Goal: Task Accomplishment & Management: Complete application form

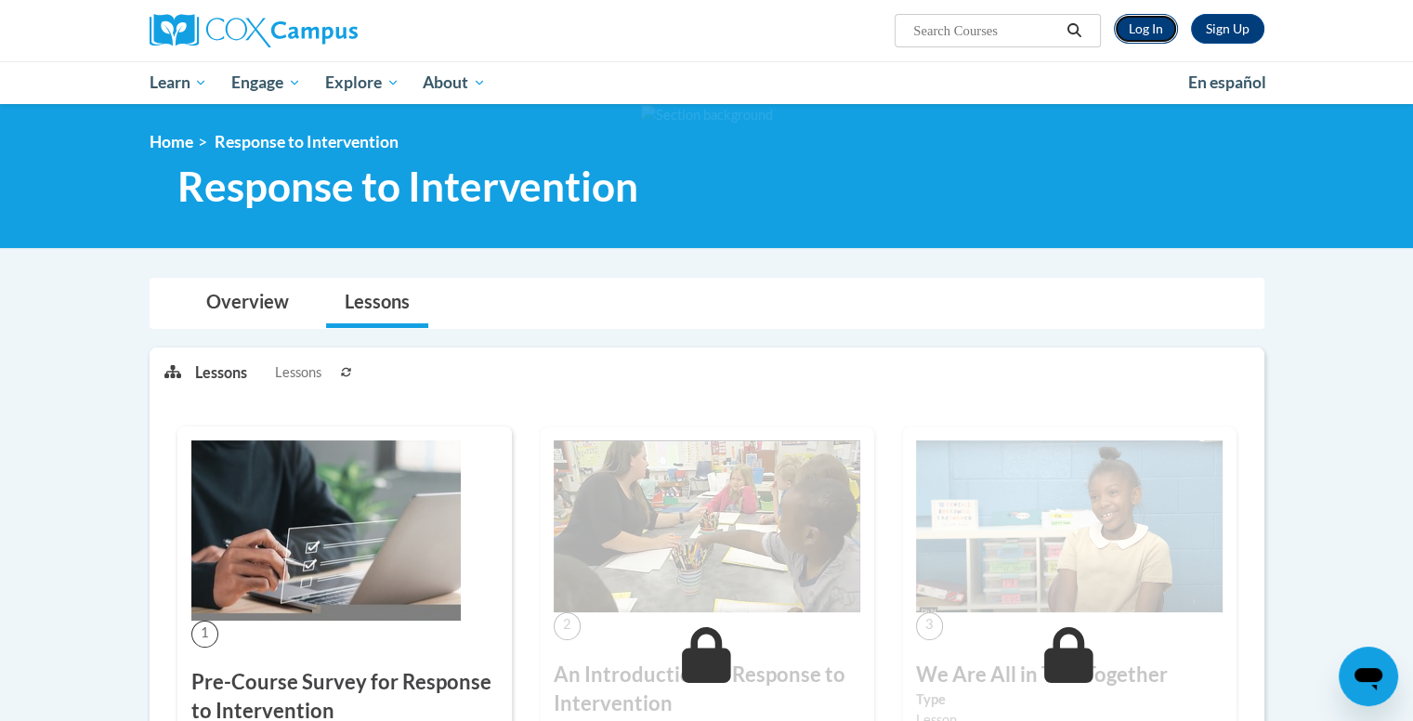
click at [1137, 31] on link "Log In" at bounding box center [1146, 29] width 64 height 30
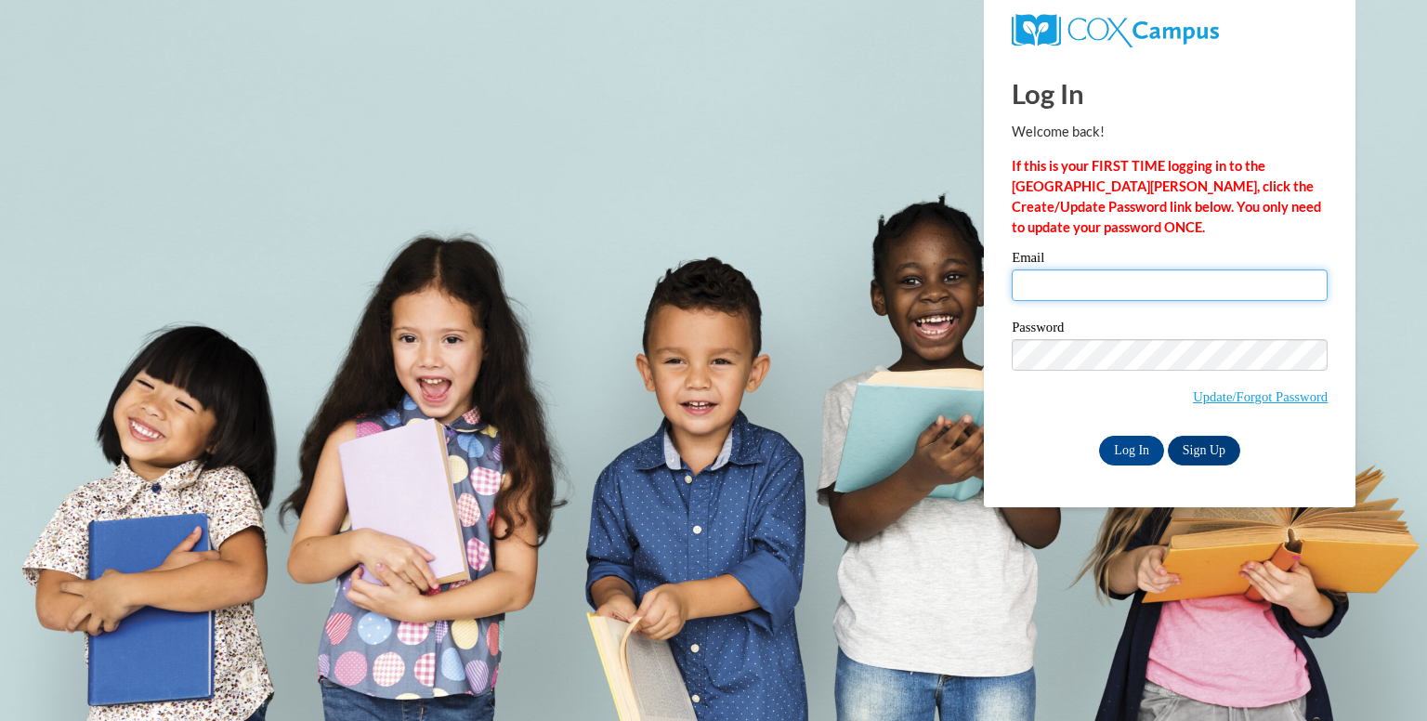
click at [1151, 272] on input "Email" at bounding box center [1169, 285] width 316 height 32
type input "nielsenk@fortschools.org"
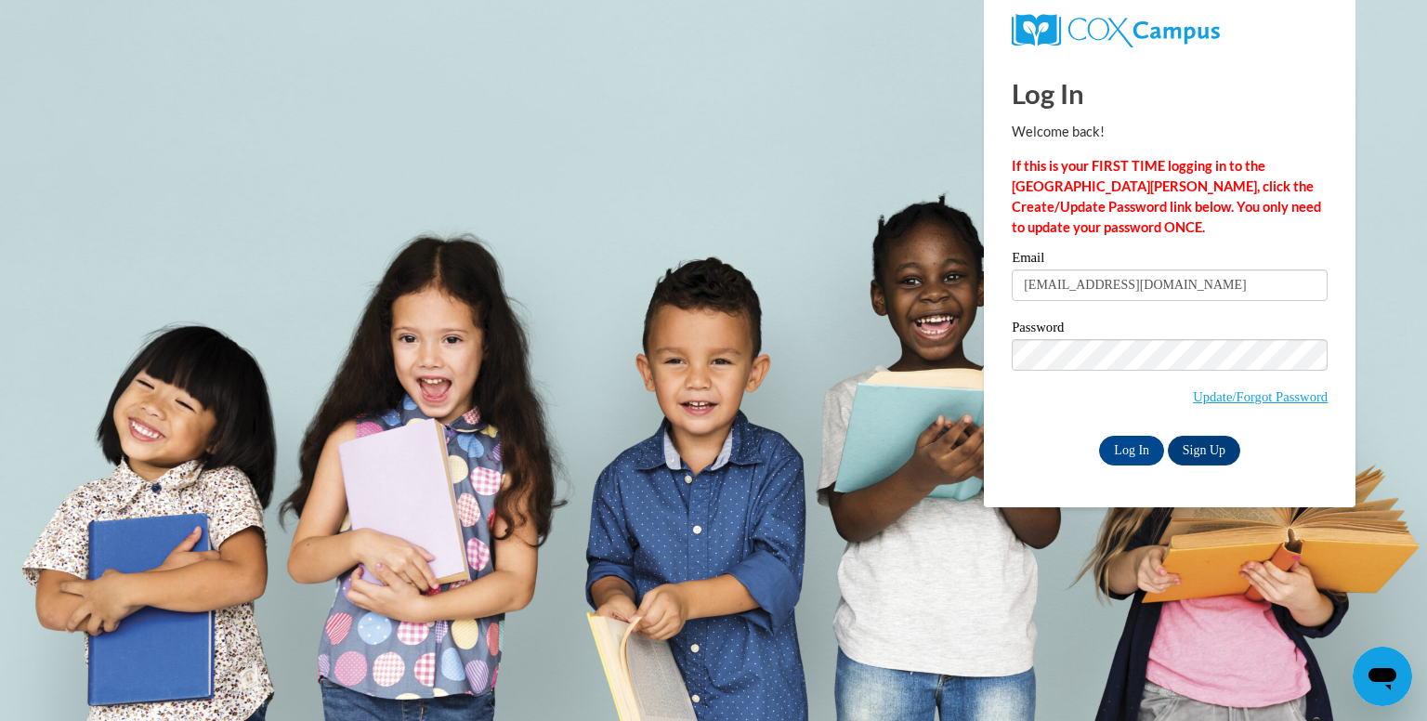
click at [995, 393] on div "Log In Welcome back! If this is your FIRST TIME logging in to the NEW Cox Campu…" at bounding box center [1169, 281] width 399 height 451
click at [1123, 444] on input "Log In" at bounding box center [1131, 451] width 65 height 30
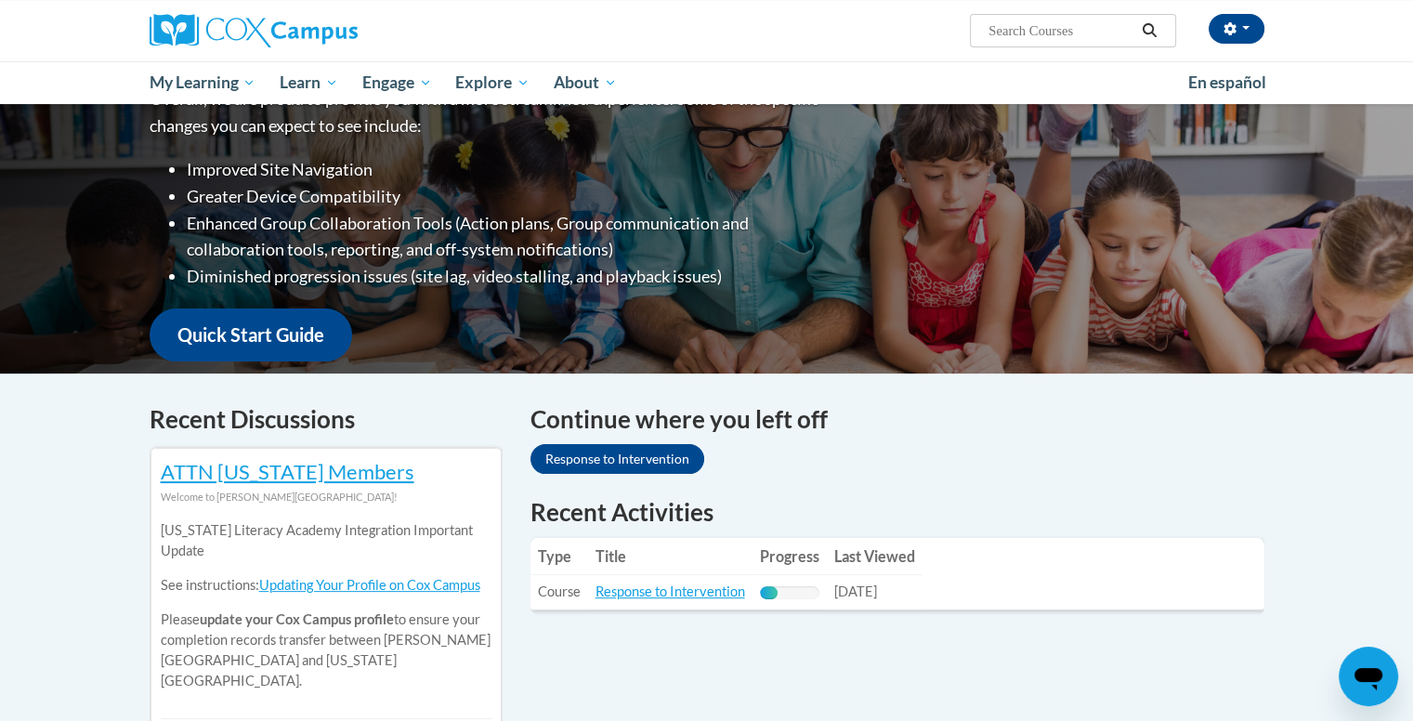
scroll to position [464, 0]
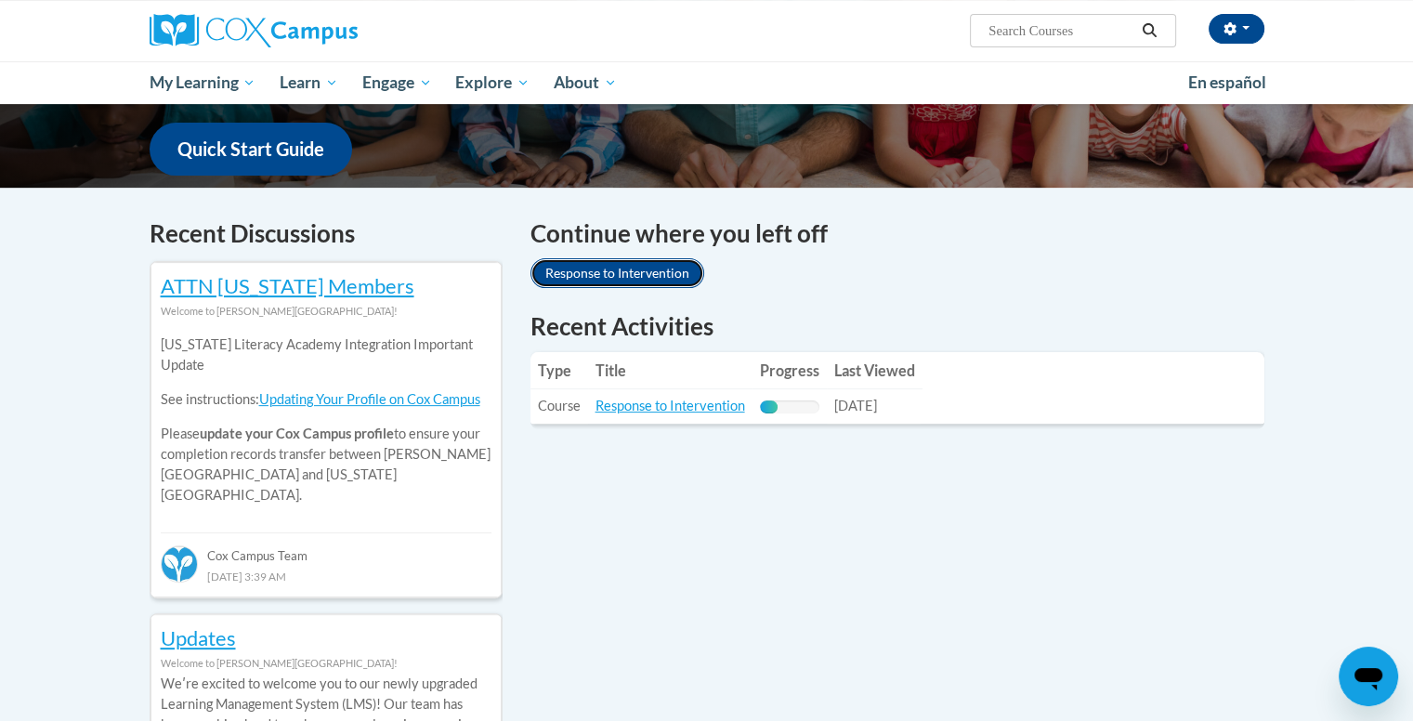
click at [639, 279] on link "Response to Intervention" at bounding box center [617, 273] width 174 height 30
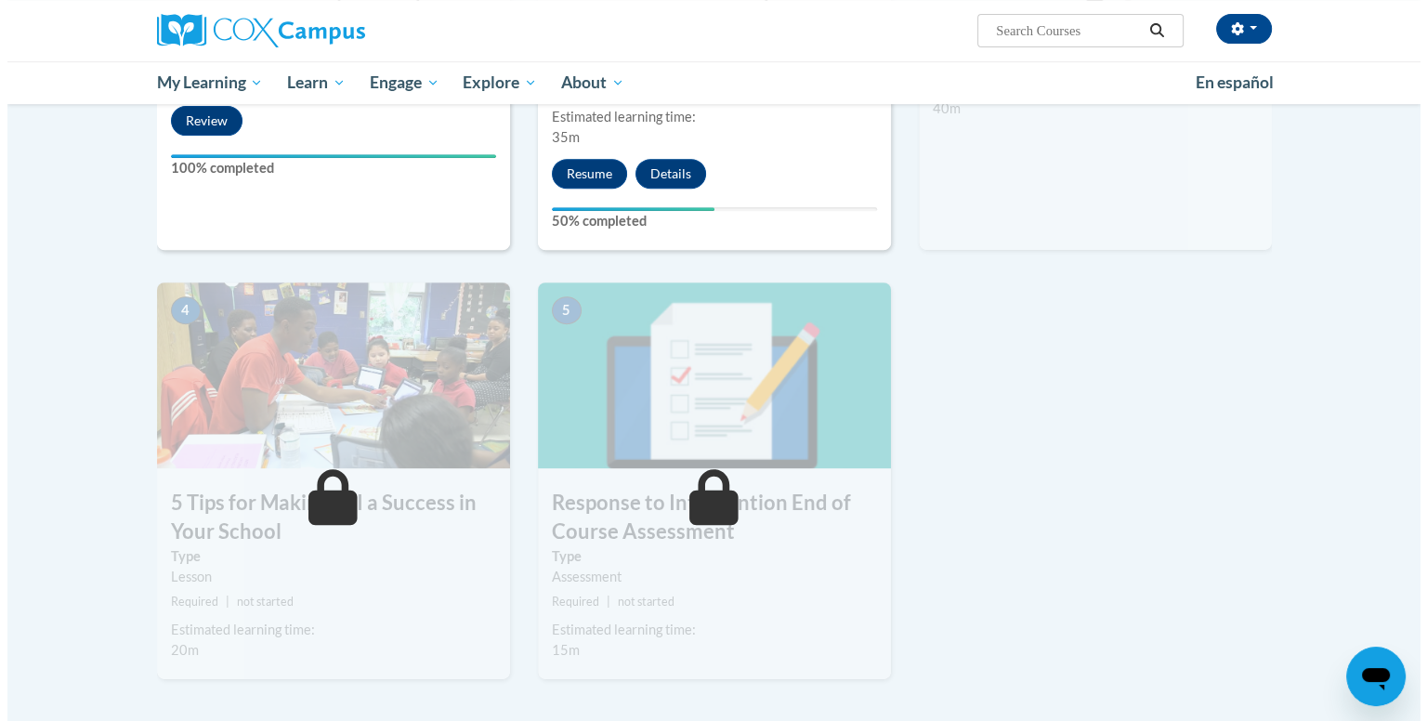
scroll to position [650, 0]
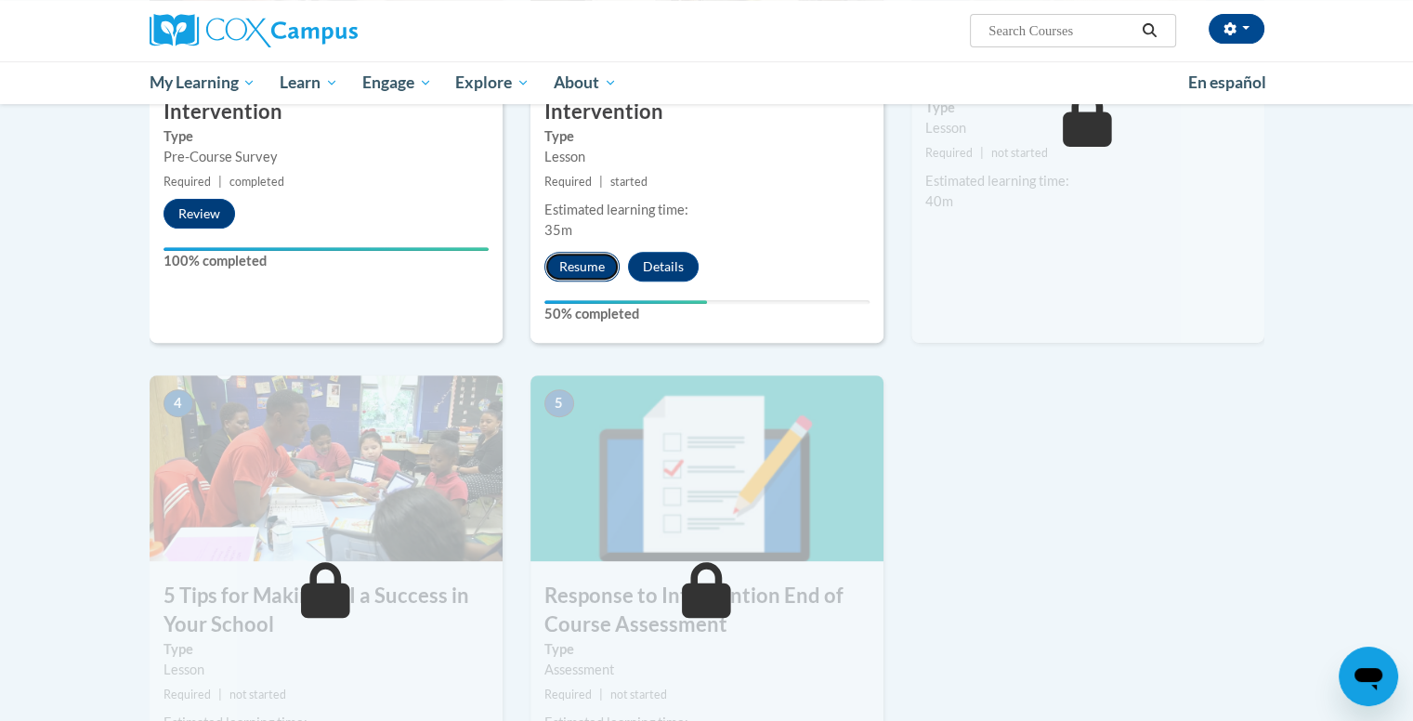
click at [581, 265] on button "Resume" at bounding box center [581, 267] width 75 height 30
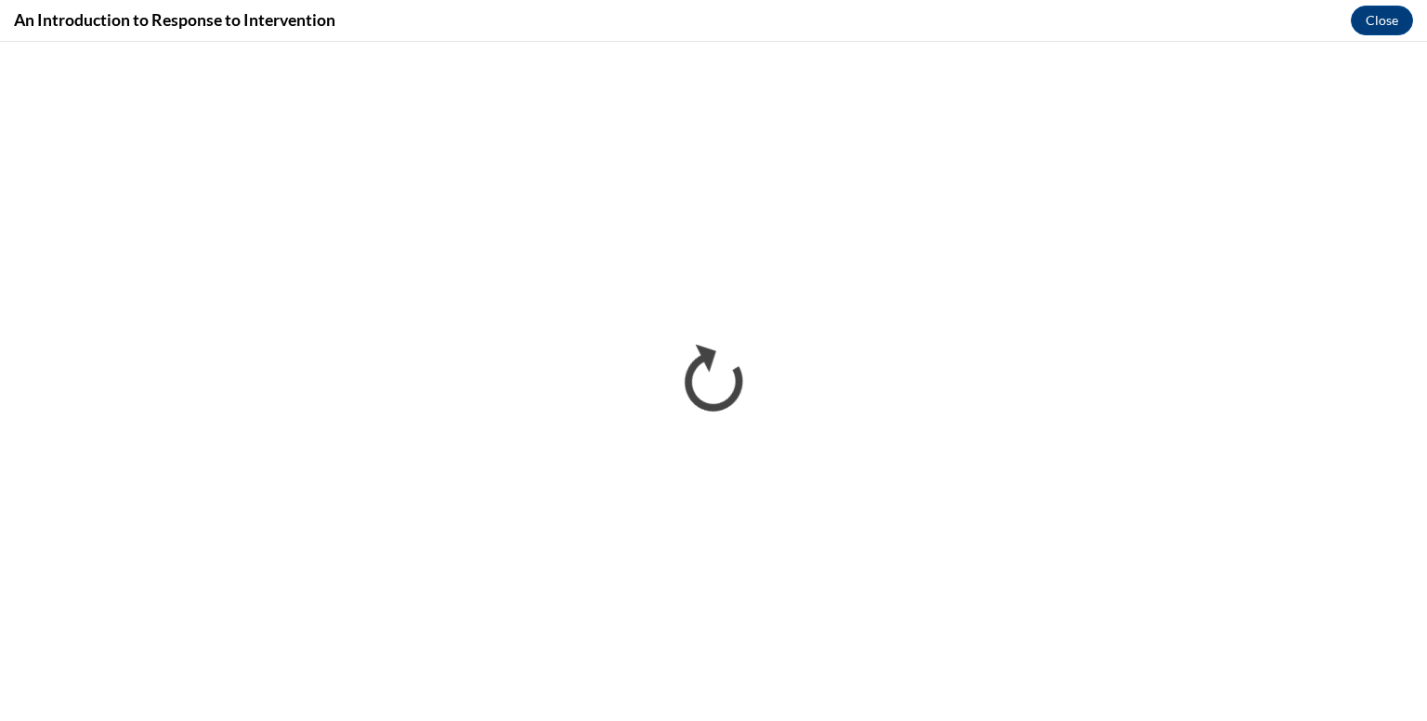
scroll to position [0, 0]
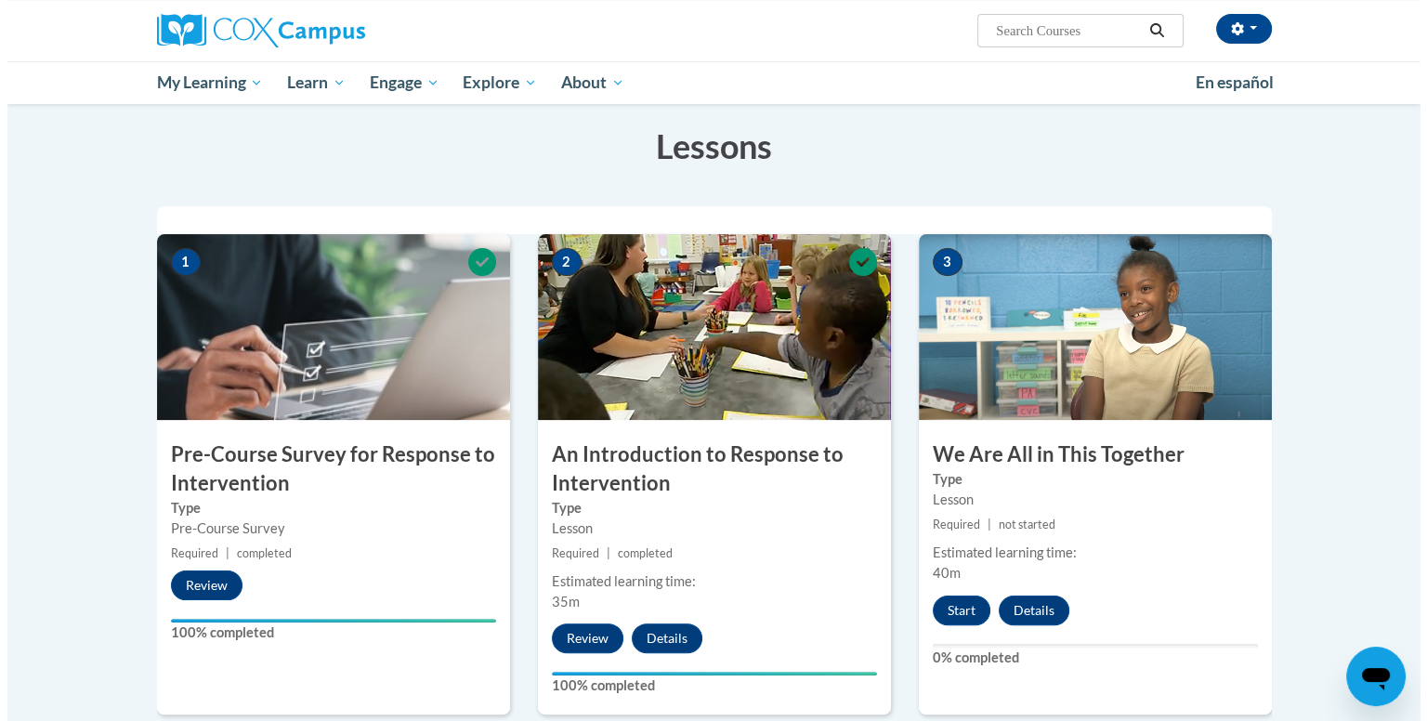
scroll to position [372, 0]
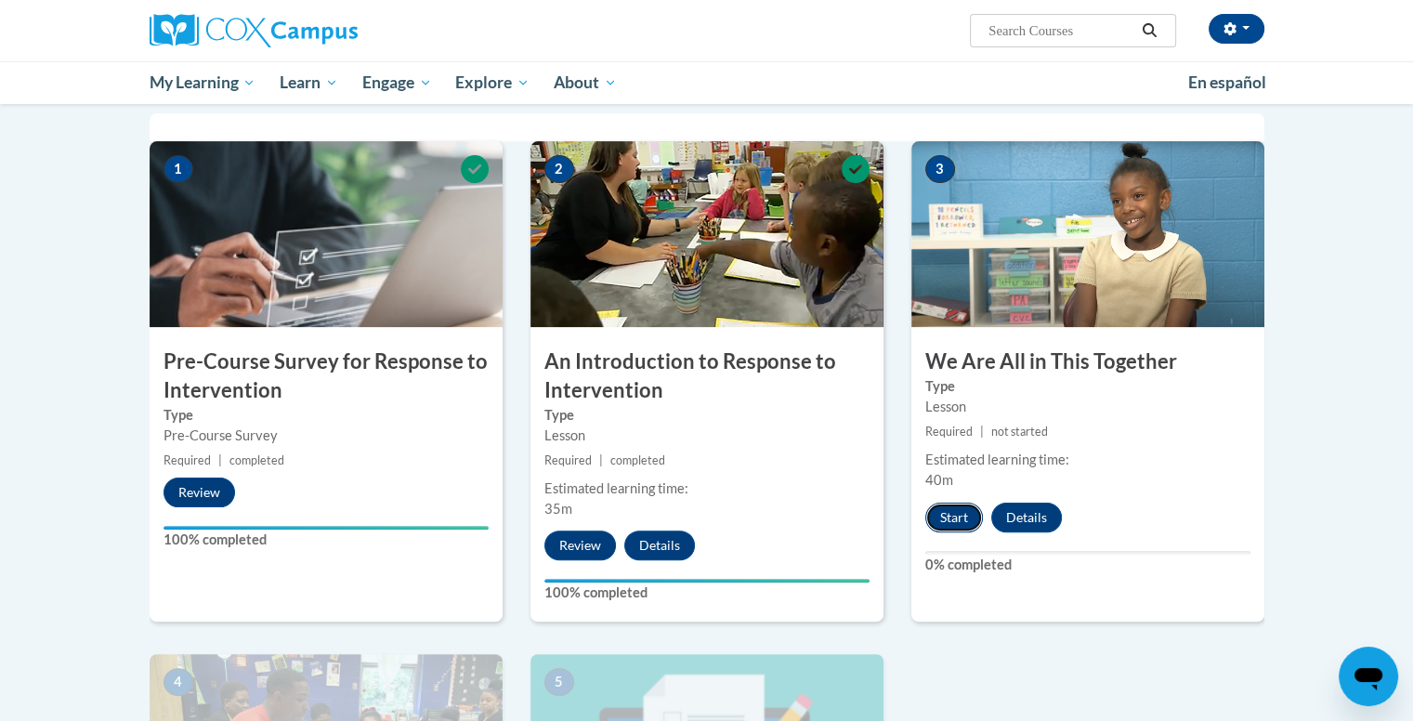
click at [947, 519] on button "Start" at bounding box center [954, 517] width 58 height 30
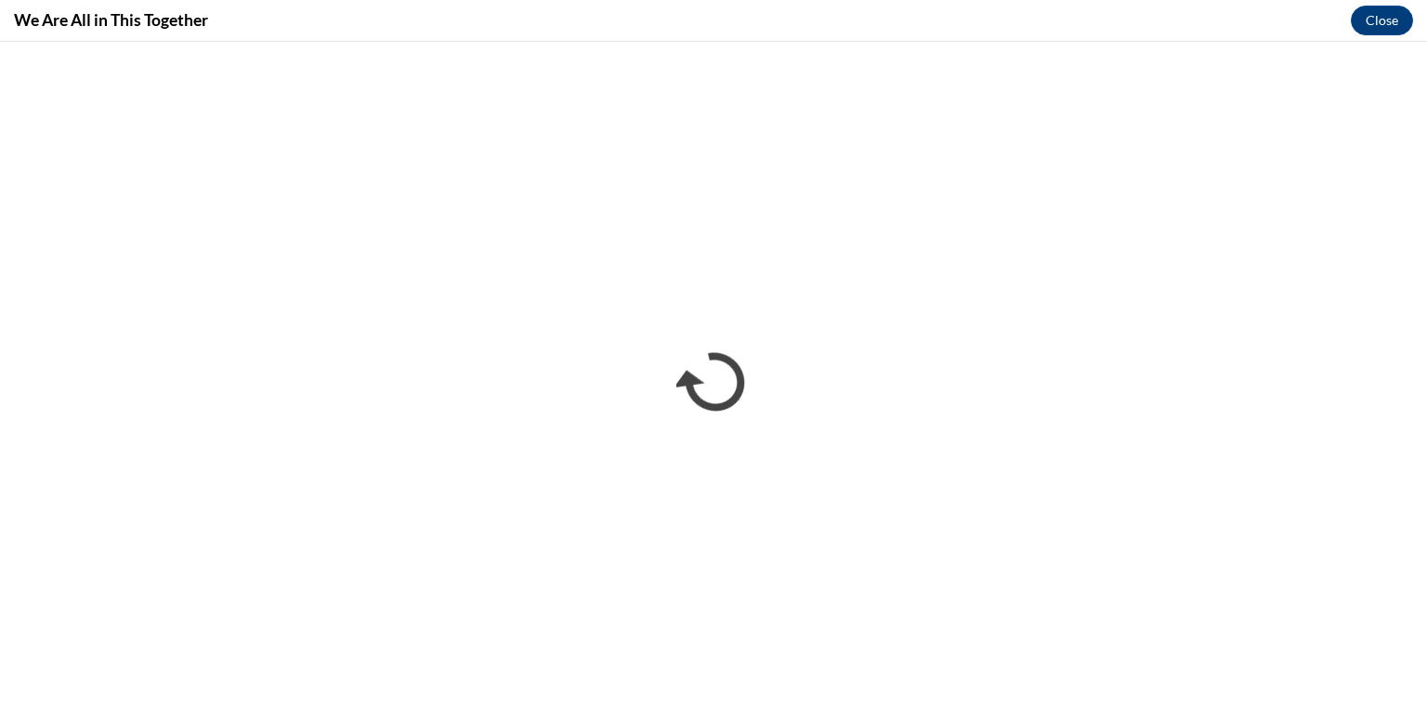
scroll to position [0, 0]
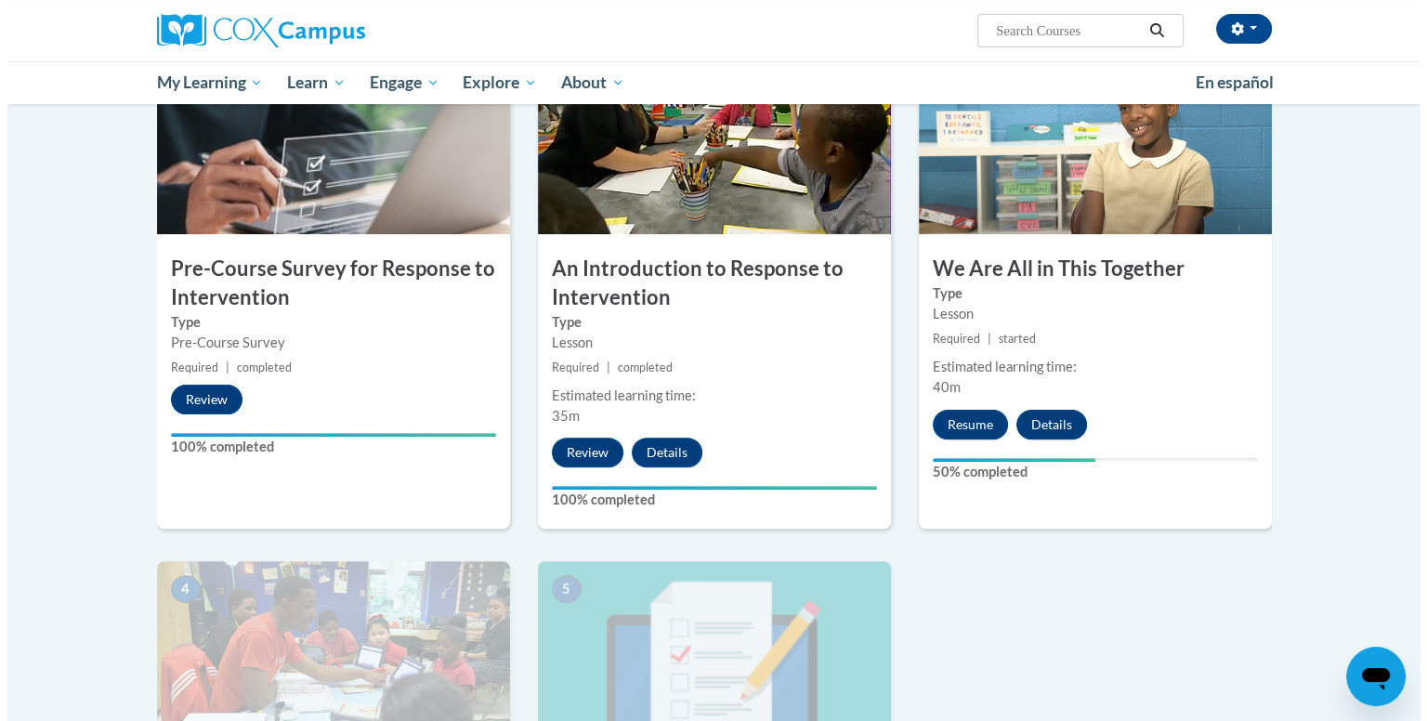
scroll to position [557, 0]
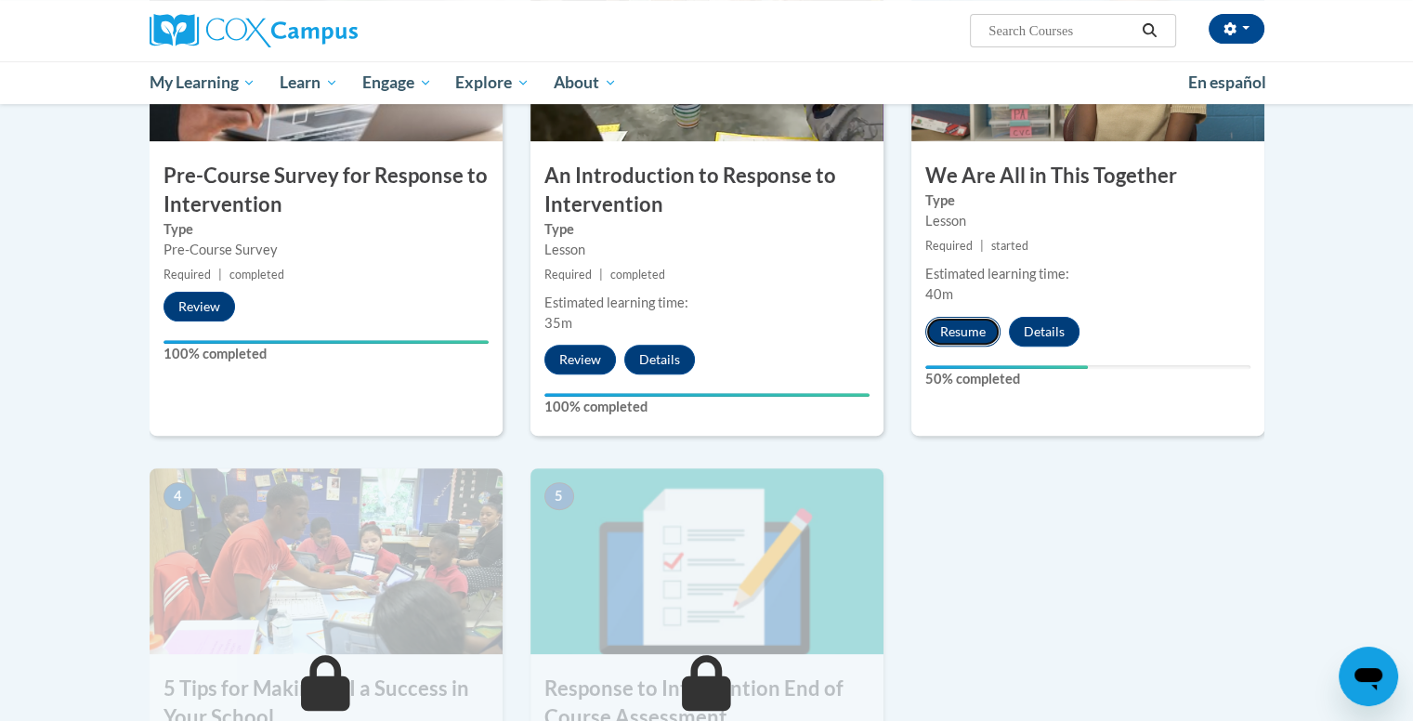
click at [974, 333] on button "Resume" at bounding box center [962, 332] width 75 height 30
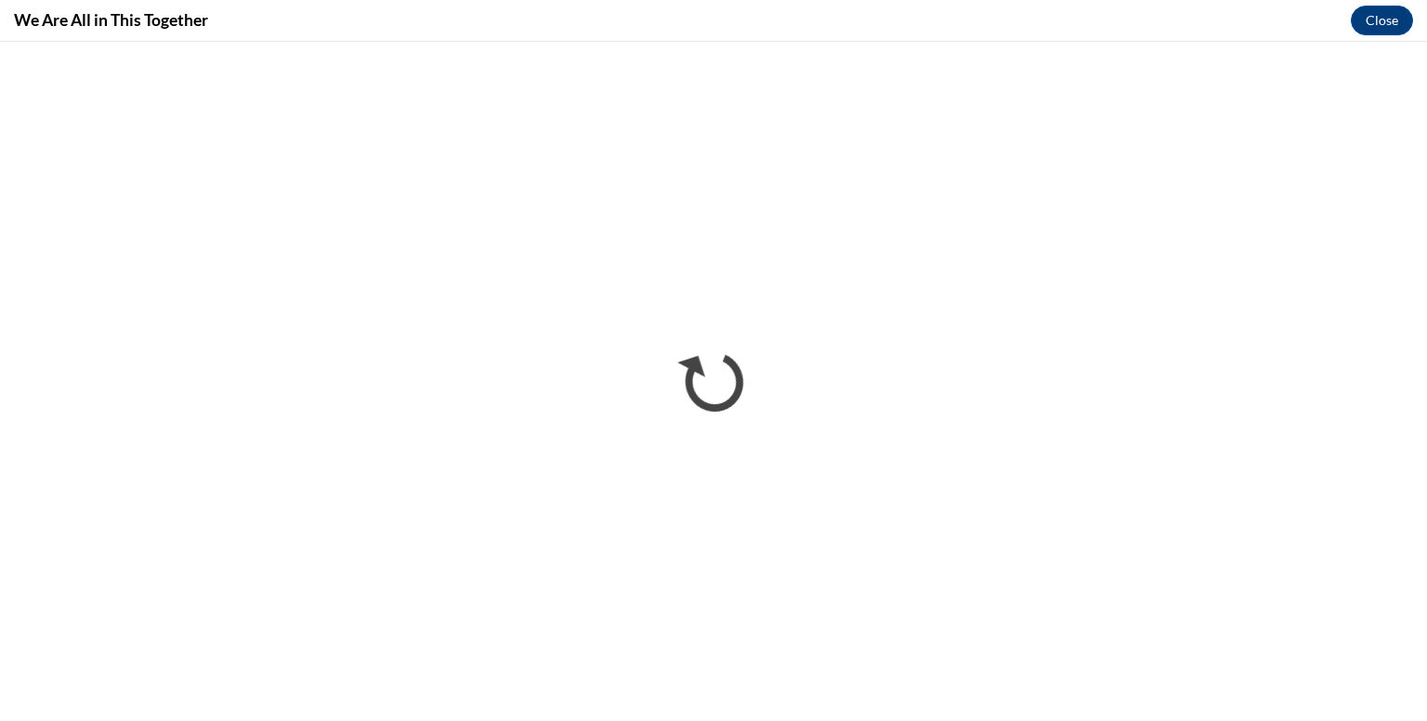
scroll to position [0, 0]
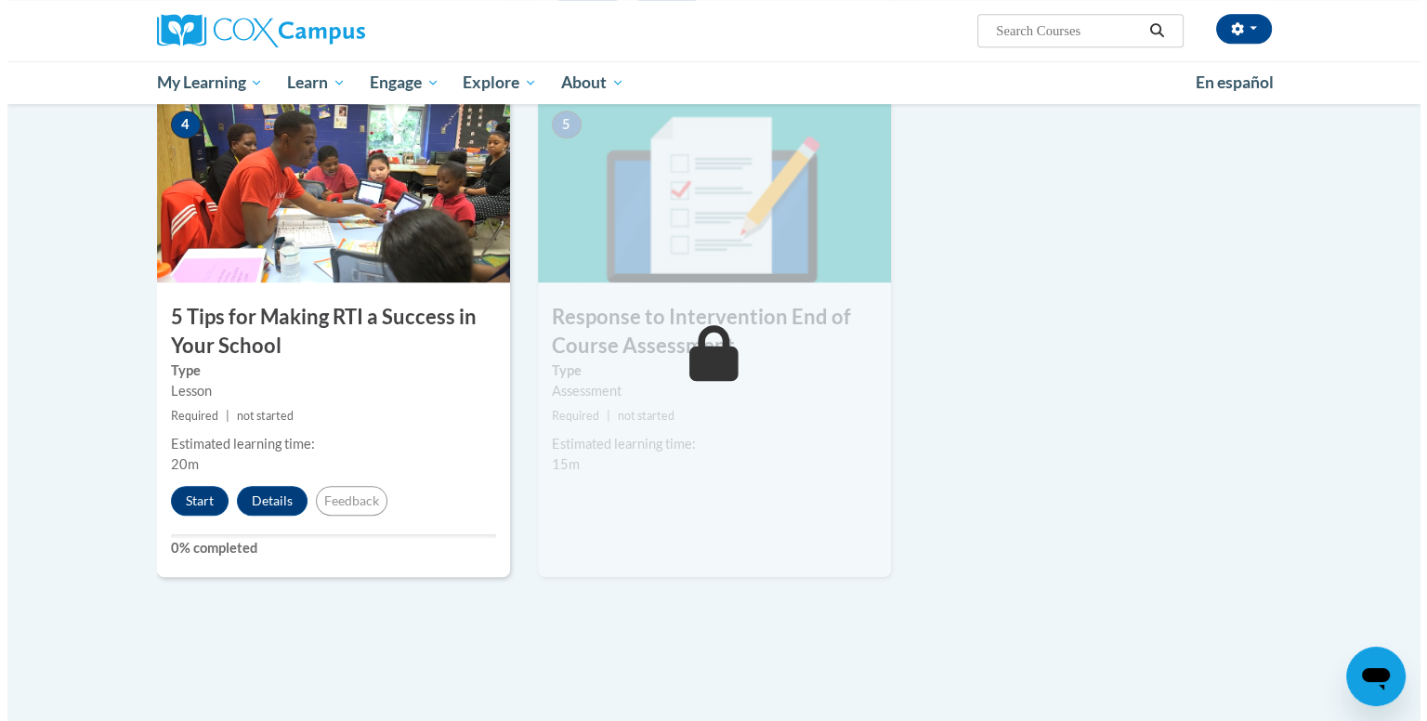
scroll to position [1022, 0]
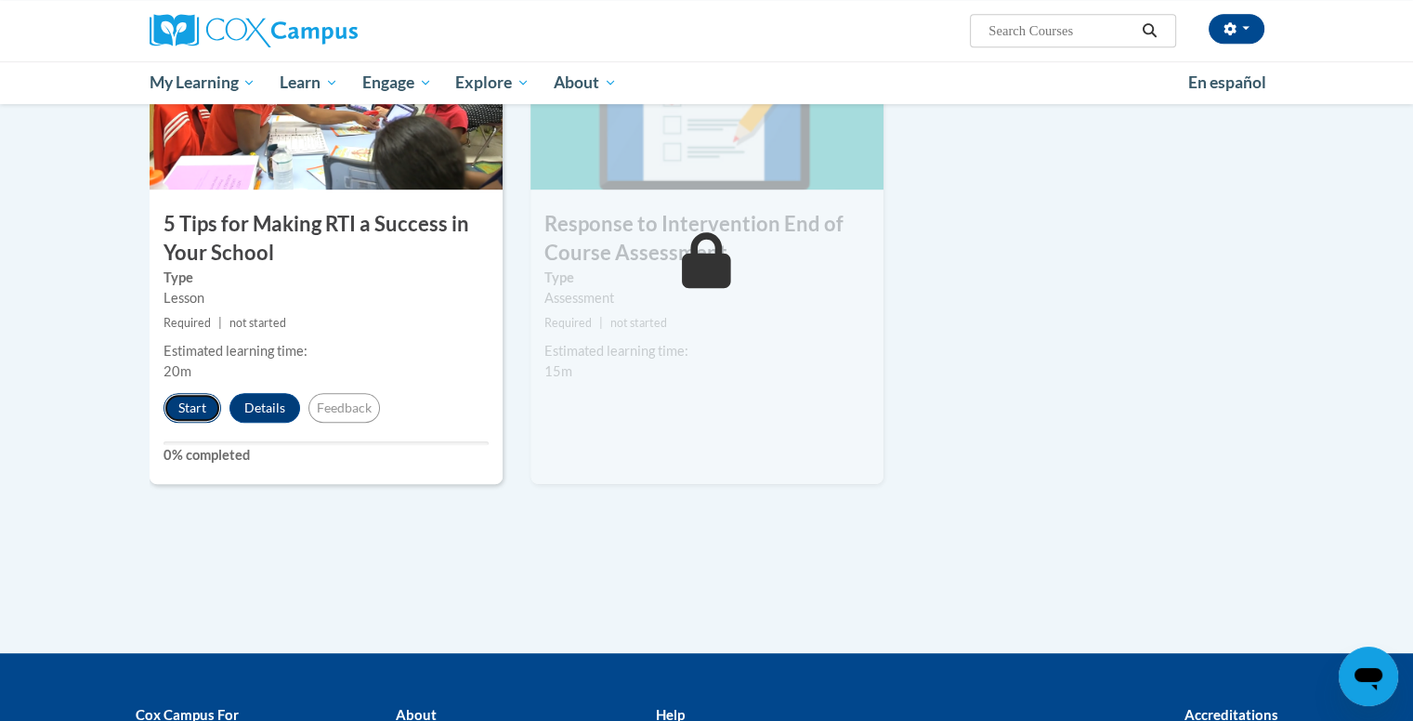
click at [186, 398] on button "Start" at bounding box center [192, 408] width 58 height 30
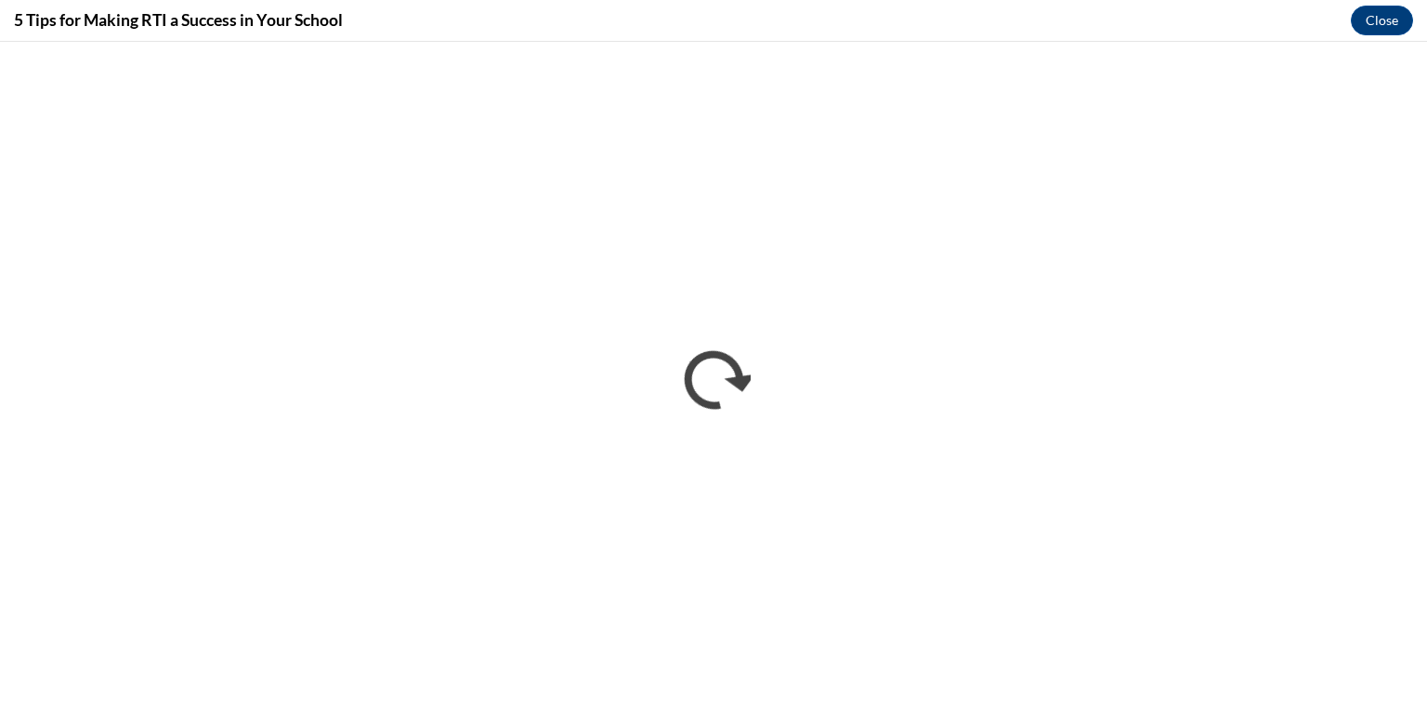
scroll to position [0, 0]
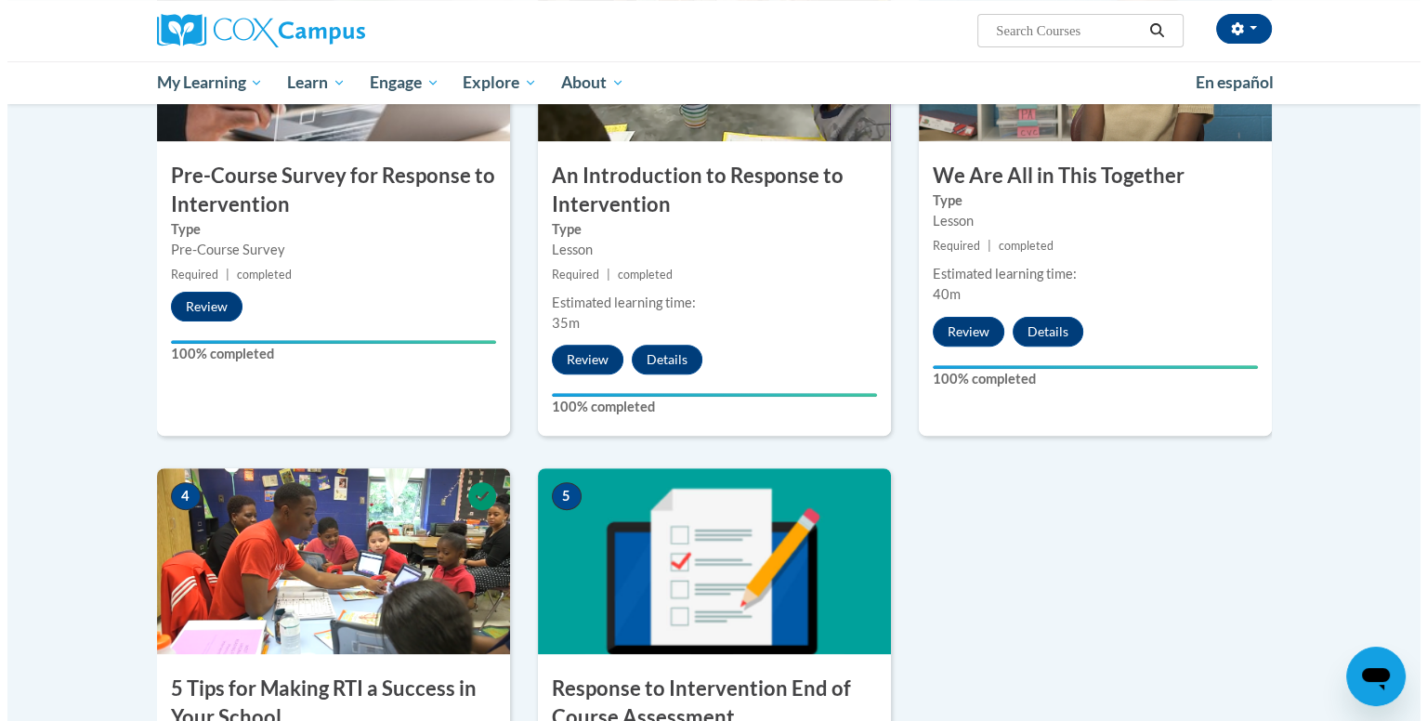
scroll to position [836, 0]
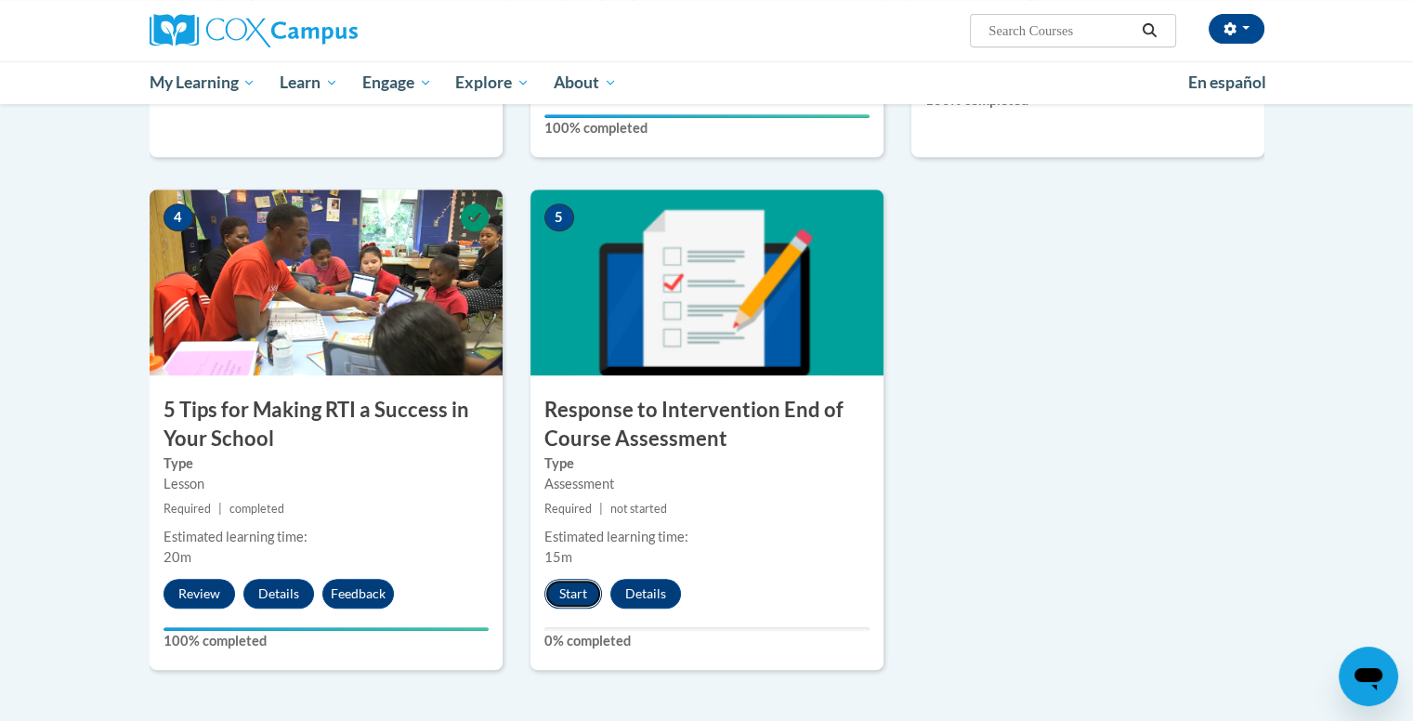
click at [566, 599] on button "Start" at bounding box center [573, 594] width 58 height 30
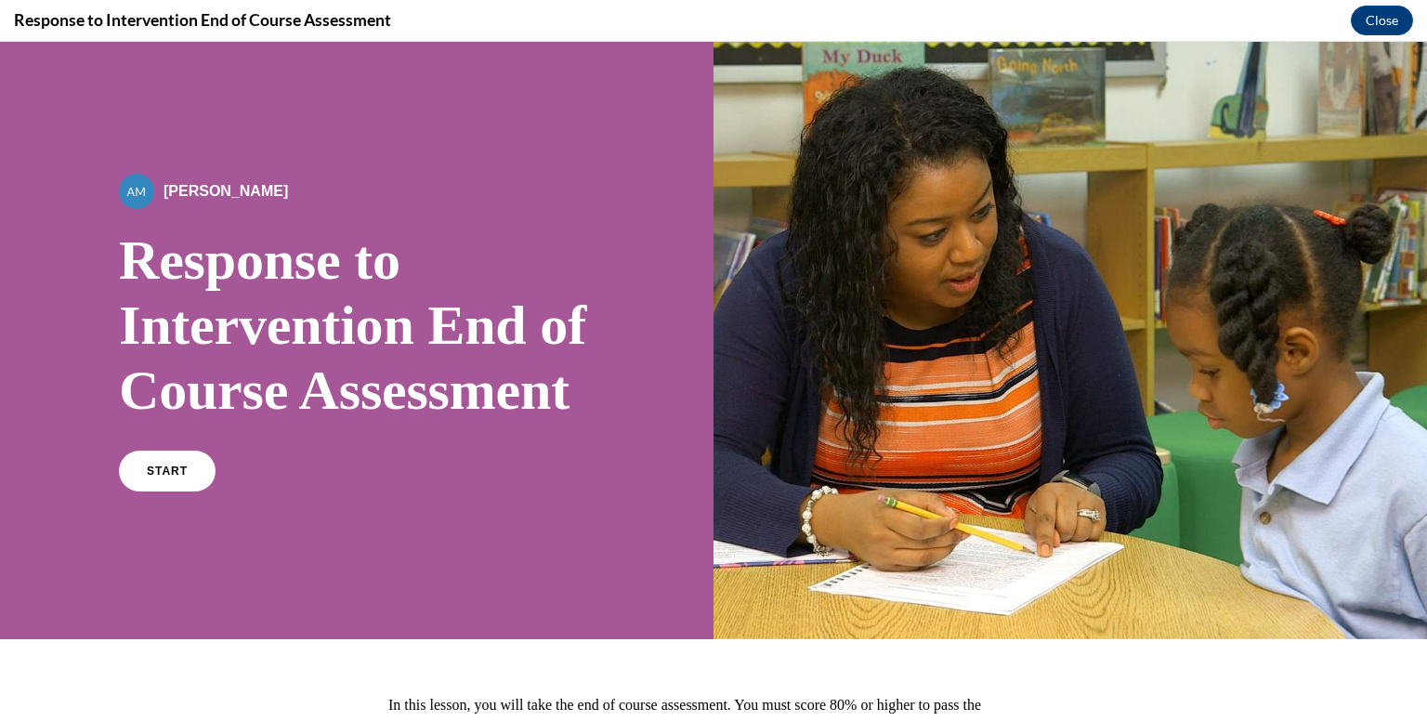
scroll to position [0, 0]
click at [139, 492] on link "START" at bounding box center [166, 471] width 101 height 43
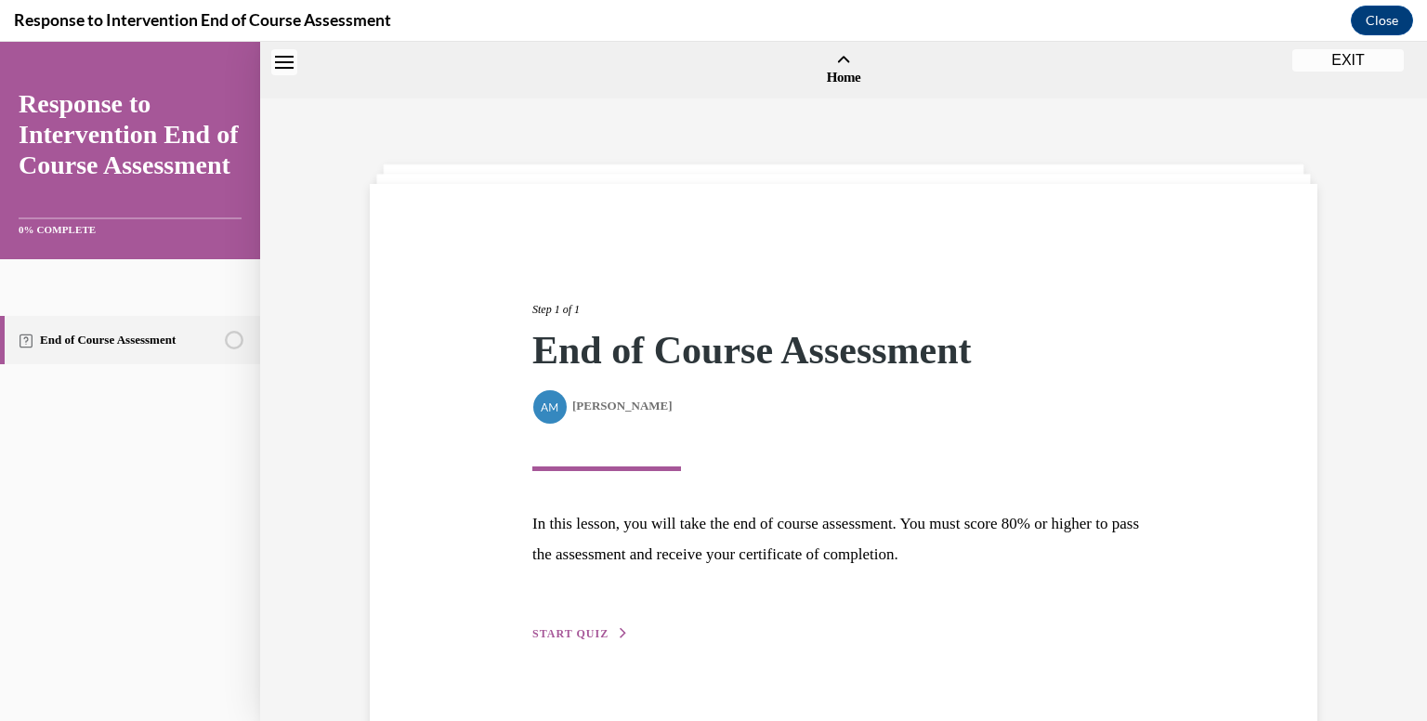
scroll to position [58, 0]
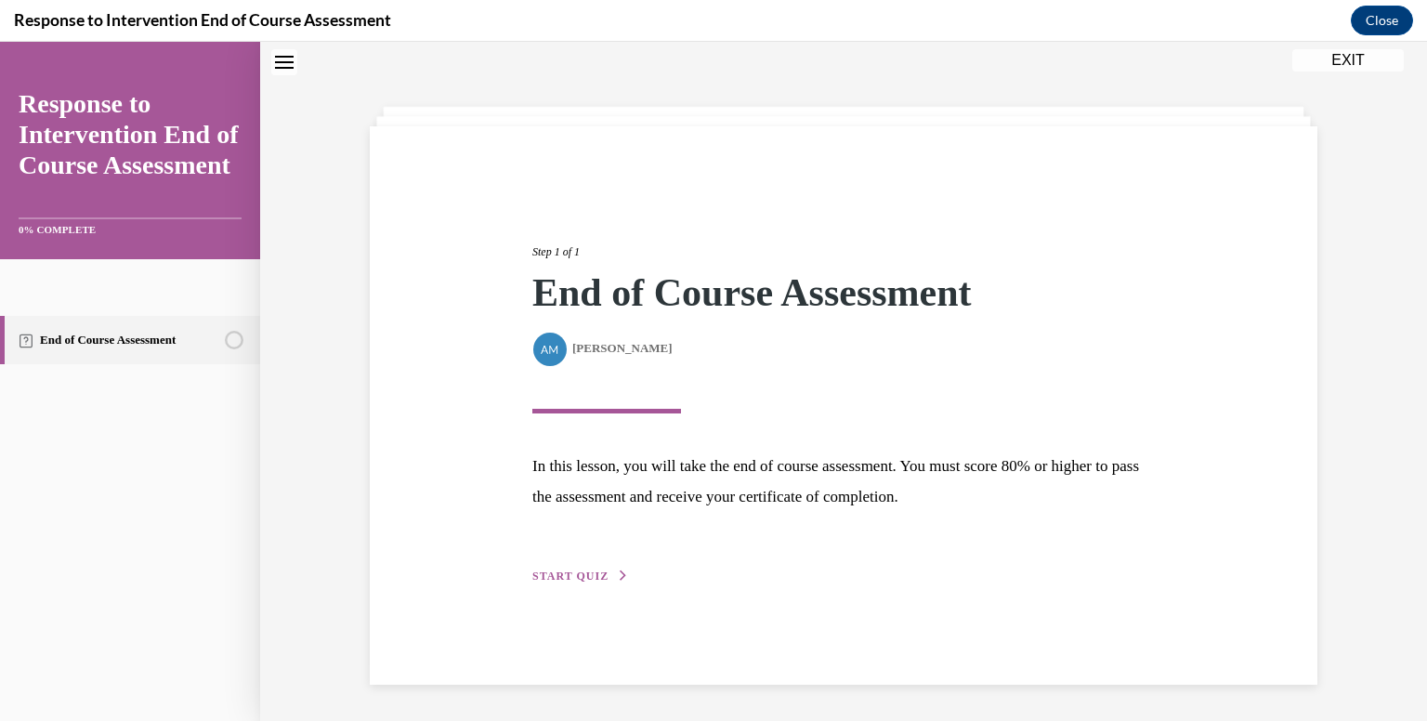
click at [552, 558] on div "Step 1 of 1 End of Course Assessment By [PERSON_NAME] In this lesson, you will …" at bounding box center [843, 393] width 650 height 385
click at [553, 569] on span "START QUIZ" at bounding box center [570, 575] width 76 height 13
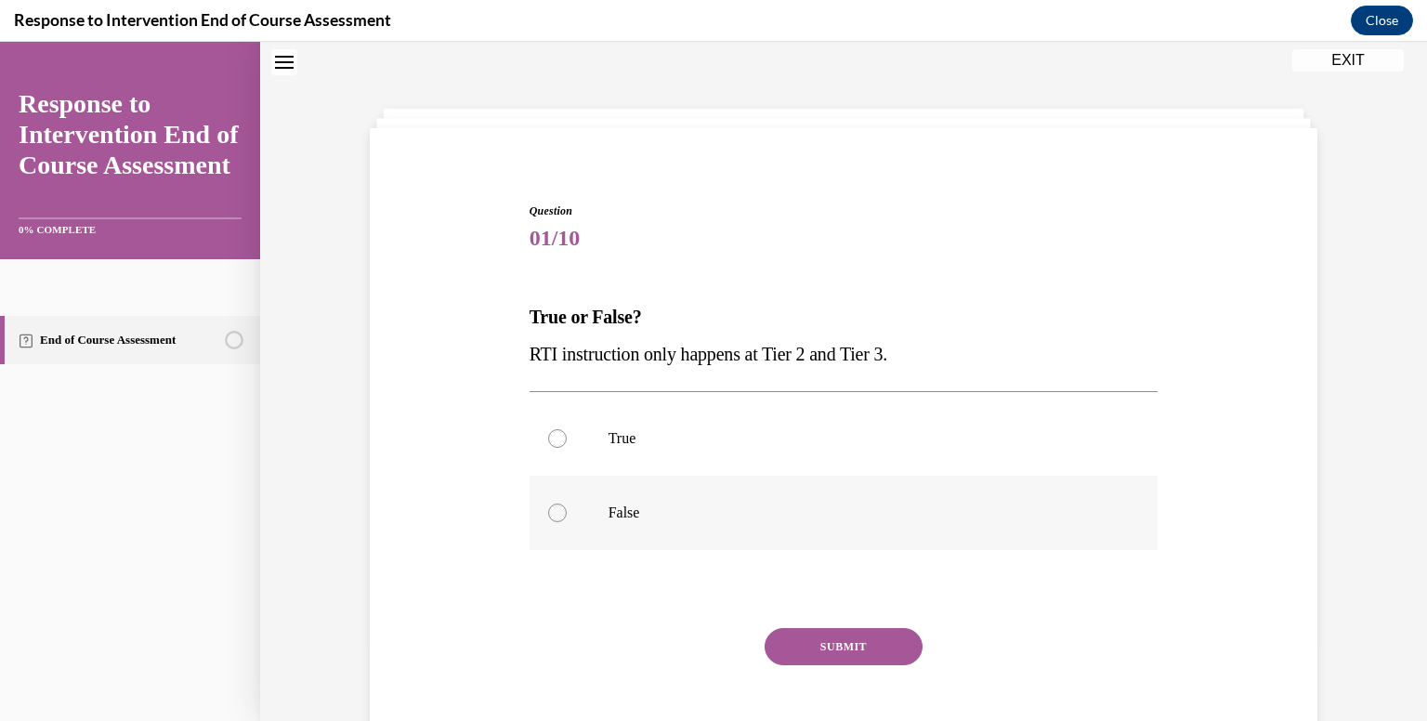
click at [611, 510] on p "False" at bounding box center [859, 512] width 503 height 19
click at [567, 510] on input "False" at bounding box center [557, 512] width 19 height 19
radio input "true"
click at [869, 636] on button "SUBMIT" at bounding box center [843, 646] width 158 height 37
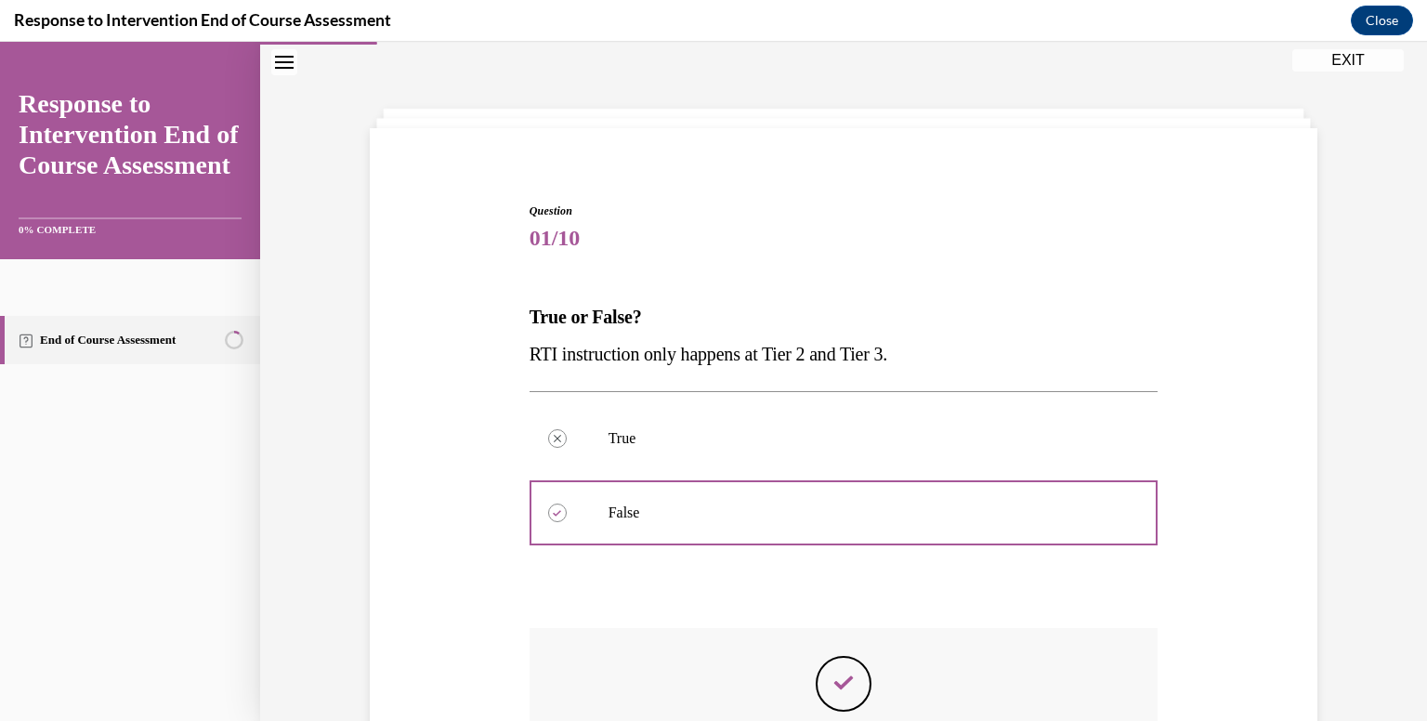
scroll to position [302, 0]
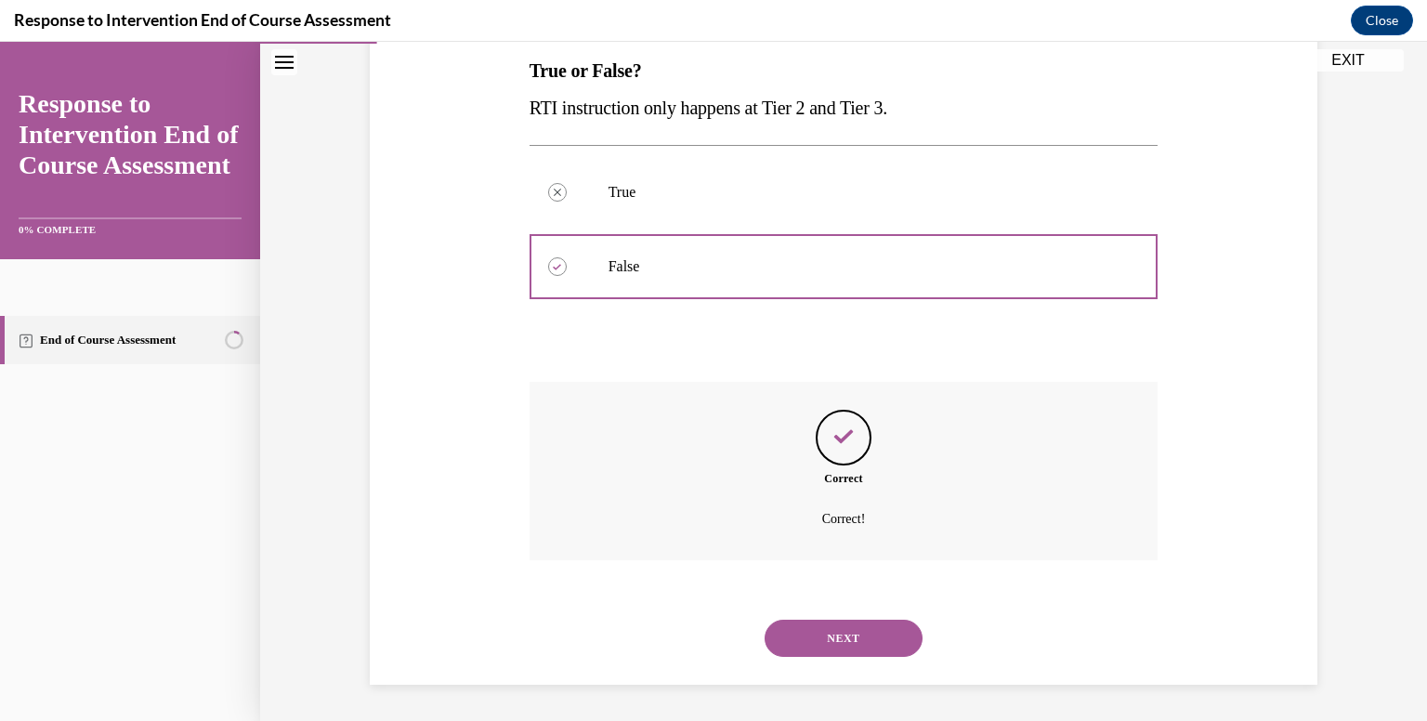
click at [897, 636] on button "NEXT" at bounding box center [843, 638] width 158 height 37
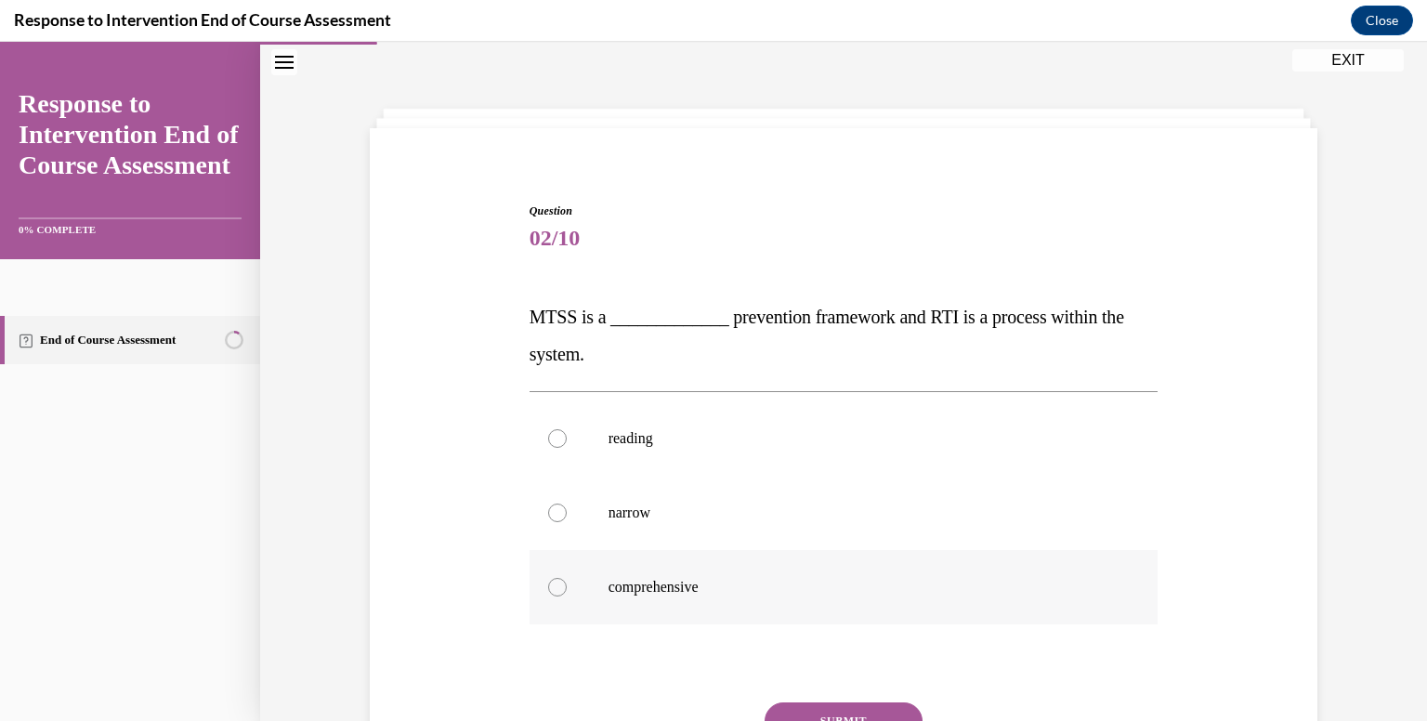
scroll to position [149, 0]
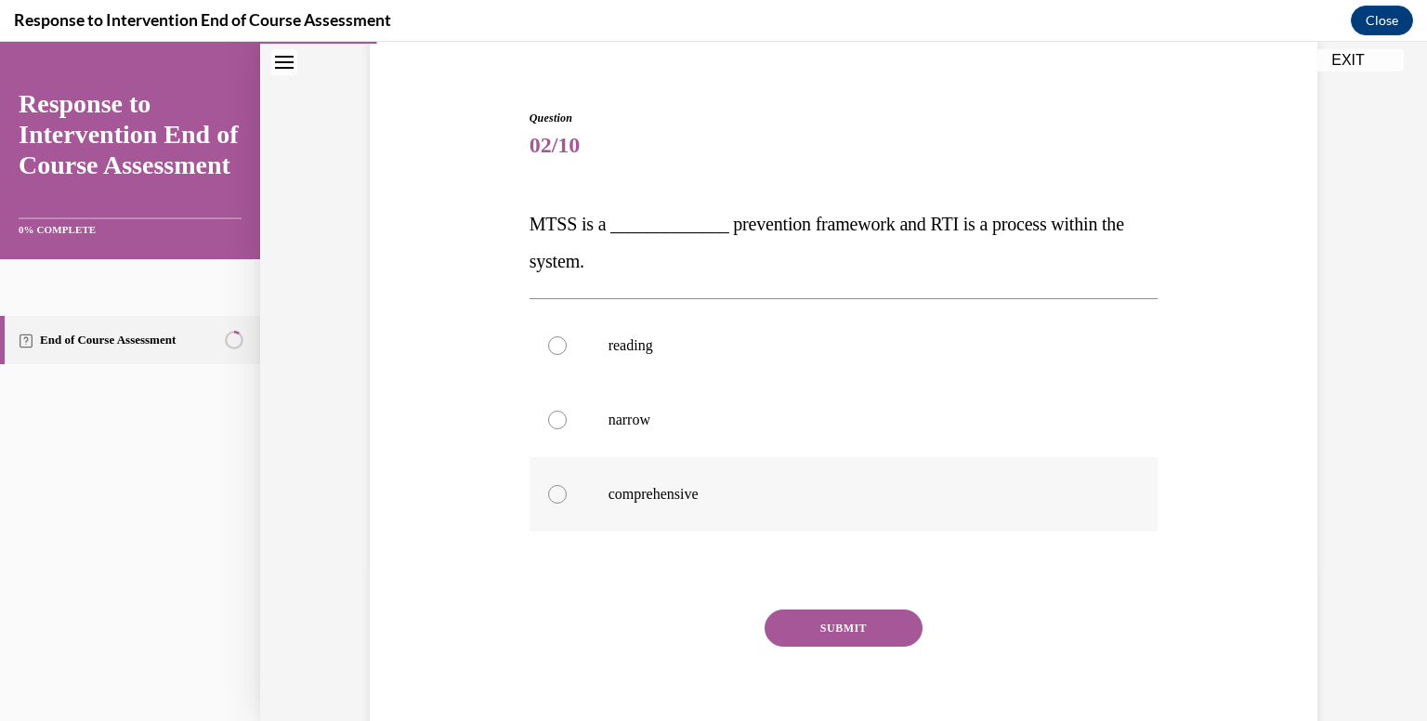
click at [721, 485] on p "comprehensive" at bounding box center [859, 494] width 503 height 19
click at [567, 485] on input "comprehensive" at bounding box center [557, 494] width 19 height 19
radio input "true"
click at [832, 631] on button "SUBMIT" at bounding box center [843, 627] width 158 height 37
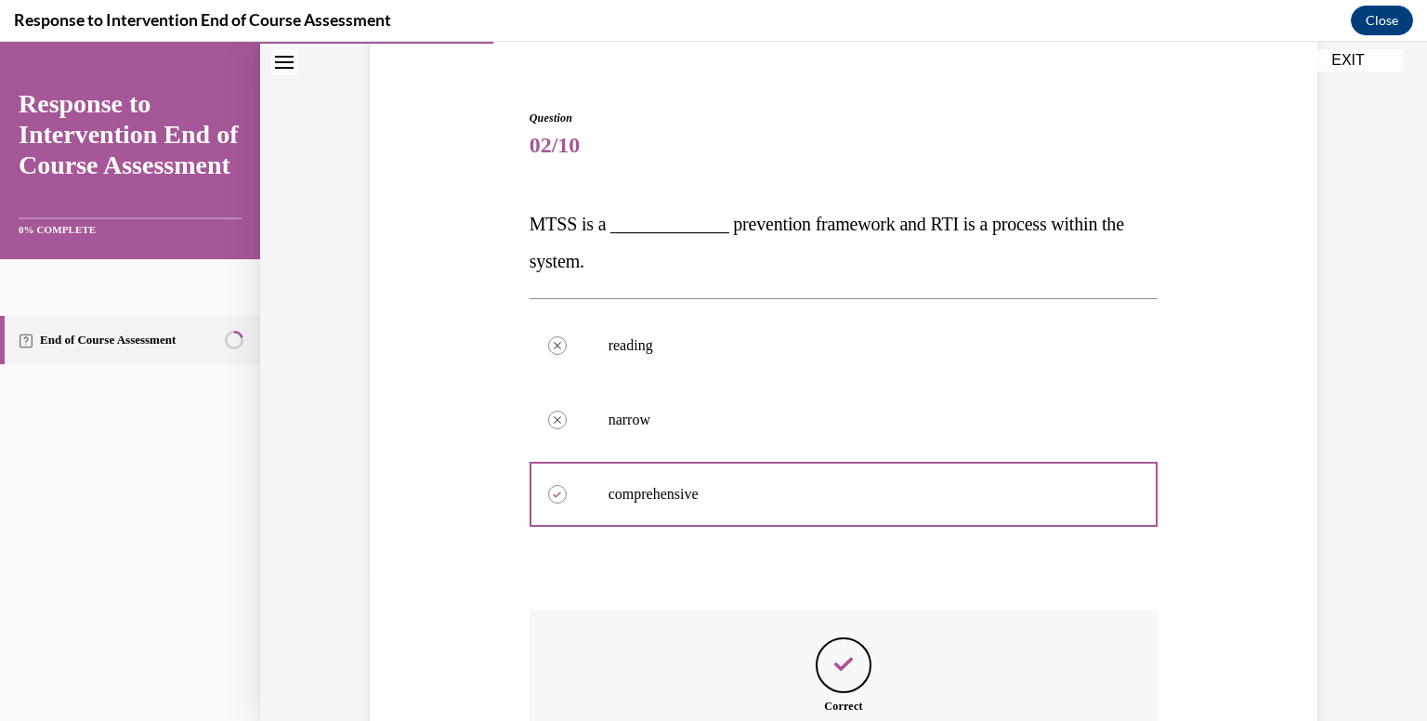
scroll to position [376, 0]
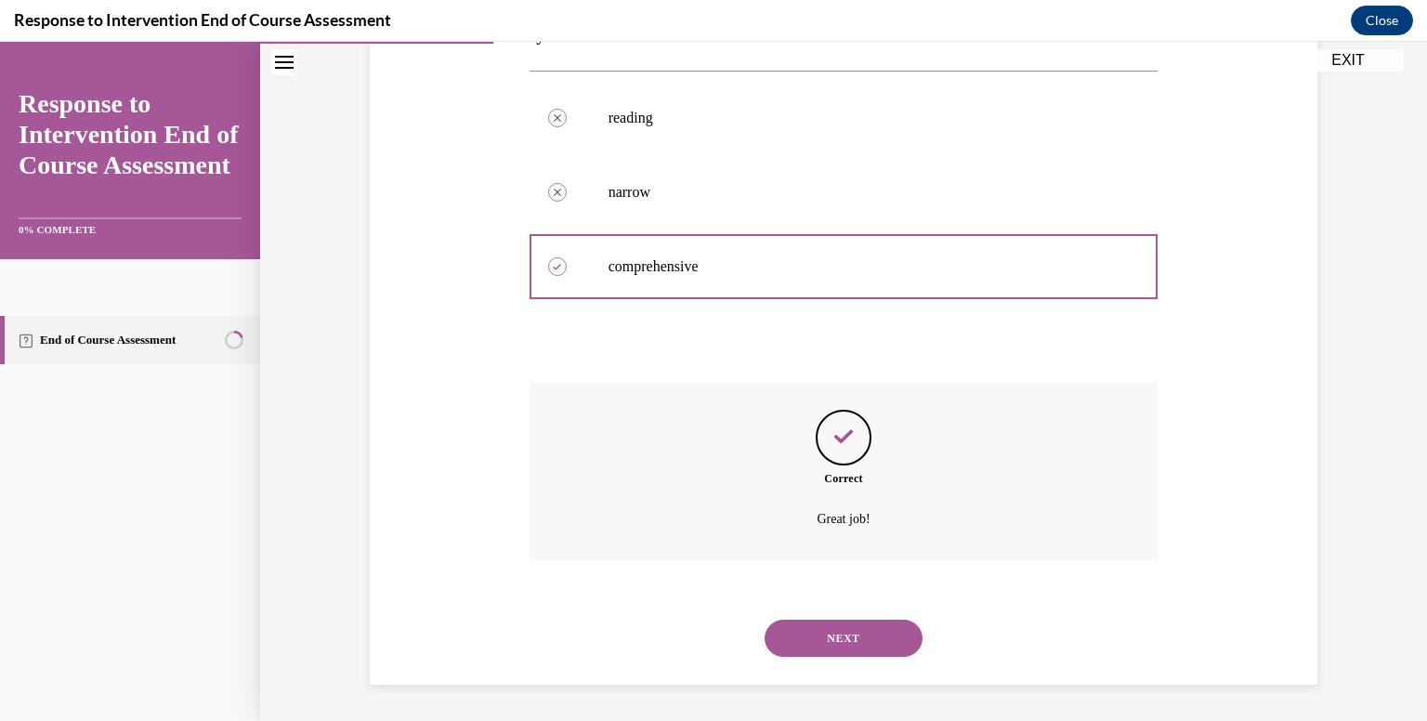
click at [815, 647] on button "NEXT" at bounding box center [843, 638] width 158 height 37
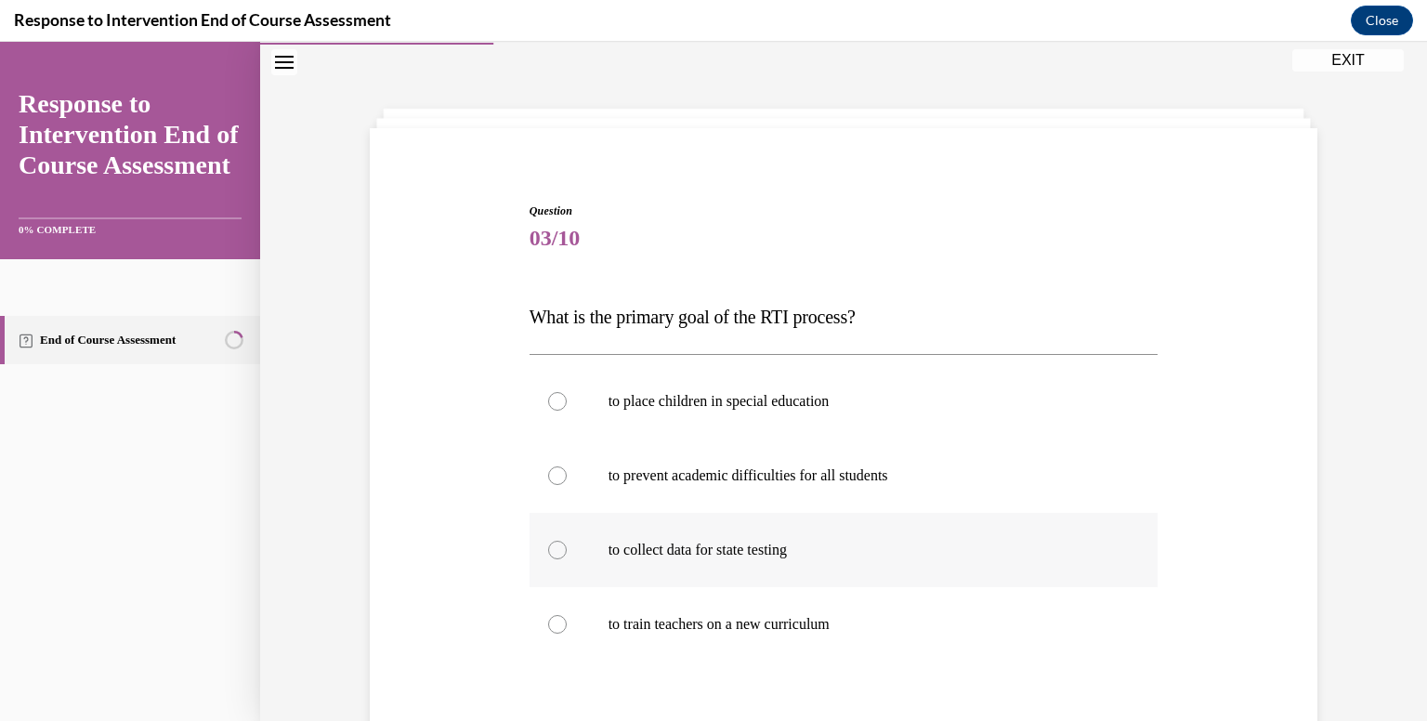
scroll to position [149, 0]
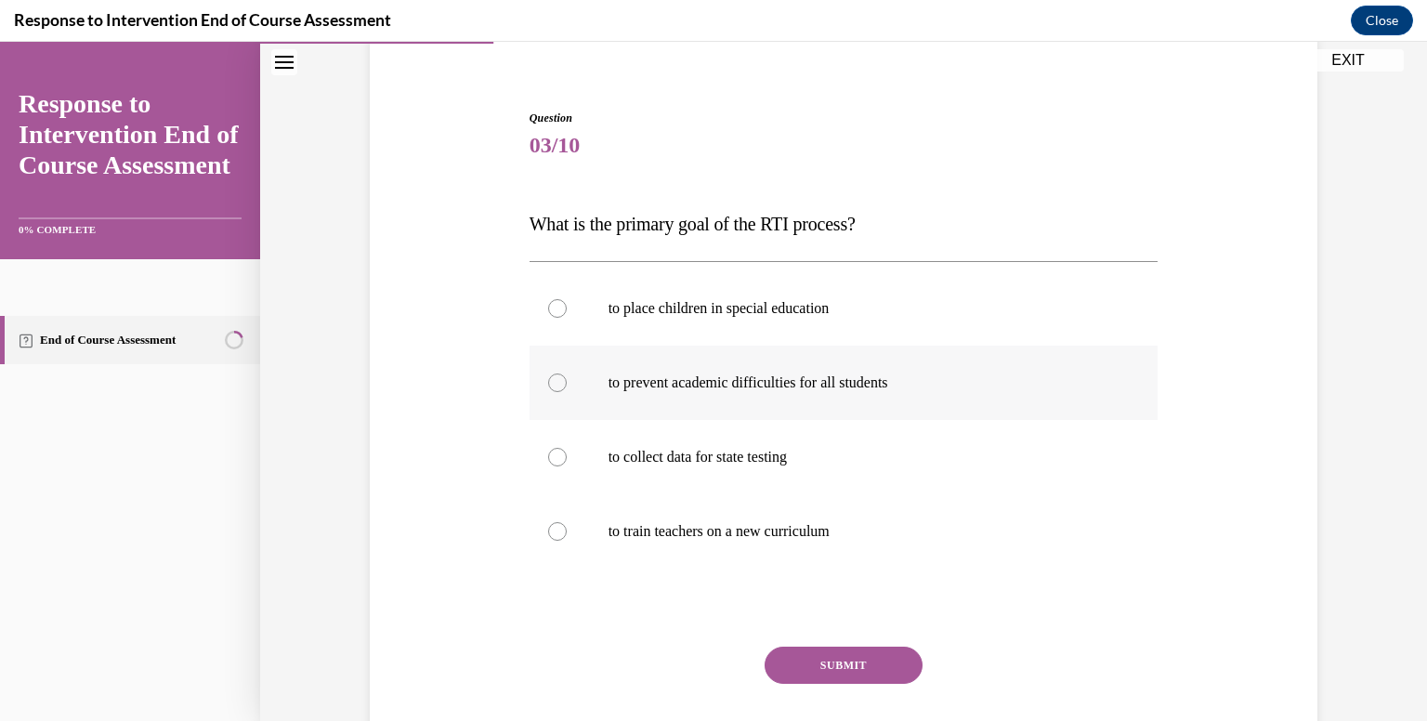
click at [716, 388] on p "to prevent academic difficulties for all students" at bounding box center [859, 382] width 503 height 19
click at [567, 388] on input "to prevent academic difficulties for all students" at bounding box center [557, 382] width 19 height 19
radio input "true"
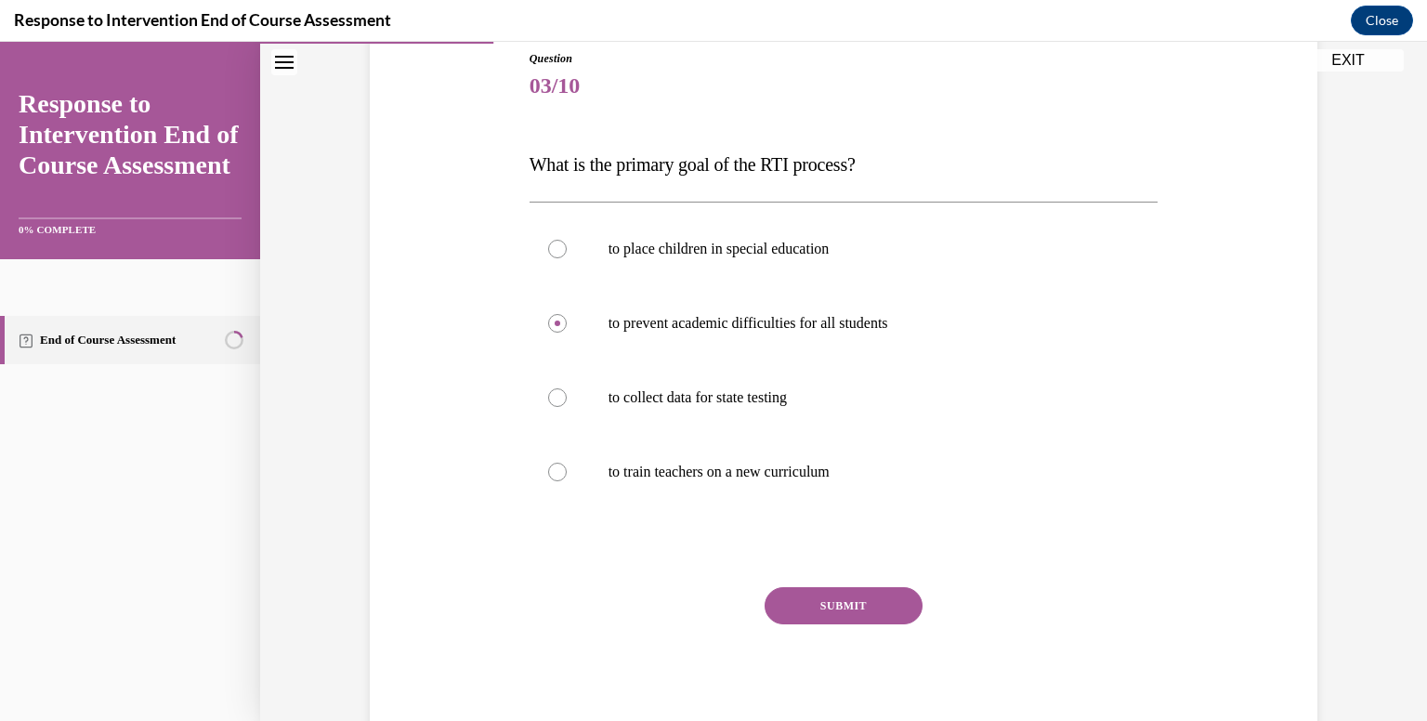
click at [851, 620] on button "SUBMIT" at bounding box center [843, 605] width 158 height 37
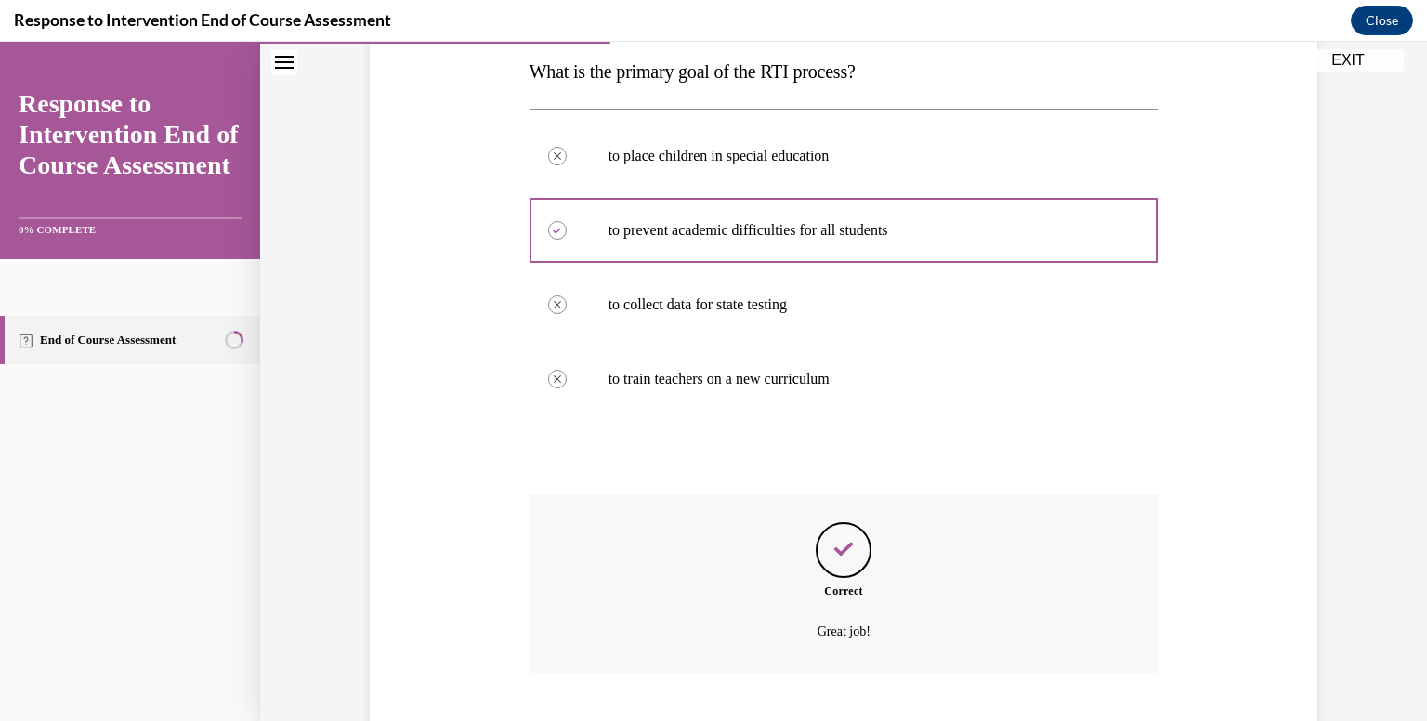
scroll to position [413, 0]
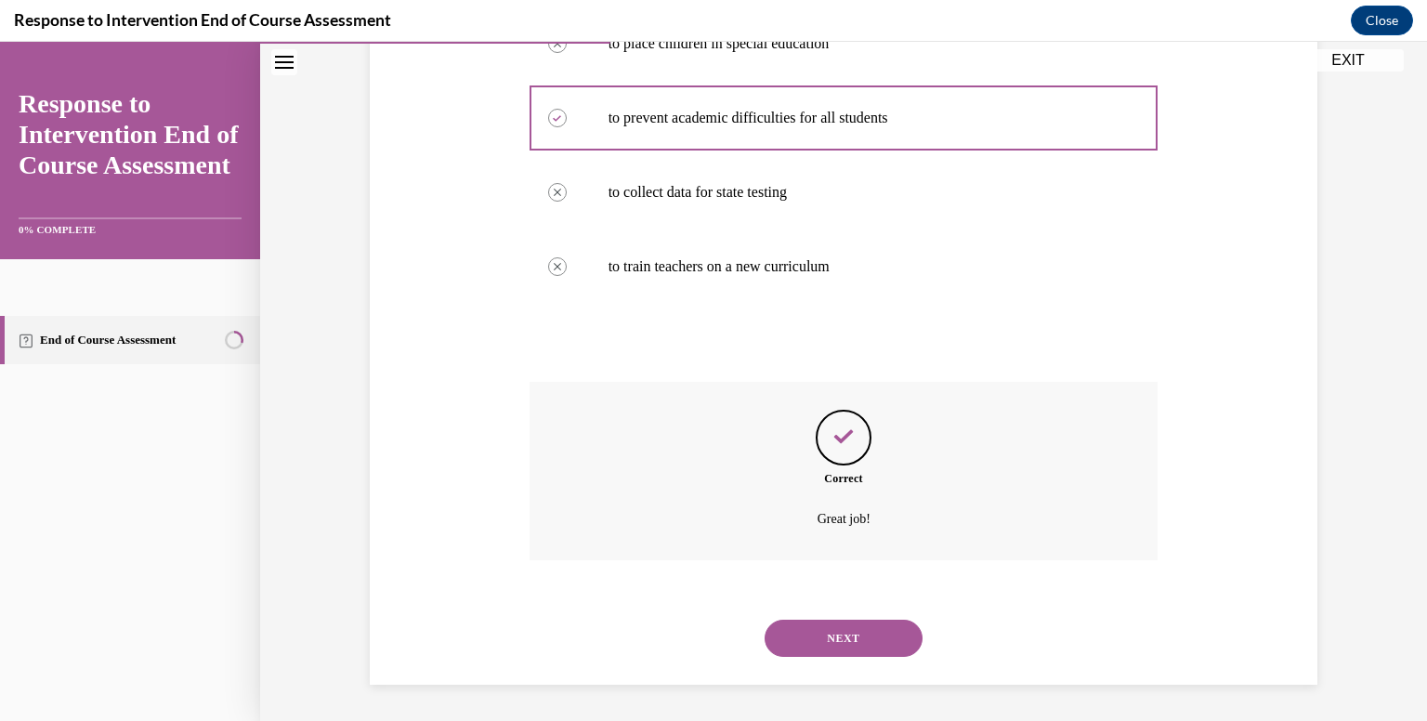
click at [836, 632] on button "NEXT" at bounding box center [843, 638] width 158 height 37
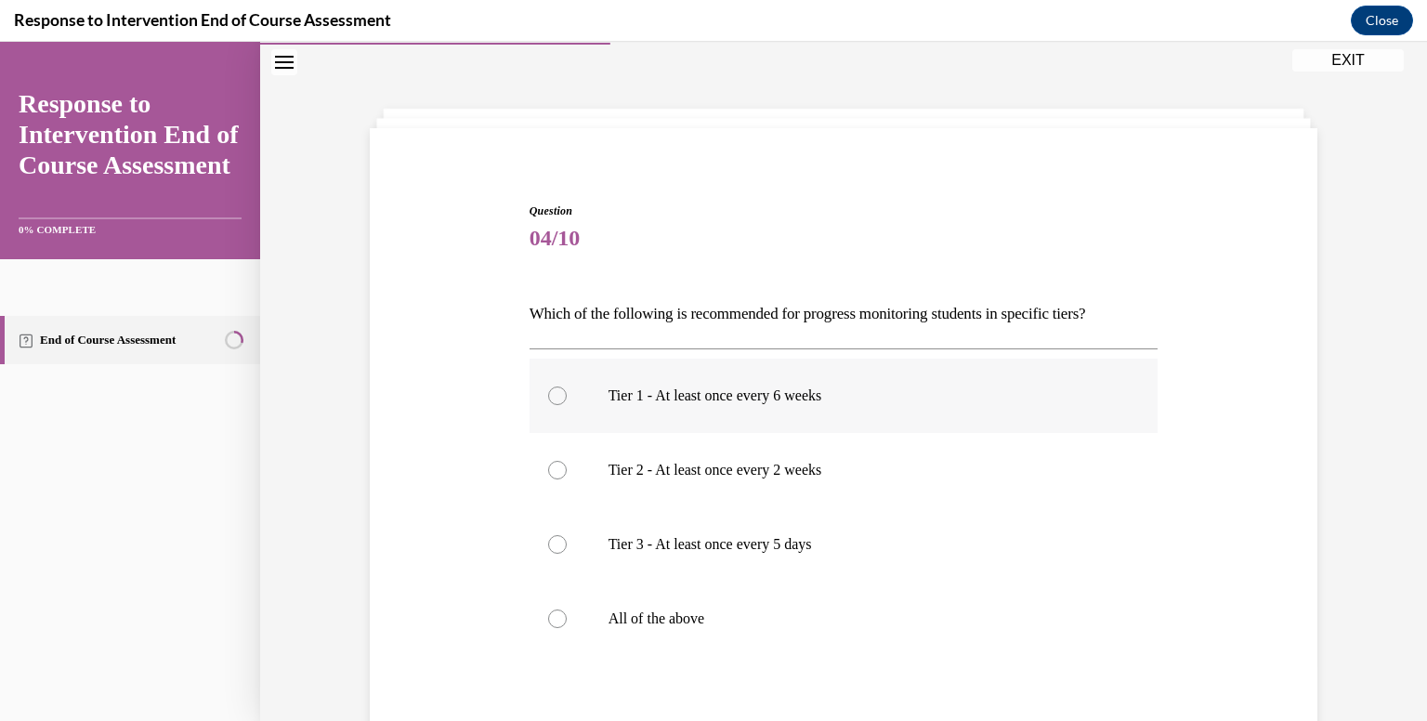
scroll to position [149, 0]
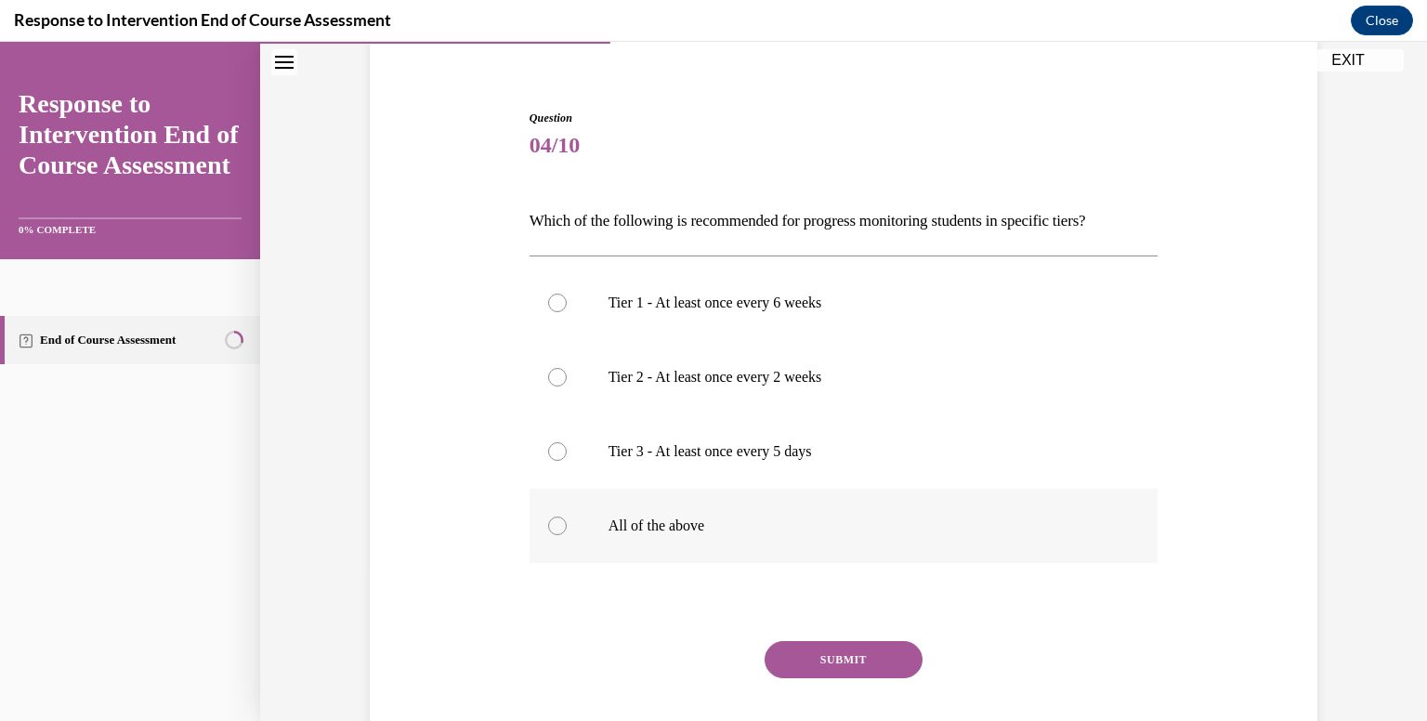
click at [660, 528] on p "All of the above" at bounding box center [859, 525] width 503 height 19
click at [567, 528] on input "All of the above" at bounding box center [557, 525] width 19 height 19
radio input "true"
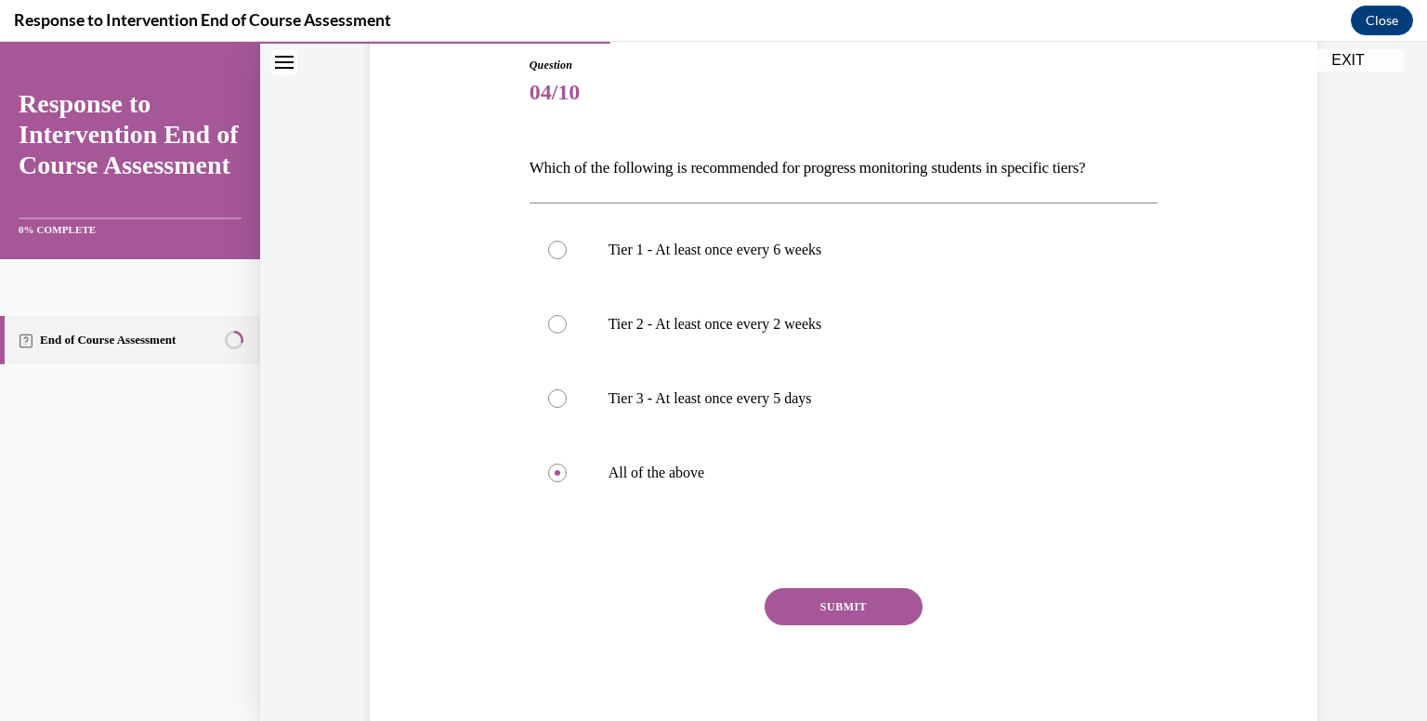
click at [822, 607] on button "SUBMIT" at bounding box center [843, 606] width 158 height 37
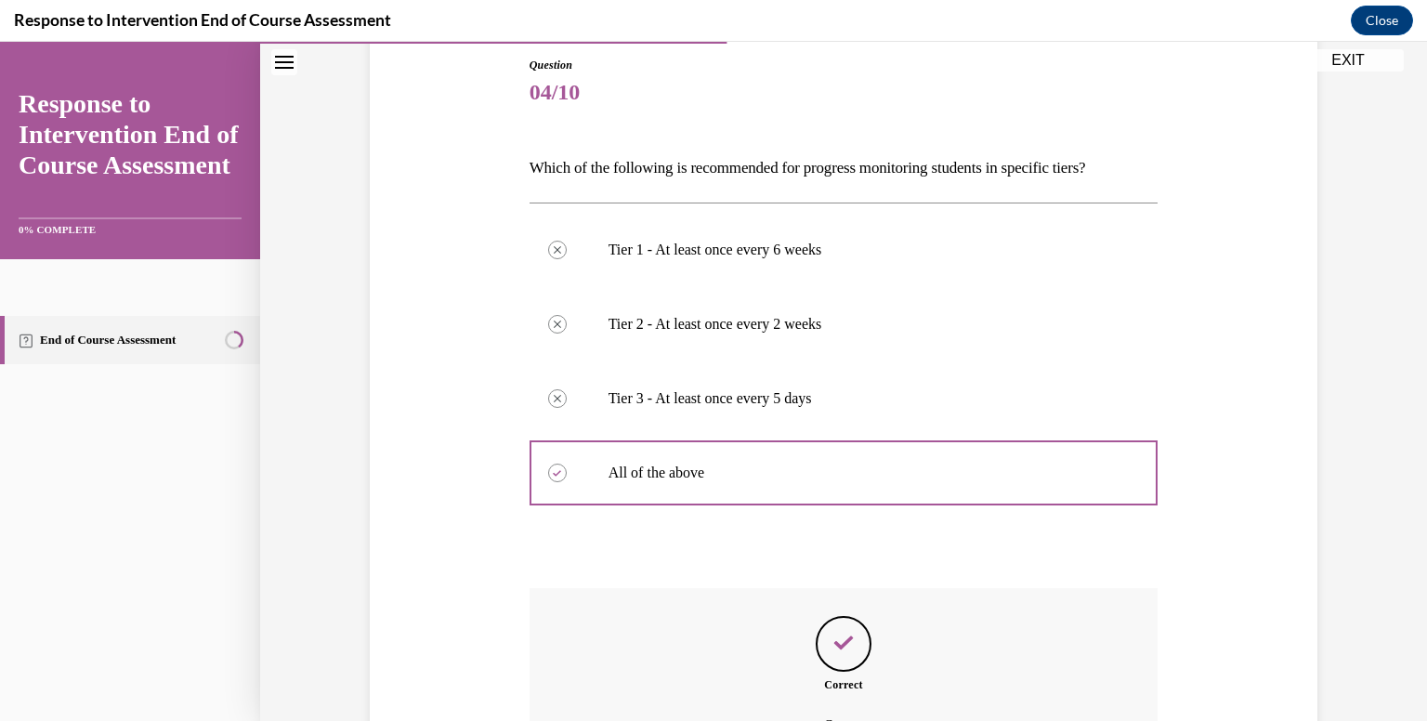
scroll to position [408, 0]
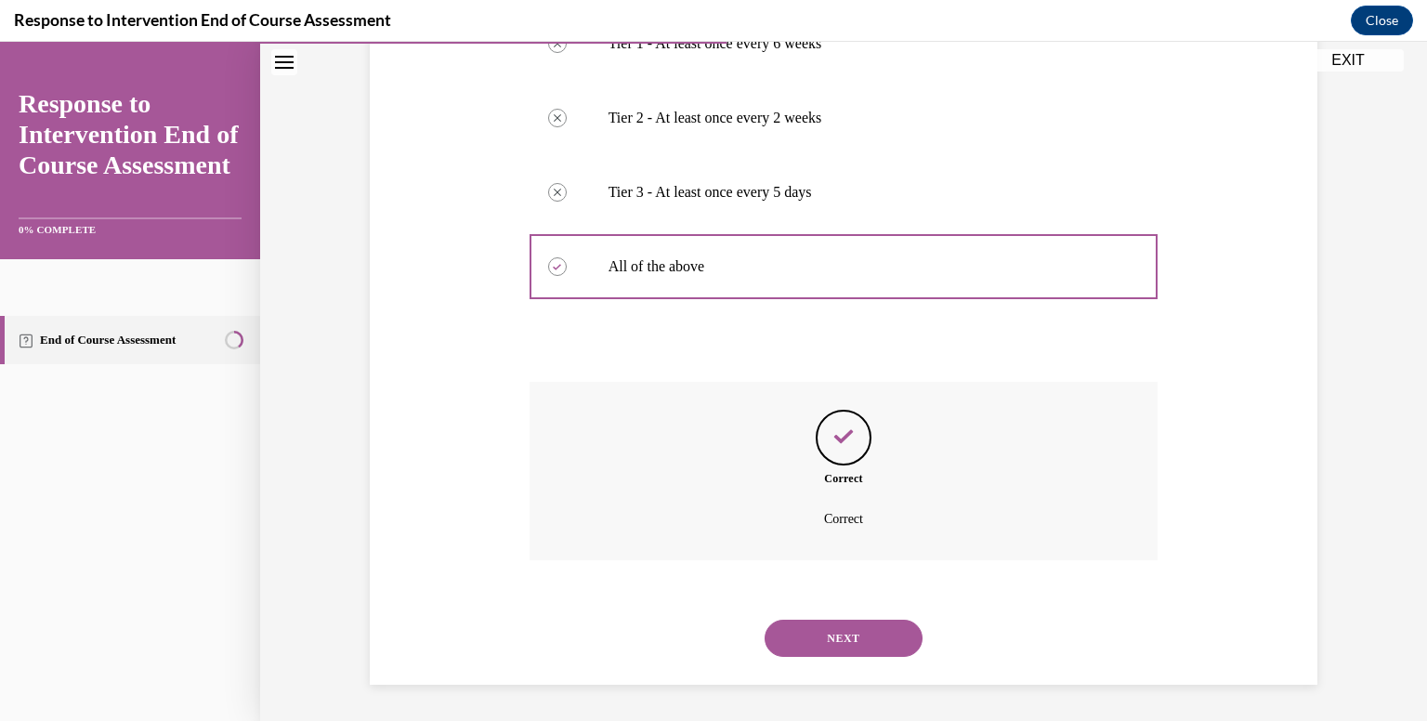
click at [855, 647] on button "NEXT" at bounding box center [843, 638] width 158 height 37
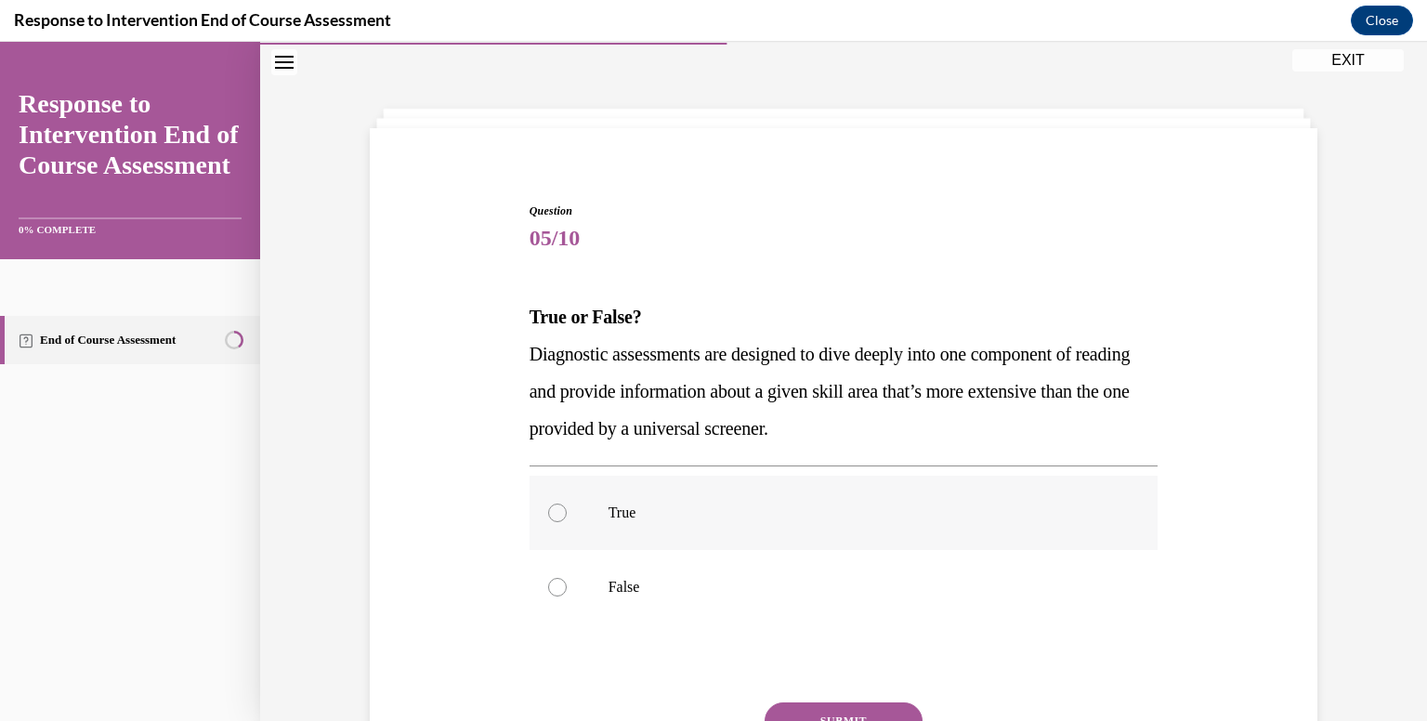
scroll to position [171, 0]
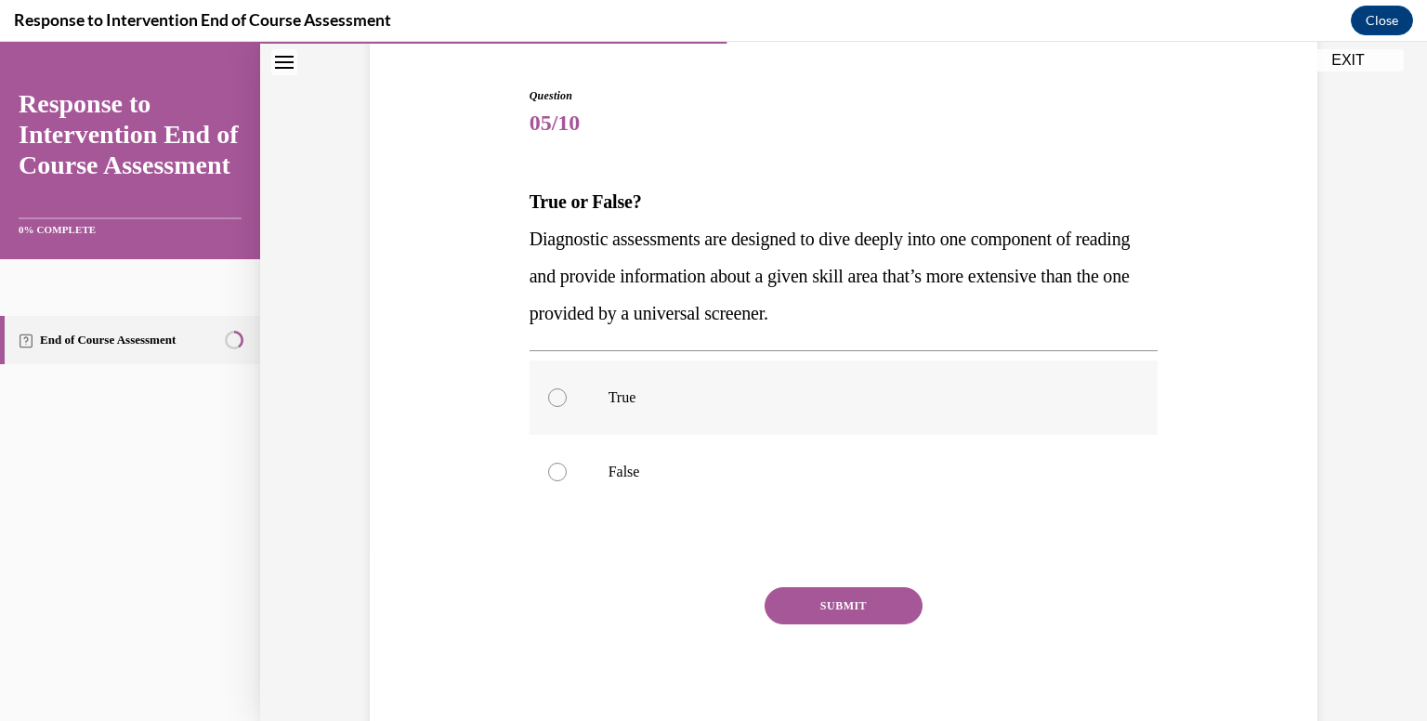
click at [700, 409] on label "True" at bounding box center [843, 397] width 629 height 74
click at [567, 407] on input "True" at bounding box center [557, 397] width 19 height 19
radio input "true"
click at [833, 607] on button "SUBMIT" at bounding box center [843, 605] width 158 height 37
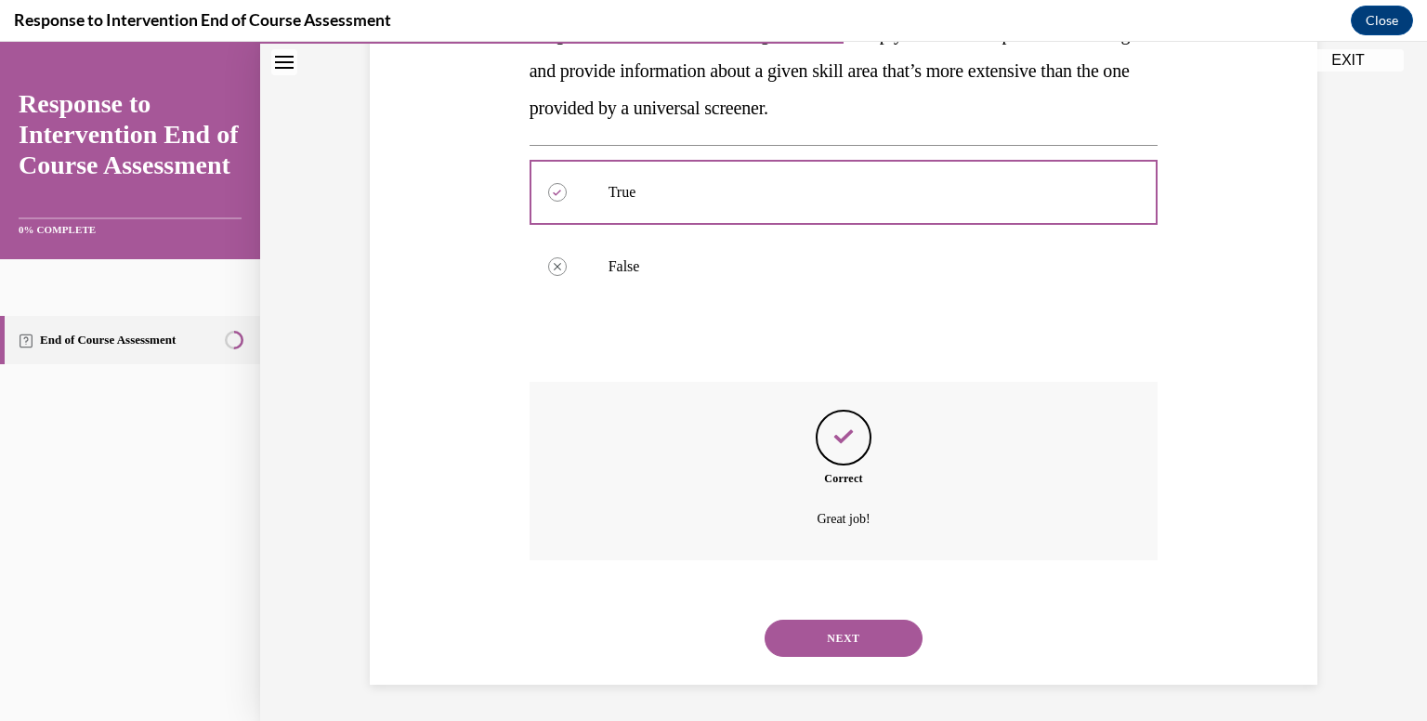
click at [848, 633] on button "NEXT" at bounding box center [843, 638] width 158 height 37
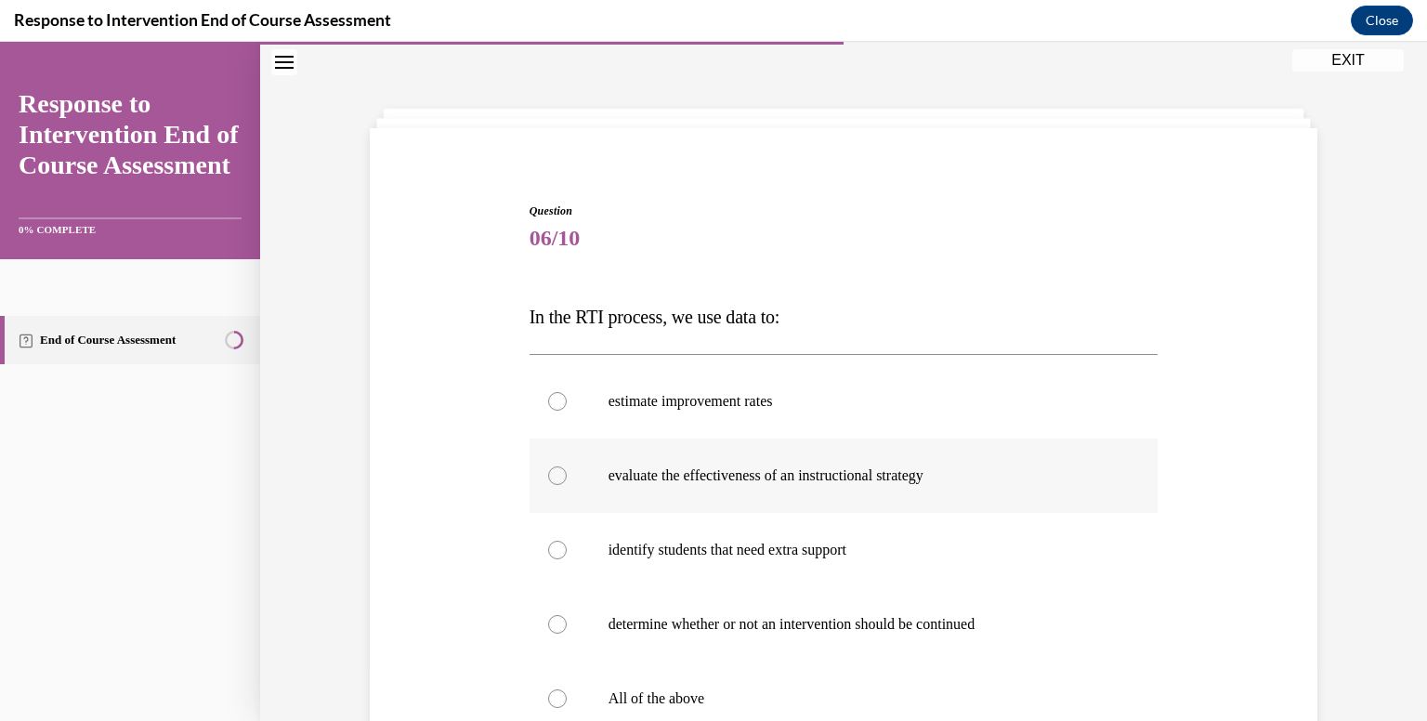
scroll to position [149, 0]
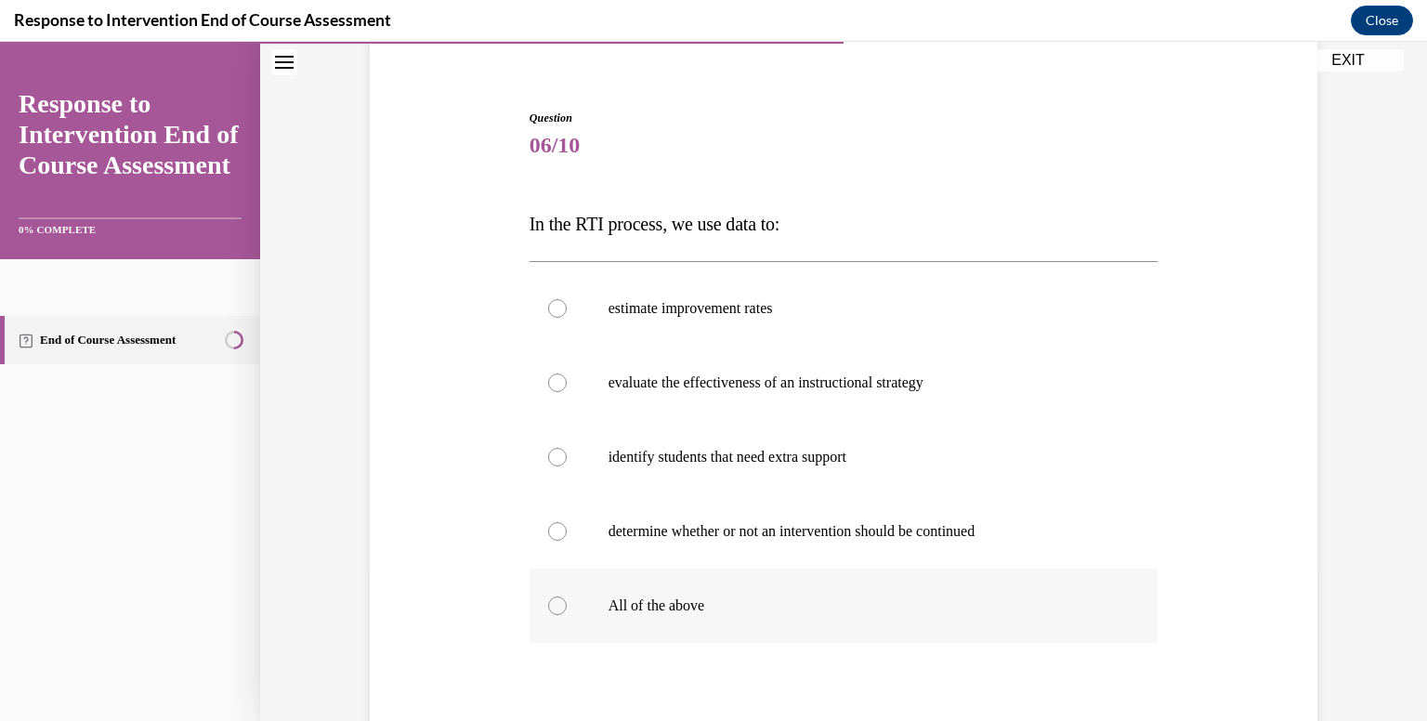
click at [674, 600] on p "All of the above" at bounding box center [859, 605] width 503 height 19
click at [567, 600] on input "All of the above" at bounding box center [557, 605] width 19 height 19
radio input "true"
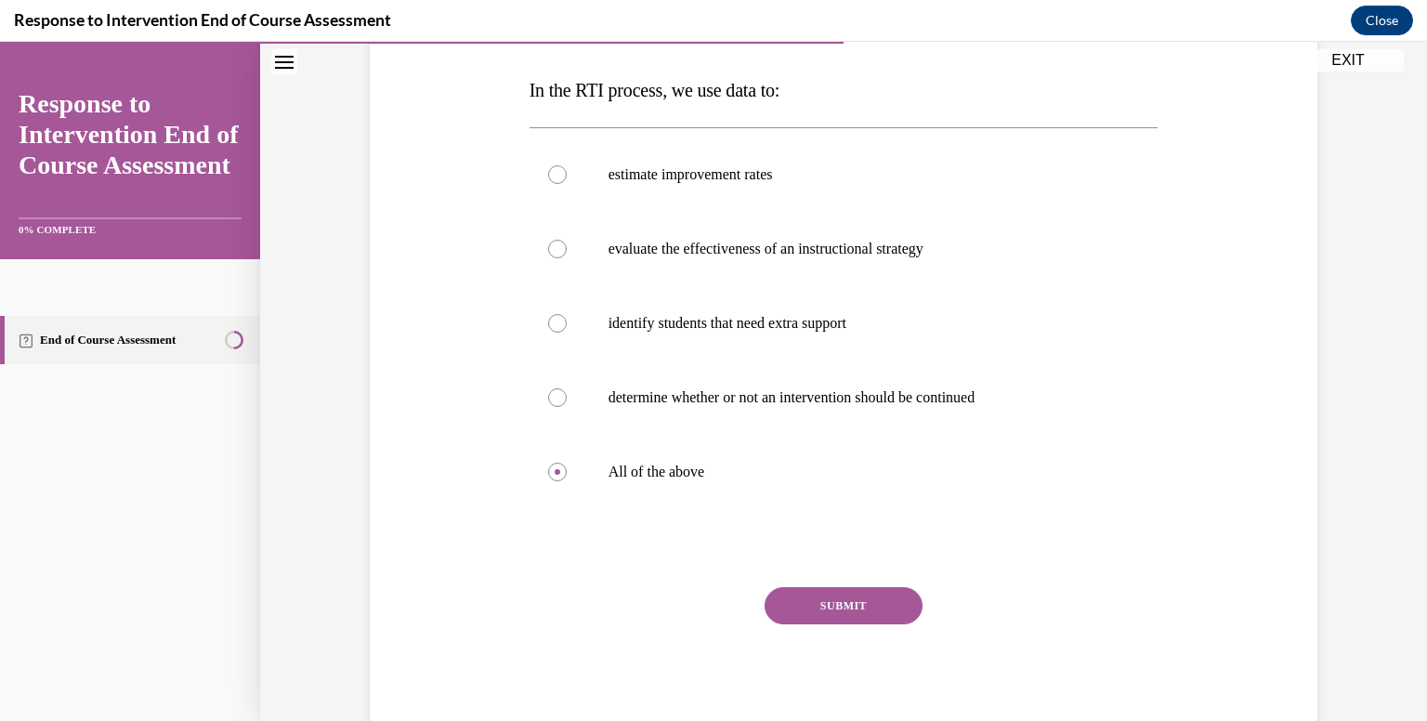
click at [780, 610] on button "SUBMIT" at bounding box center [843, 605] width 158 height 37
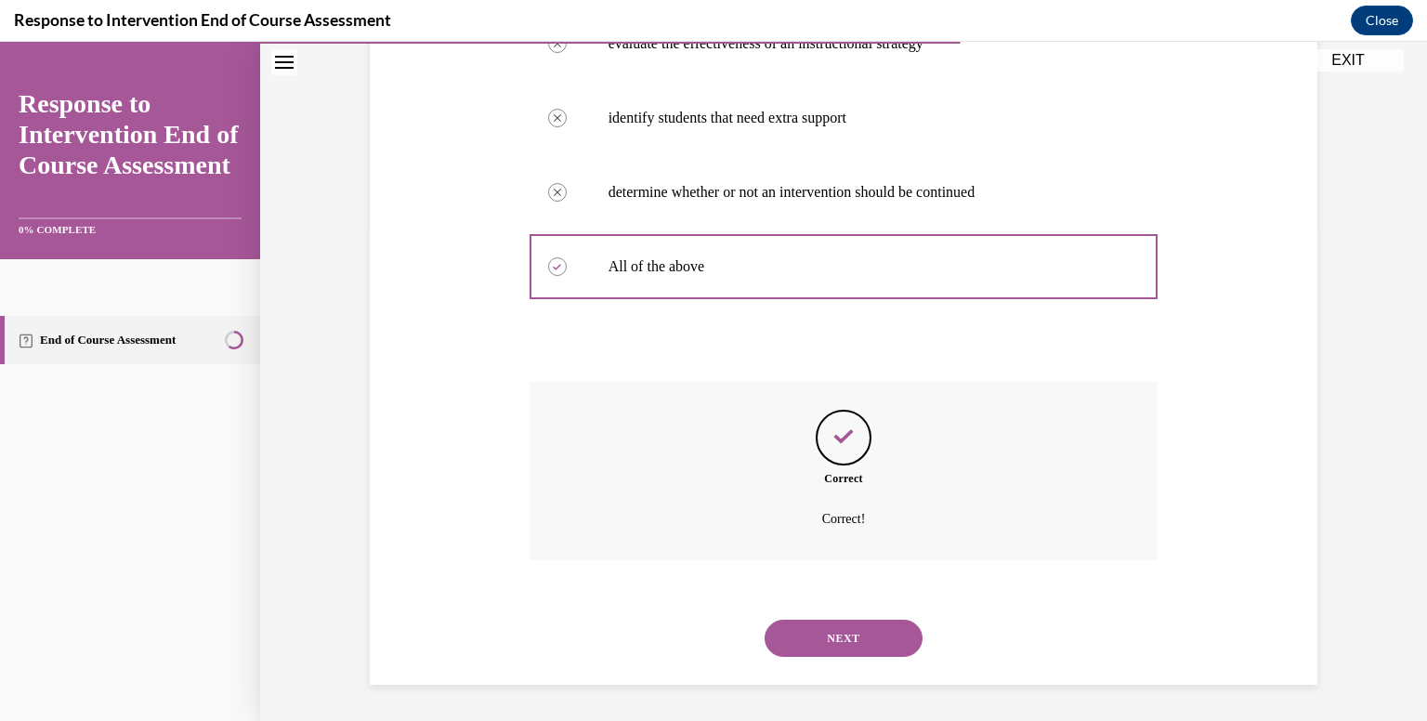
click at [810, 630] on button "NEXT" at bounding box center [843, 638] width 158 height 37
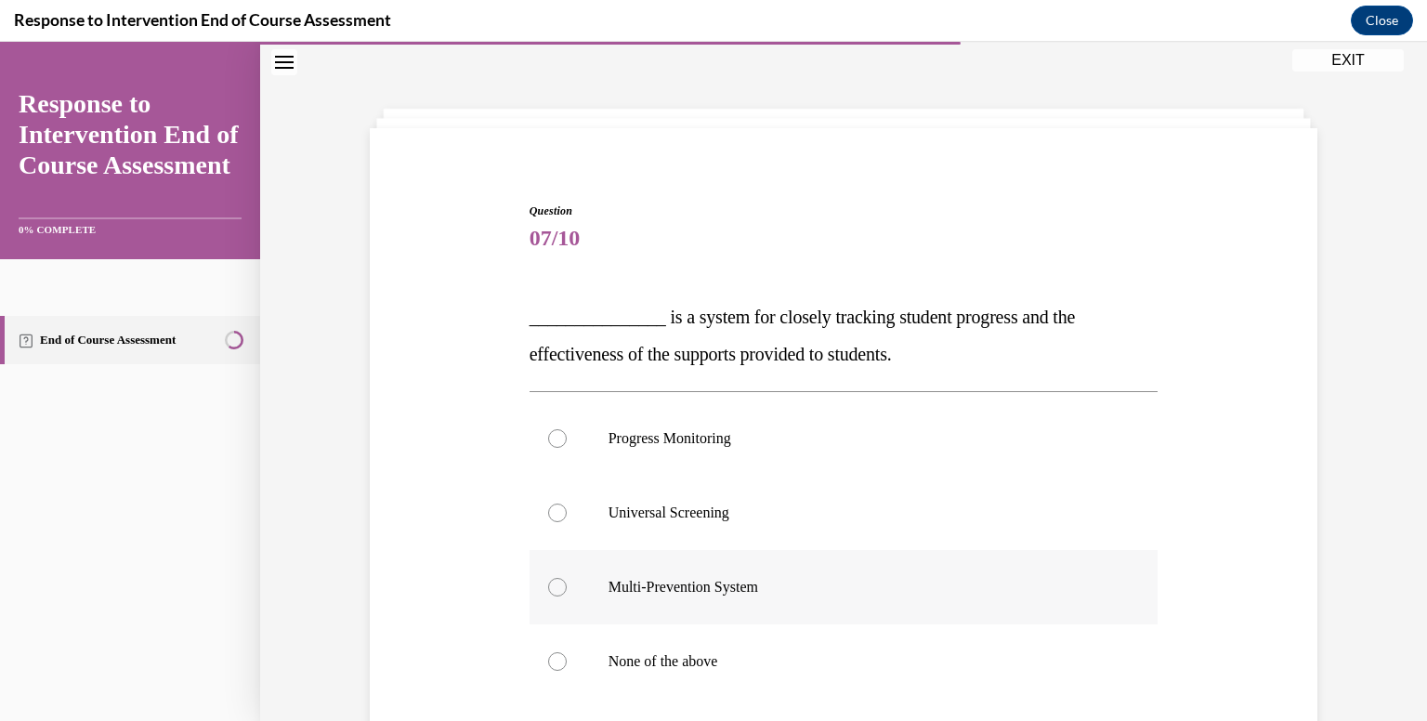
scroll to position [149, 0]
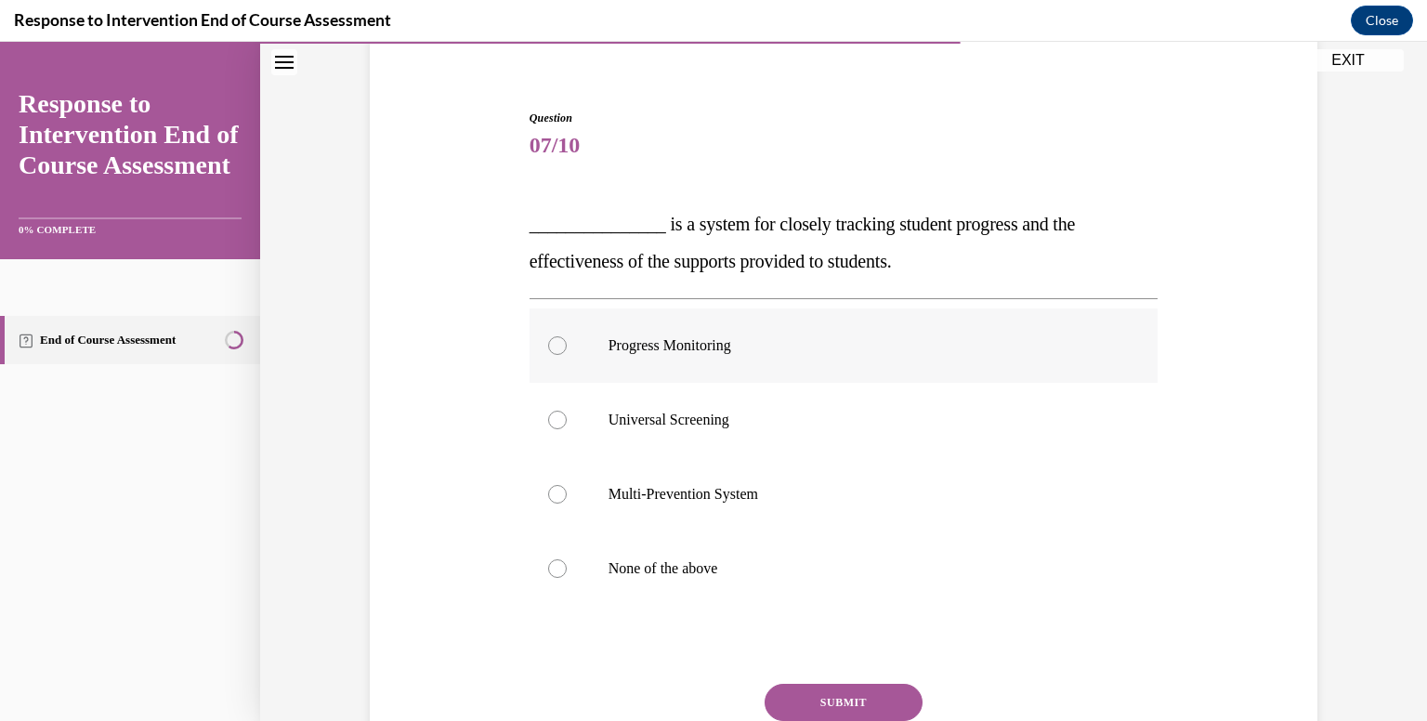
click at [778, 361] on label "Progress Monitoring" at bounding box center [843, 345] width 629 height 74
click at [567, 355] on input "Progress Monitoring" at bounding box center [557, 345] width 19 height 19
radio input "true"
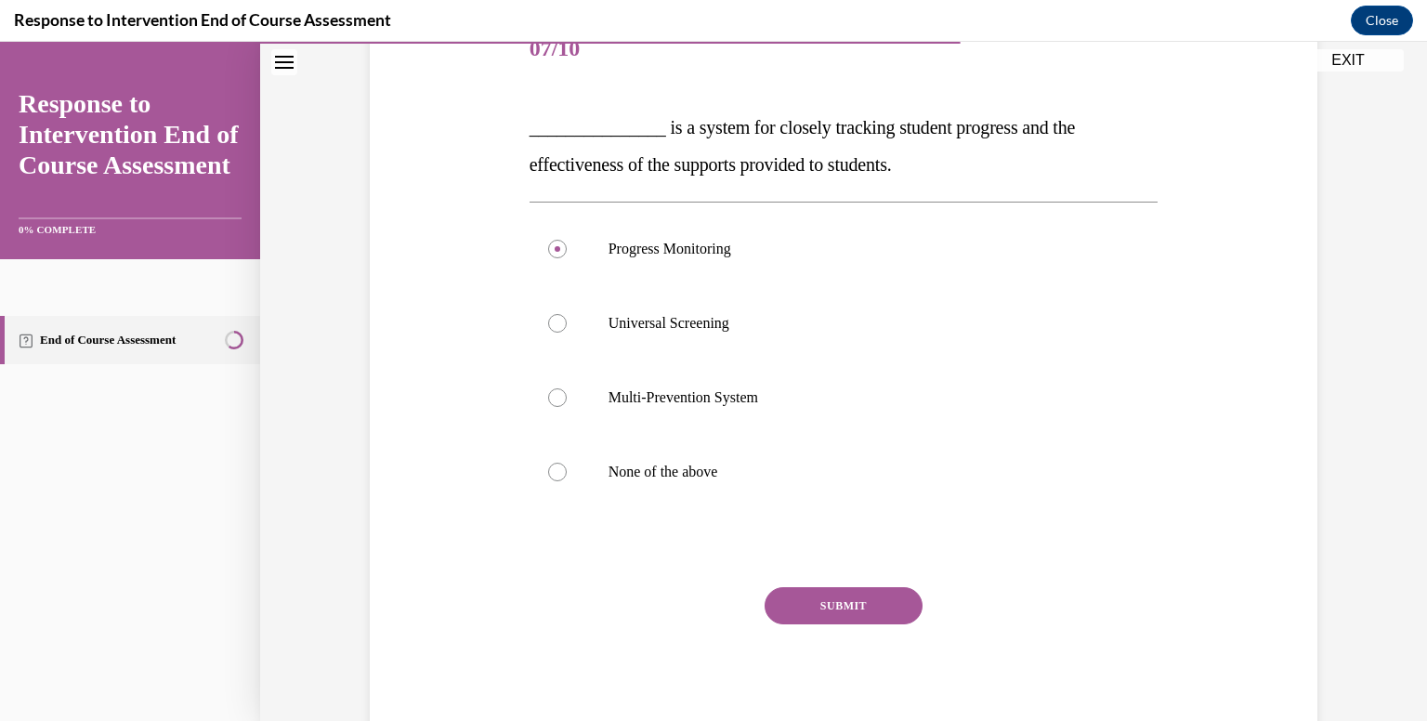
click at [819, 607] on button "SUBMIT" at bounding box center [843, 605] width 158 height 37
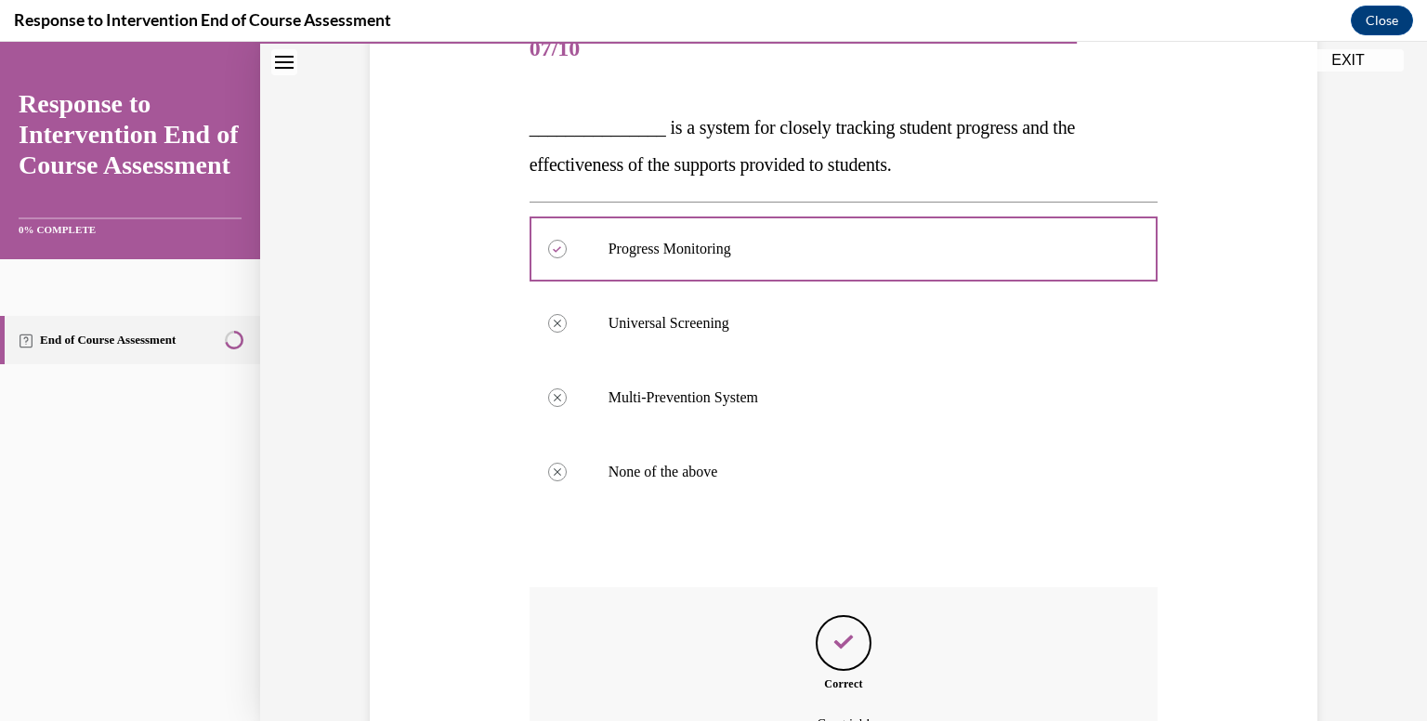
scroll to position [450, 0]
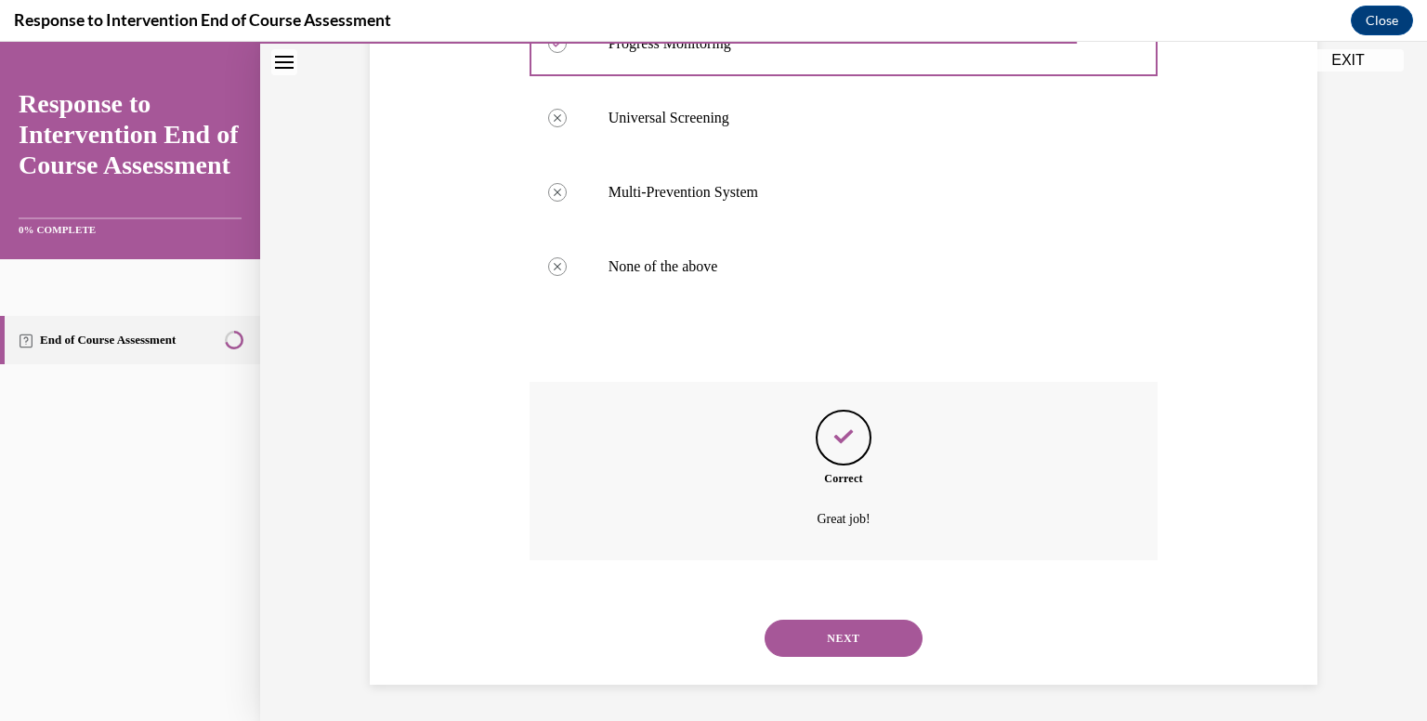
click at [831, 641] on button "NEXT" at bounding box center [843, 638] width 158 height 37
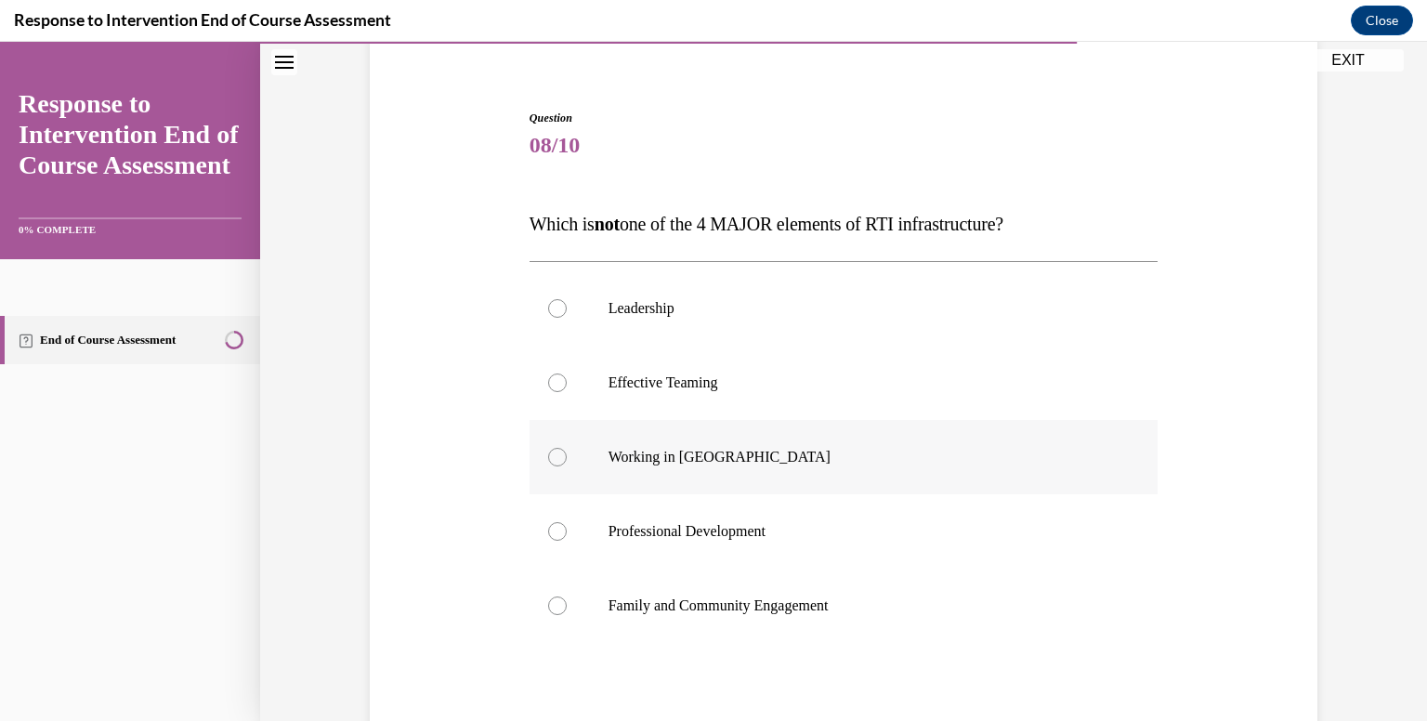
scroll to position [241, 0]
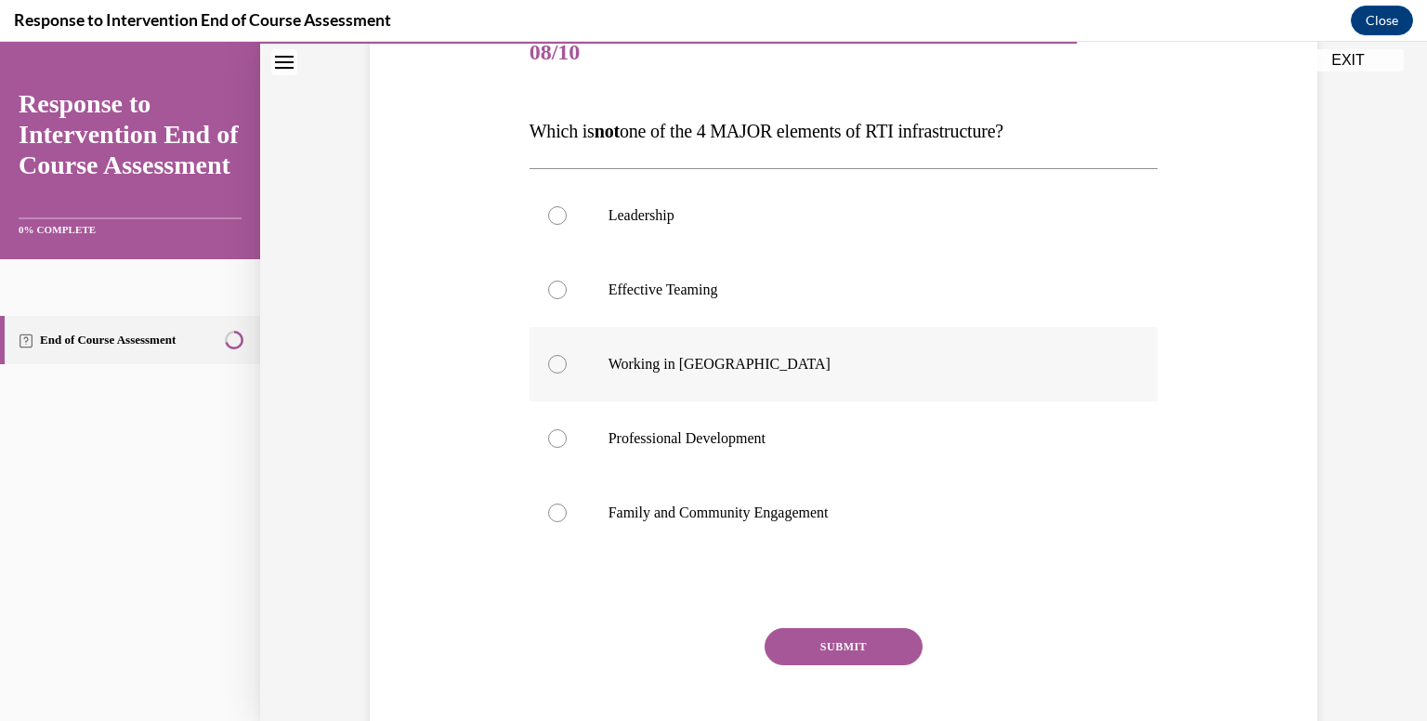
click at [832, 352] on label "Working in [GEOGRAPHIC_DATA]" at bounding box center [843, 364] width 629 height 74
click at [567, 355] on input "Working in [GEOGRAPHIC_DATA]" at bounding box center [557, 364] width 19 height 19
radio input "true"
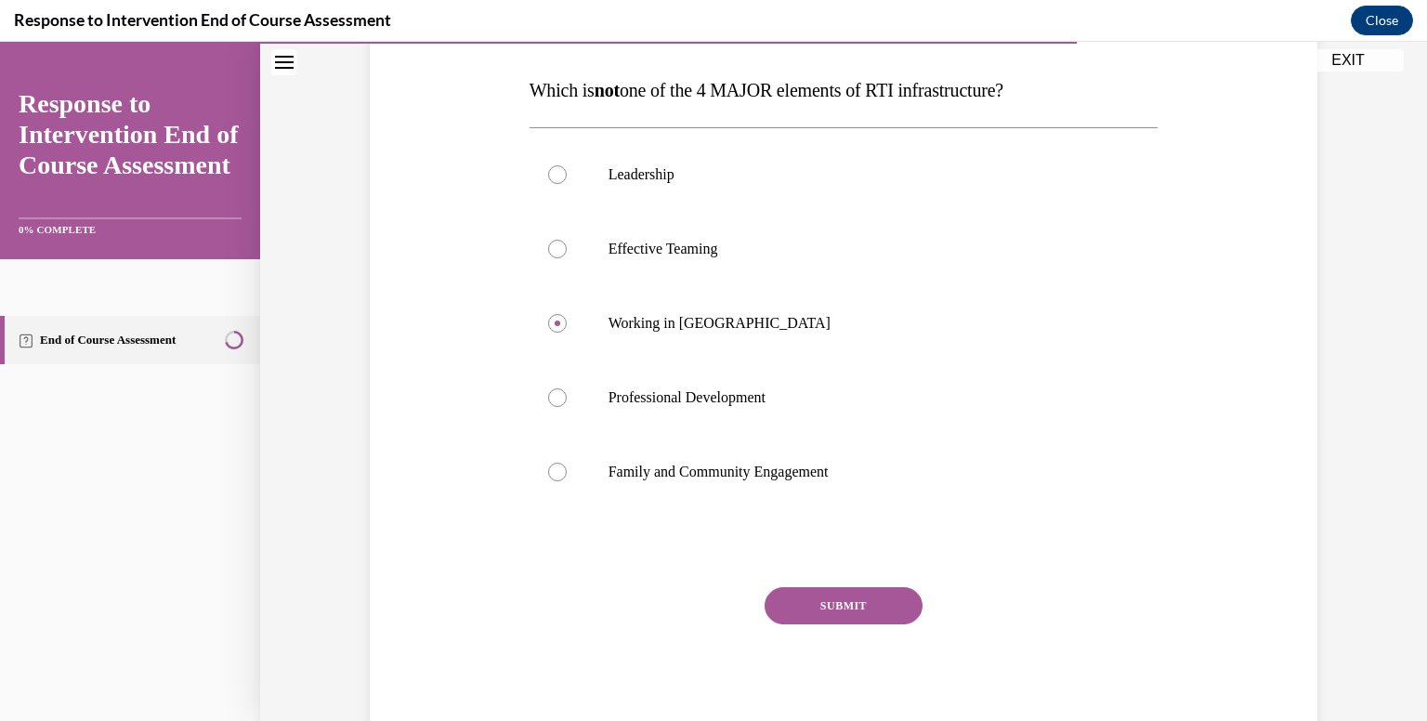
click at [825, 600] on button "SUBMIT" at bounding box center [843, 605] width 158 height 37
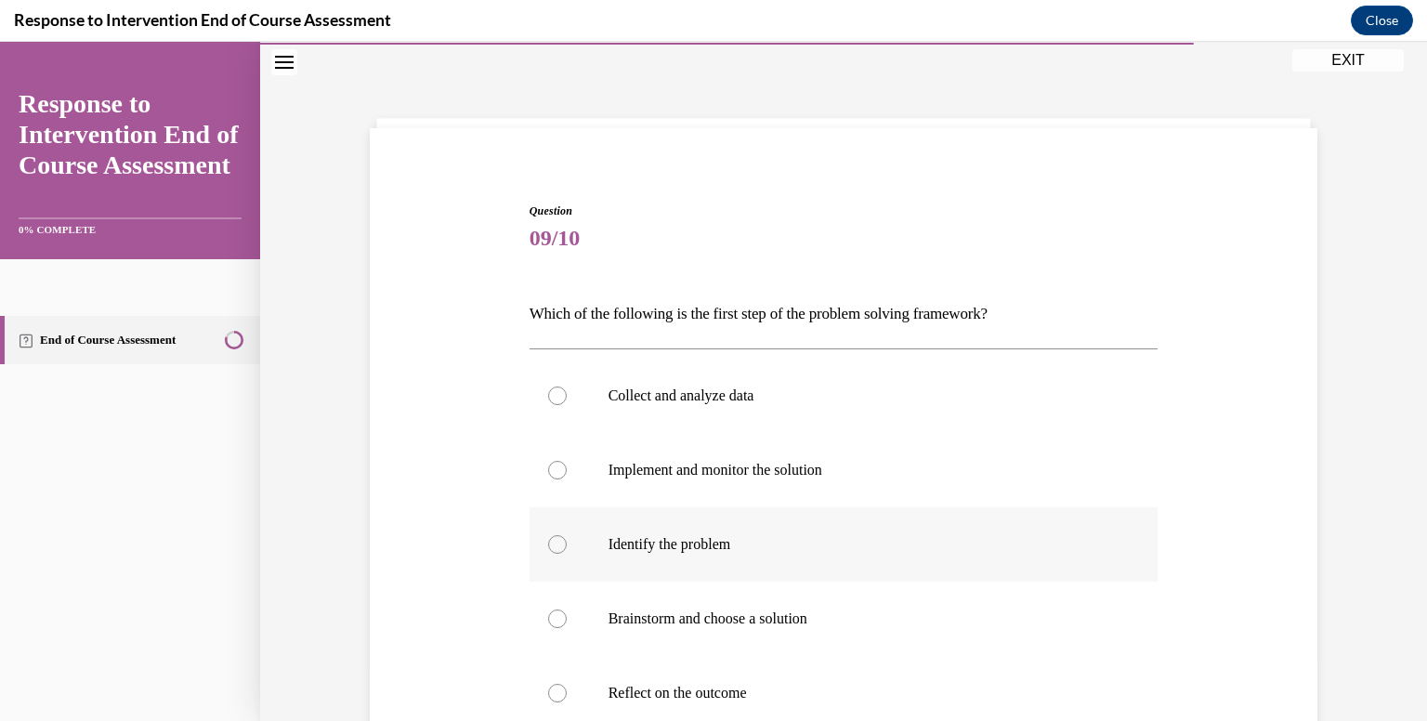
scroll to position [149, 0]
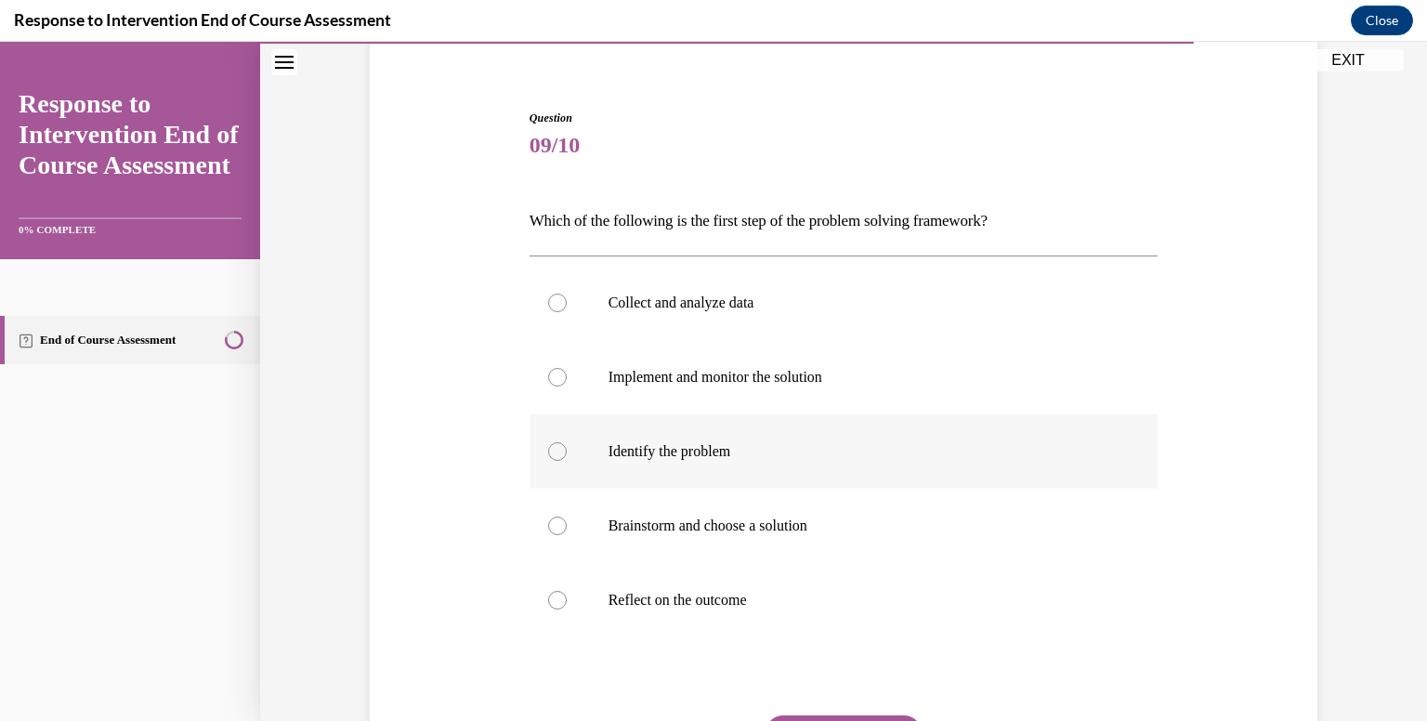
click at [795, 424] on label "Identify the problem" at bounding box center [843, 451] width 629 height 74
click at [567, 442] on input "Identify the problem" at bounding box center [557, 451] width 19 height 19
radio input "true"
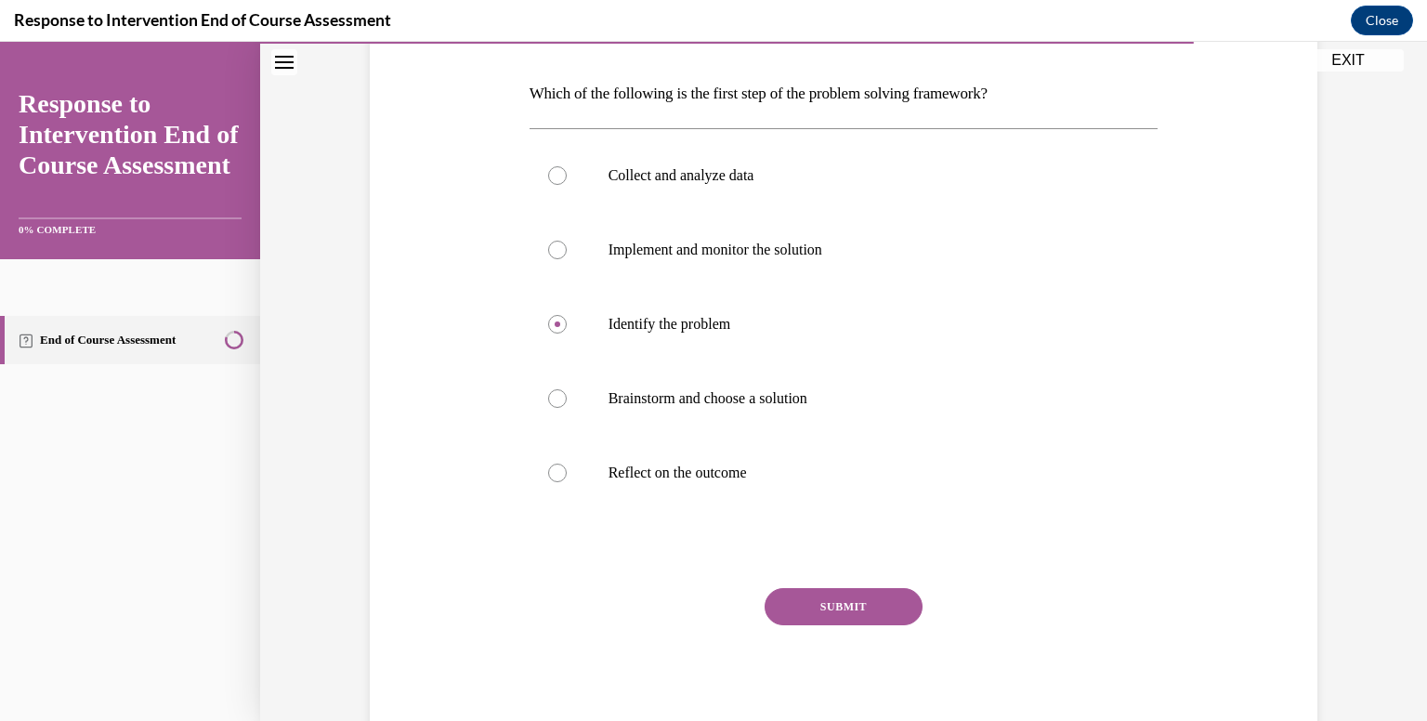
click at [832, 599] on button "SUBMIT" at bounding box center [843, 606] width 158 height 37
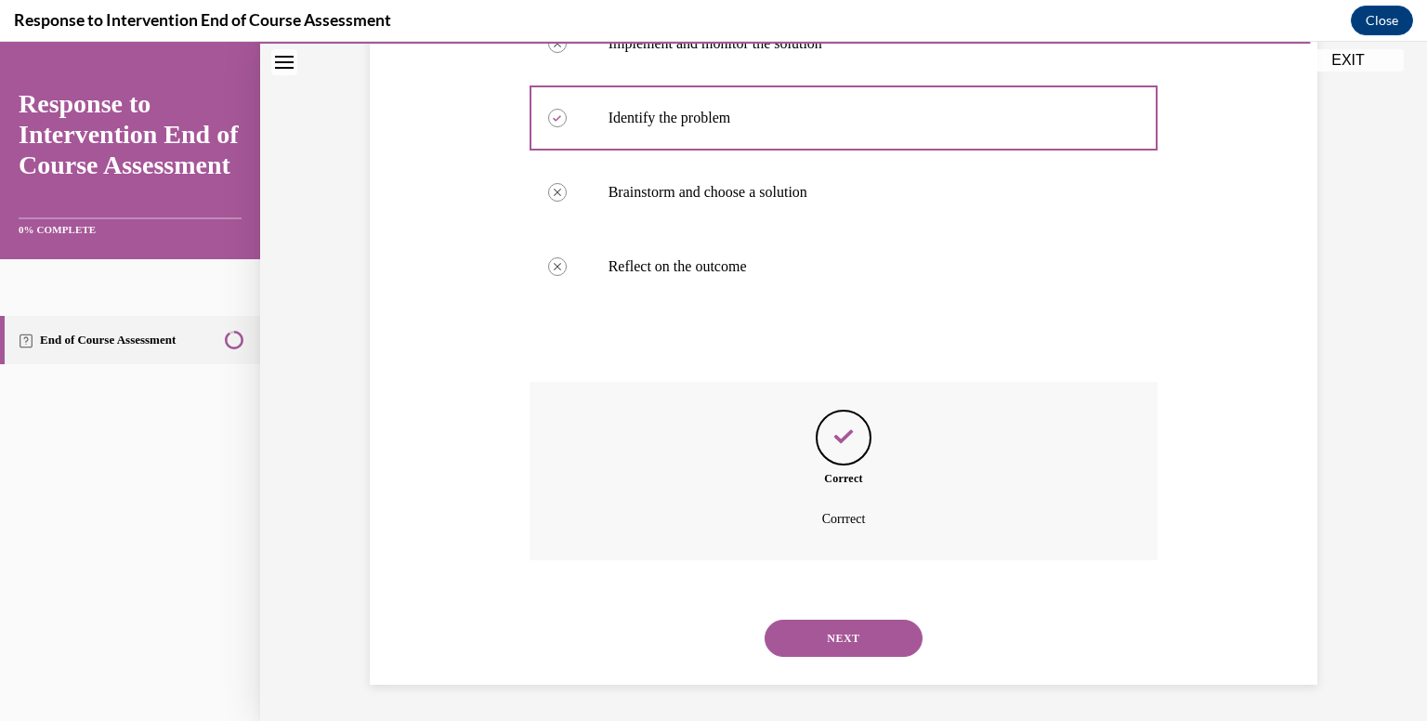
click at [843, 644] on button "NEXT" at bounding box center [843, 638] width 158 height 37
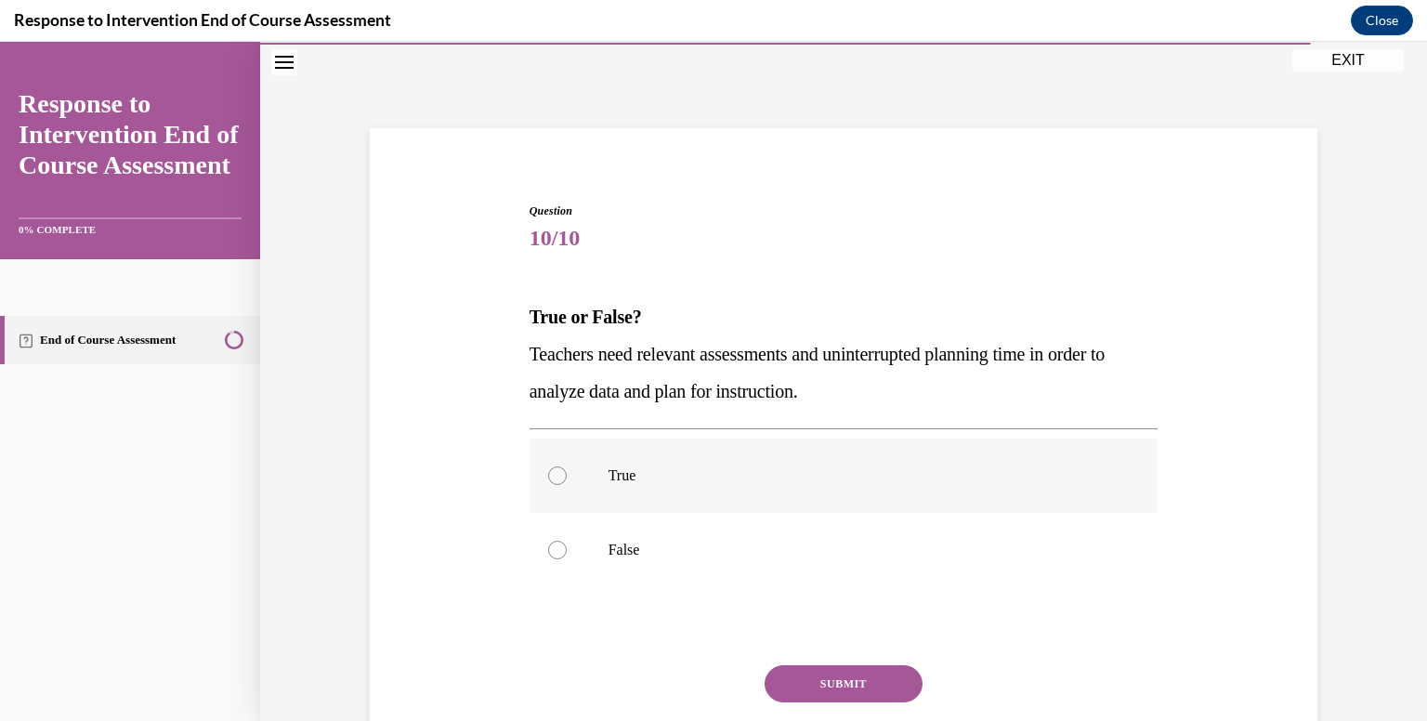
click at [832, 476] on p "True" at bounding box center [859, 475] width 503 height 19
click at [567, 476] on input "True" at bounding box center [557, 475] width 19 height 19
radio input "true"
click at [881, 681] on button "SUBMIT" at bounding box center [843, 683] width 158 height 37
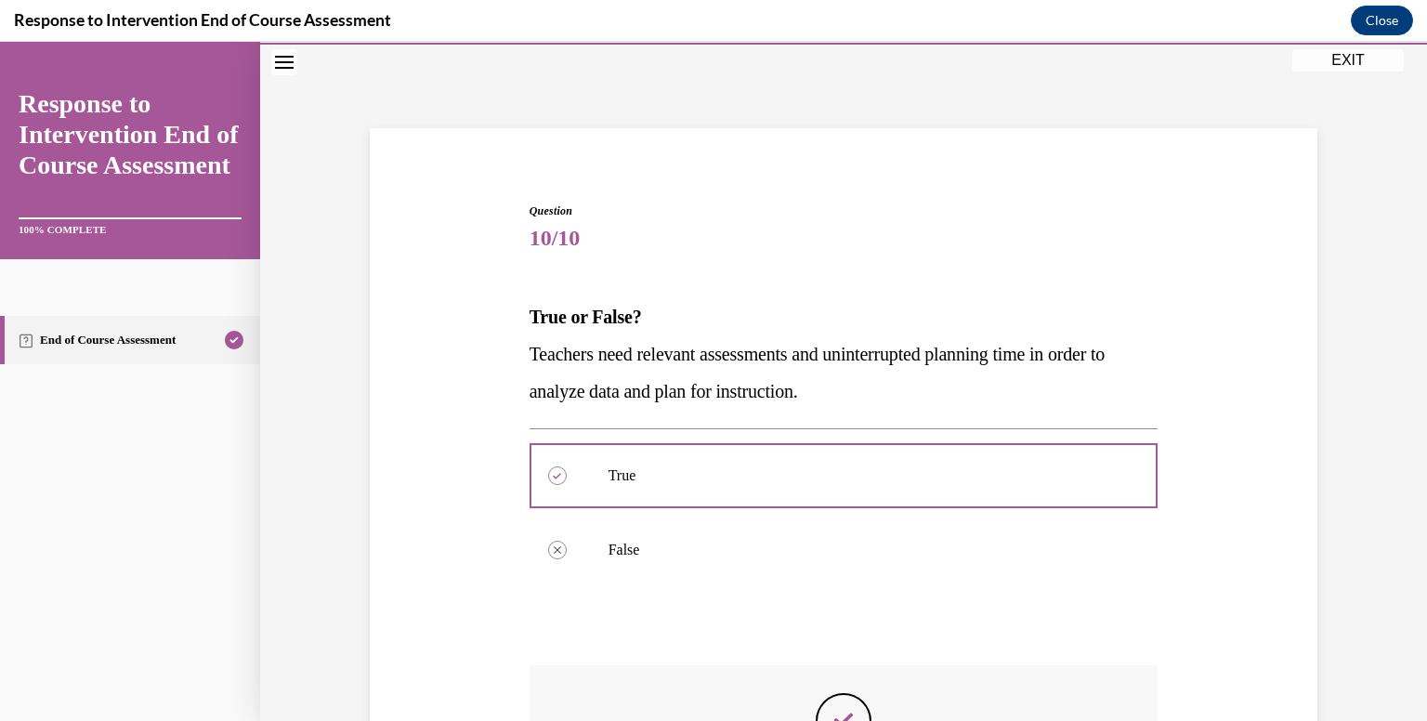
scroll to position [339, 0]
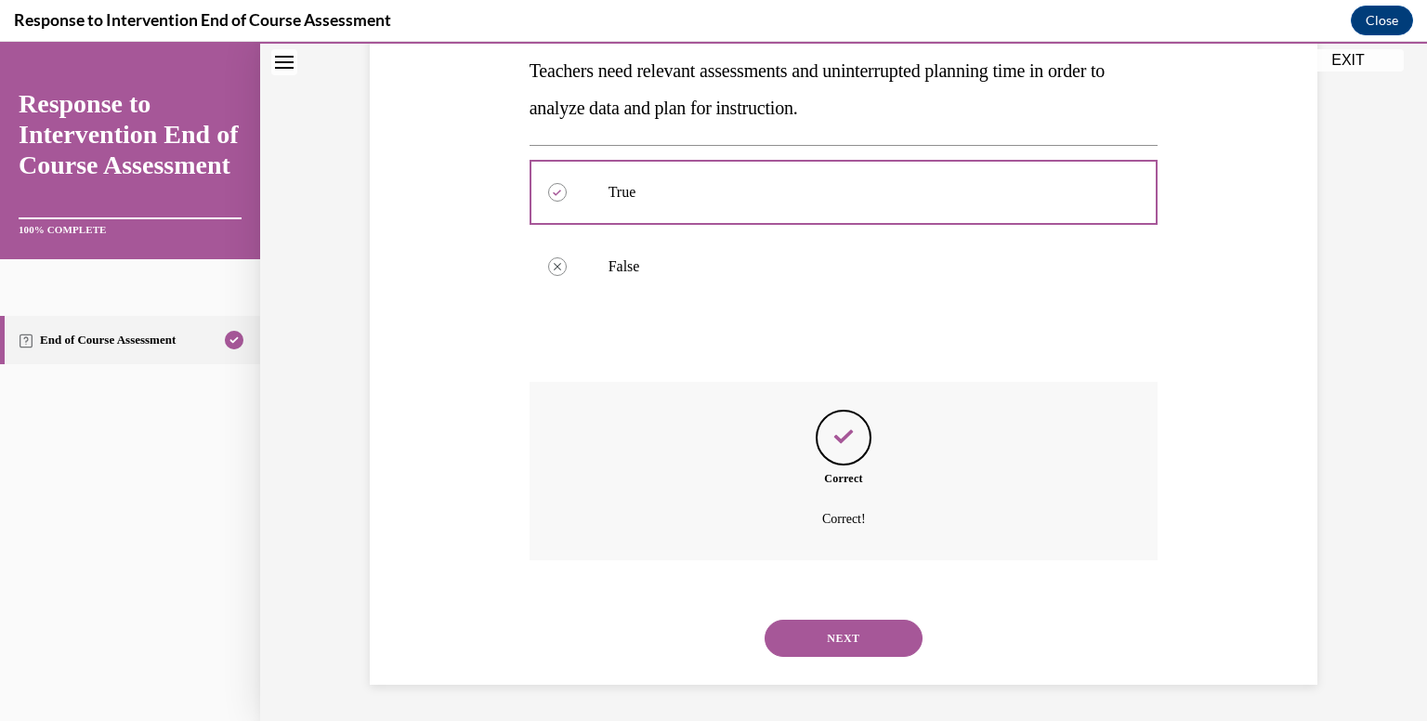
click at [856, 633] on button "NEXT" at bounding box center [843, 638] width 158 height 37
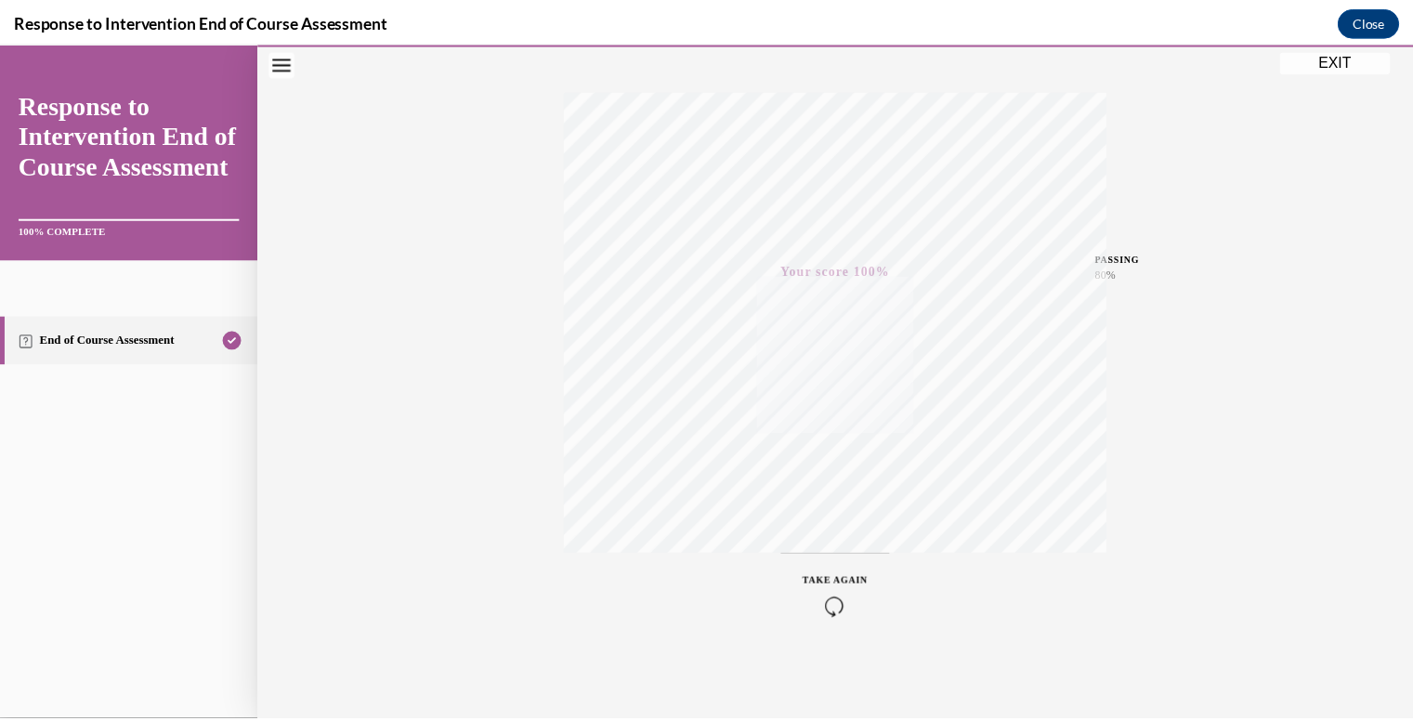
scroll to position [86, 0]
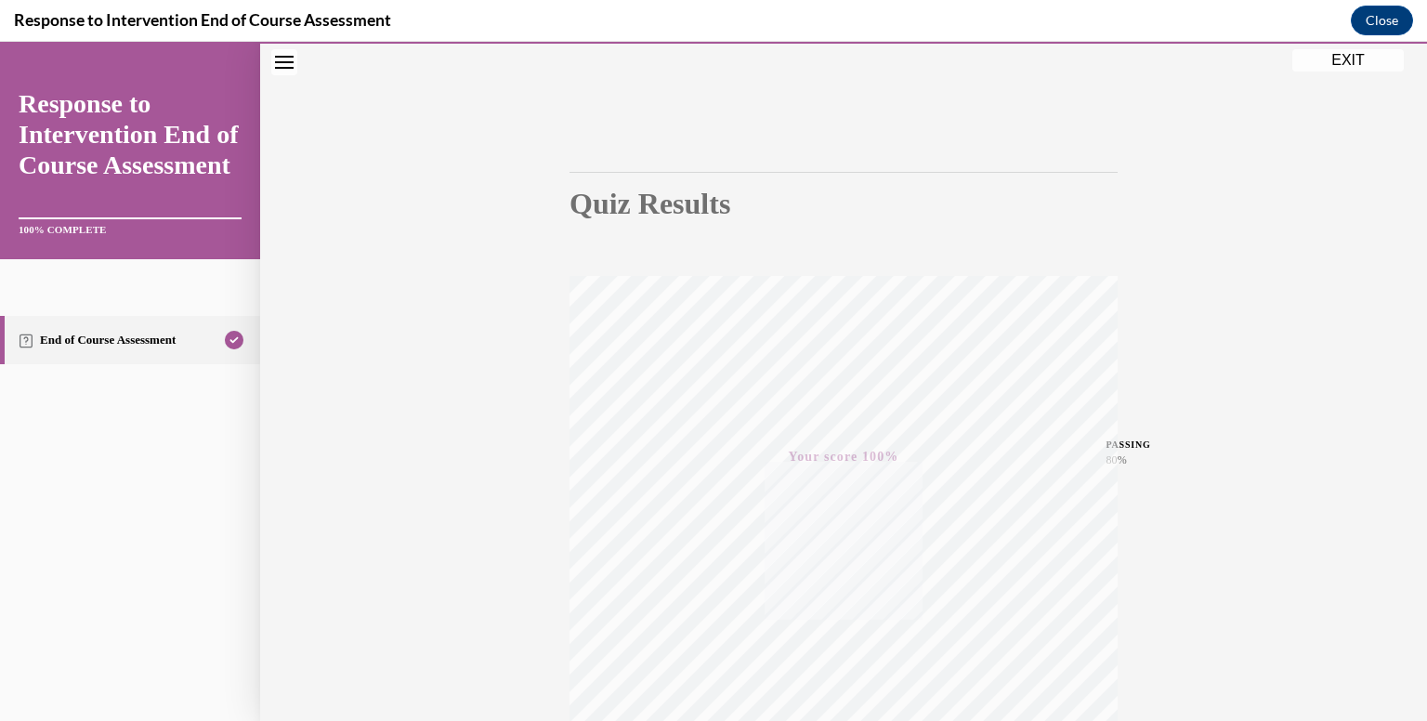
click at [1330, 68] on button "EXIT" at bounding box center [1347, 60] width 111 height 22
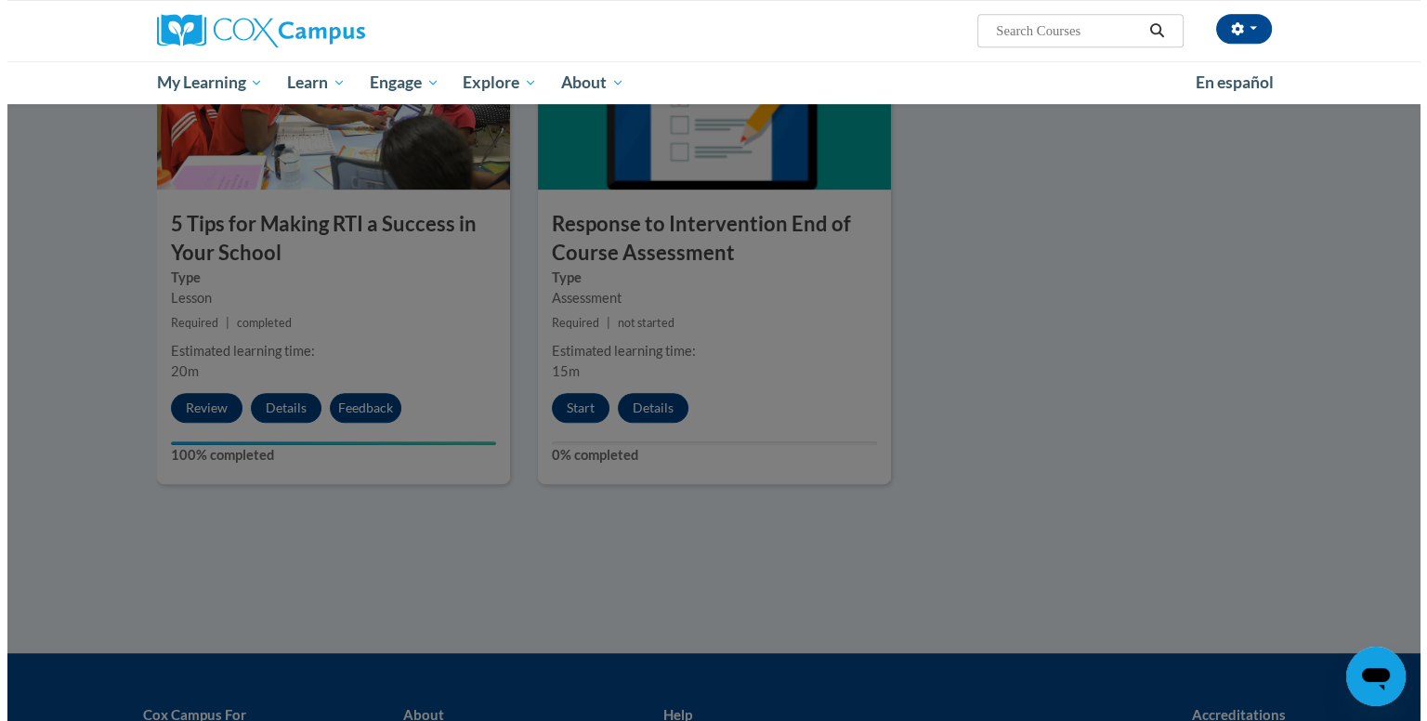
scroll to position [929, 0]
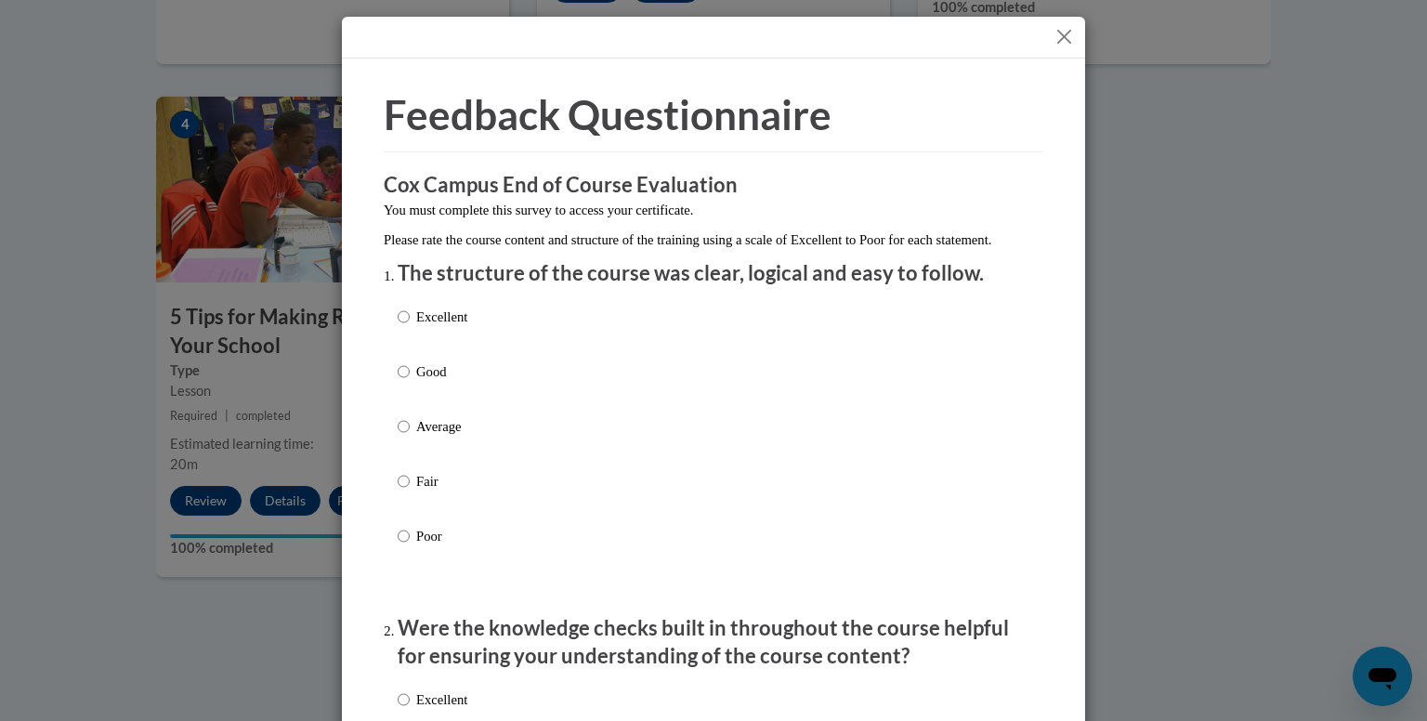
scroll to position [93, 0]
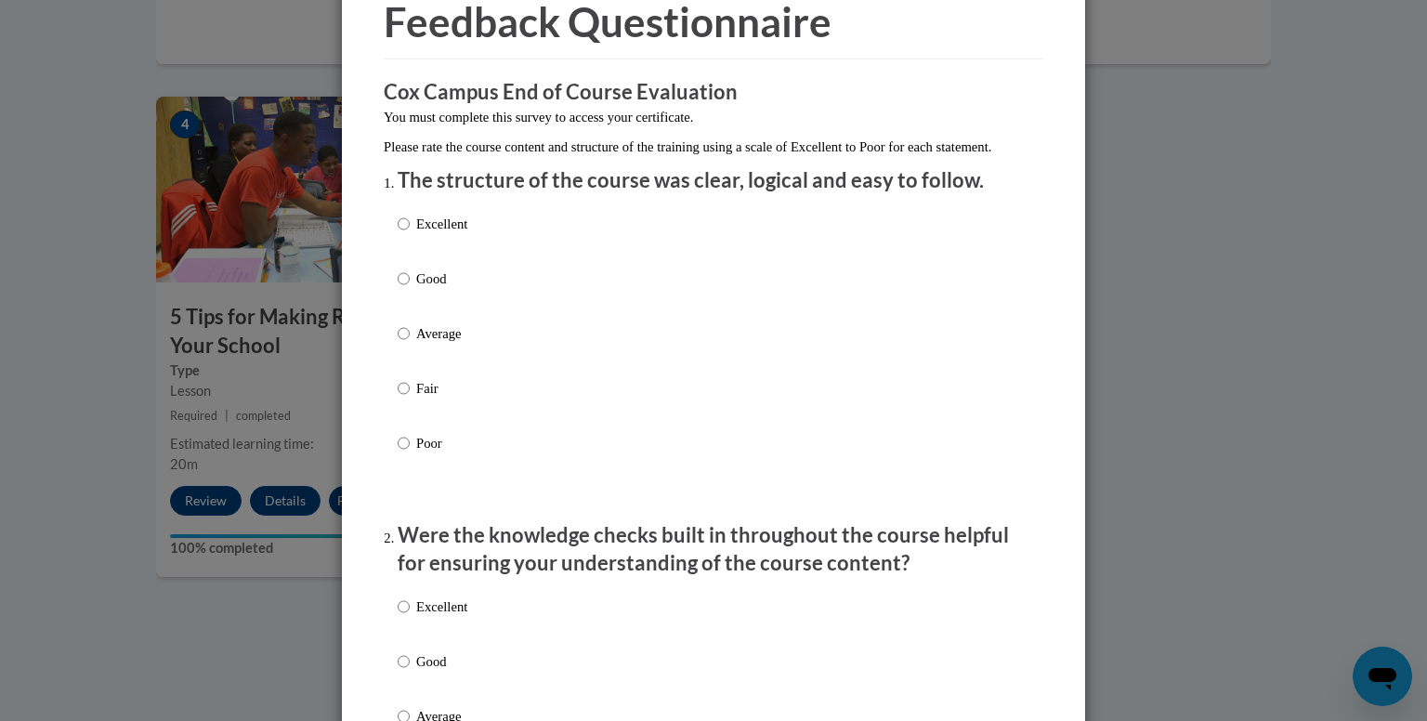
click at [425, 234] on p "Excellent" at bounding box center [441, 224] width 51 height 20
click at [410, 234] on input "Excellent" at bounding box center [404, 224] width 12 height 20
radio input "true"
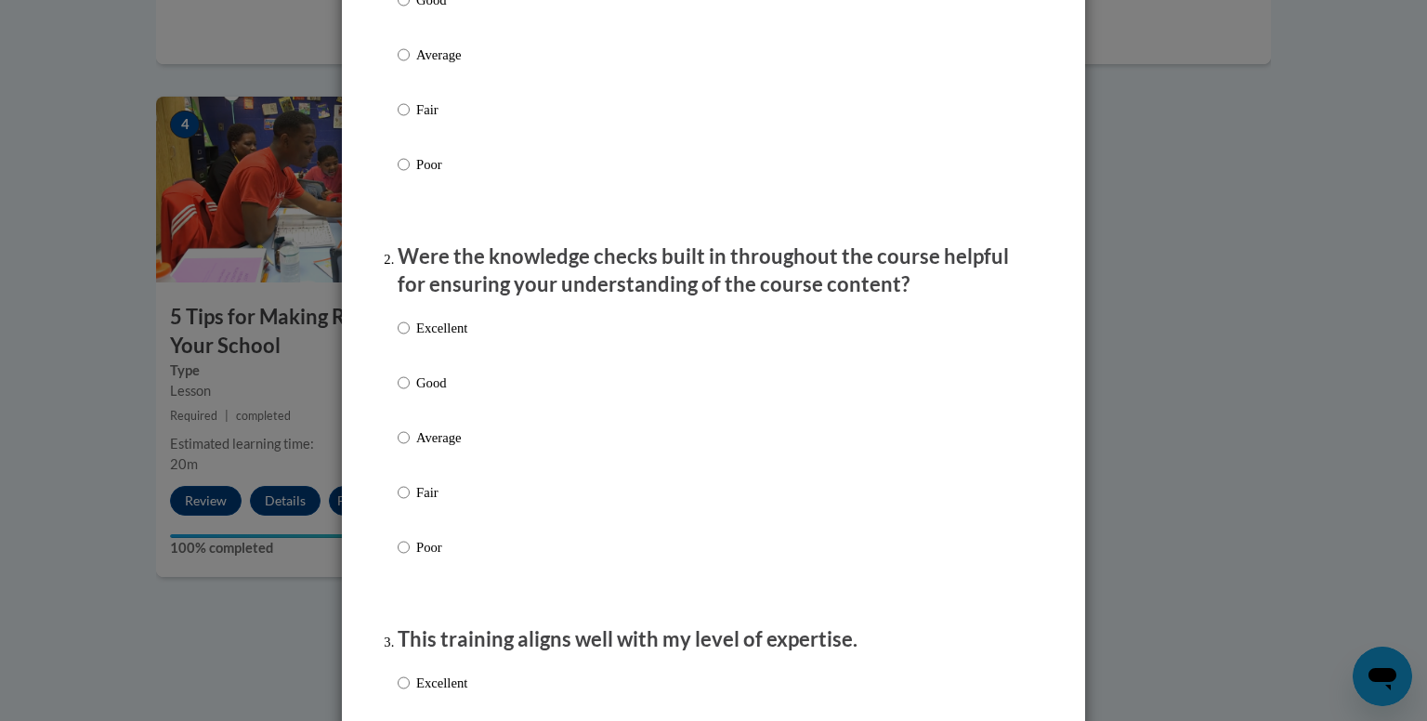
scroll to position [464, 0]
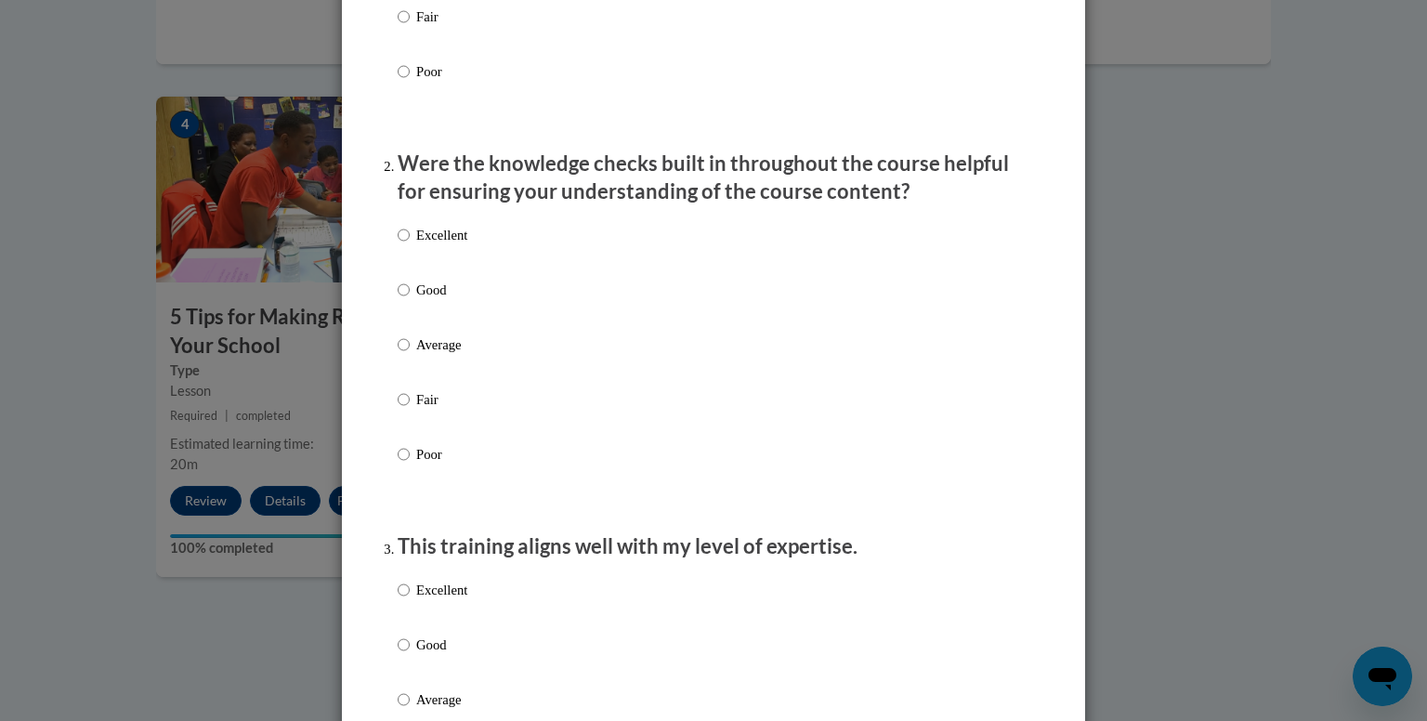
click at [429, 245] on p "Excellent" at bounding box center [441, 235] width 51 height 20
click at [410, 245] on input "Excellent" at bounding box center [404, 235] width 12 height 20
radio input "true"
click at [432, 300] on p "Good" at bounding box center [441, 290] width 51 height 20
click at [410, 300] on input "Good" at bounding box center [404, 290] width 12 height 20
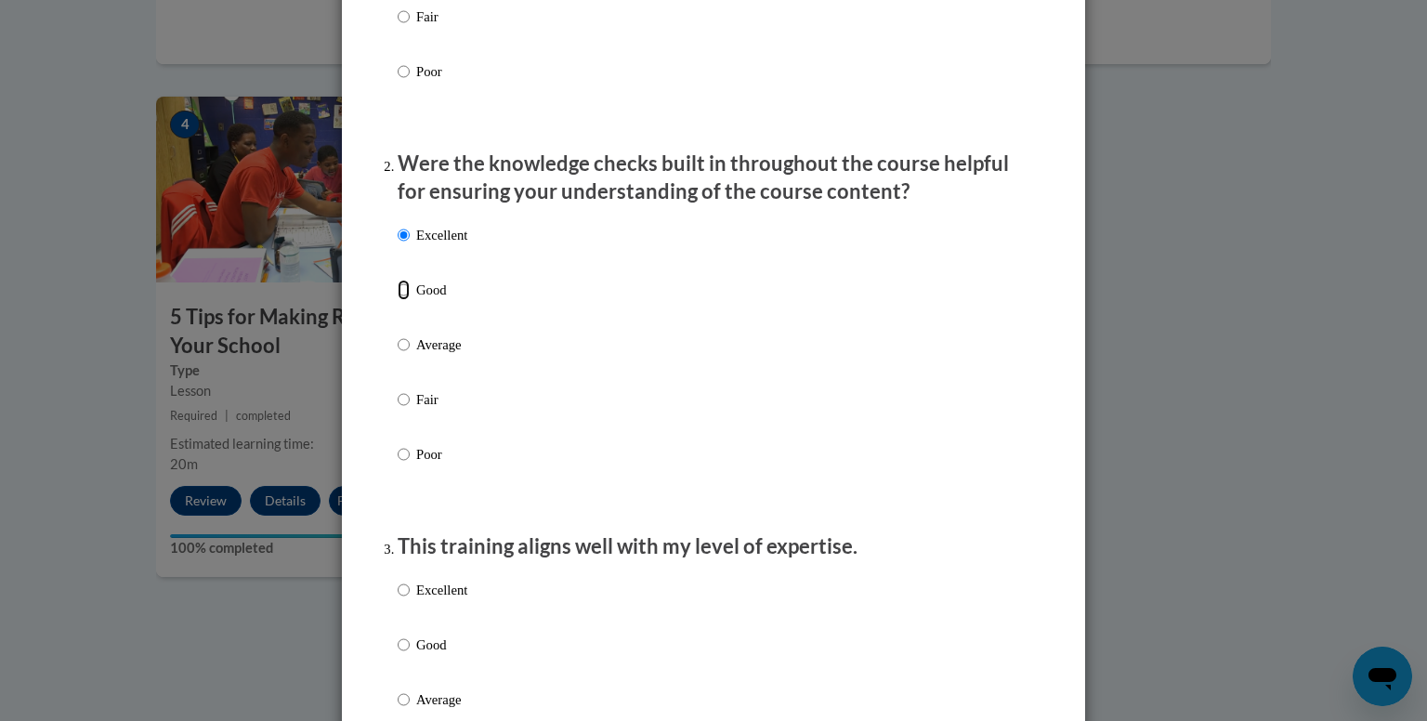
radio input "true"
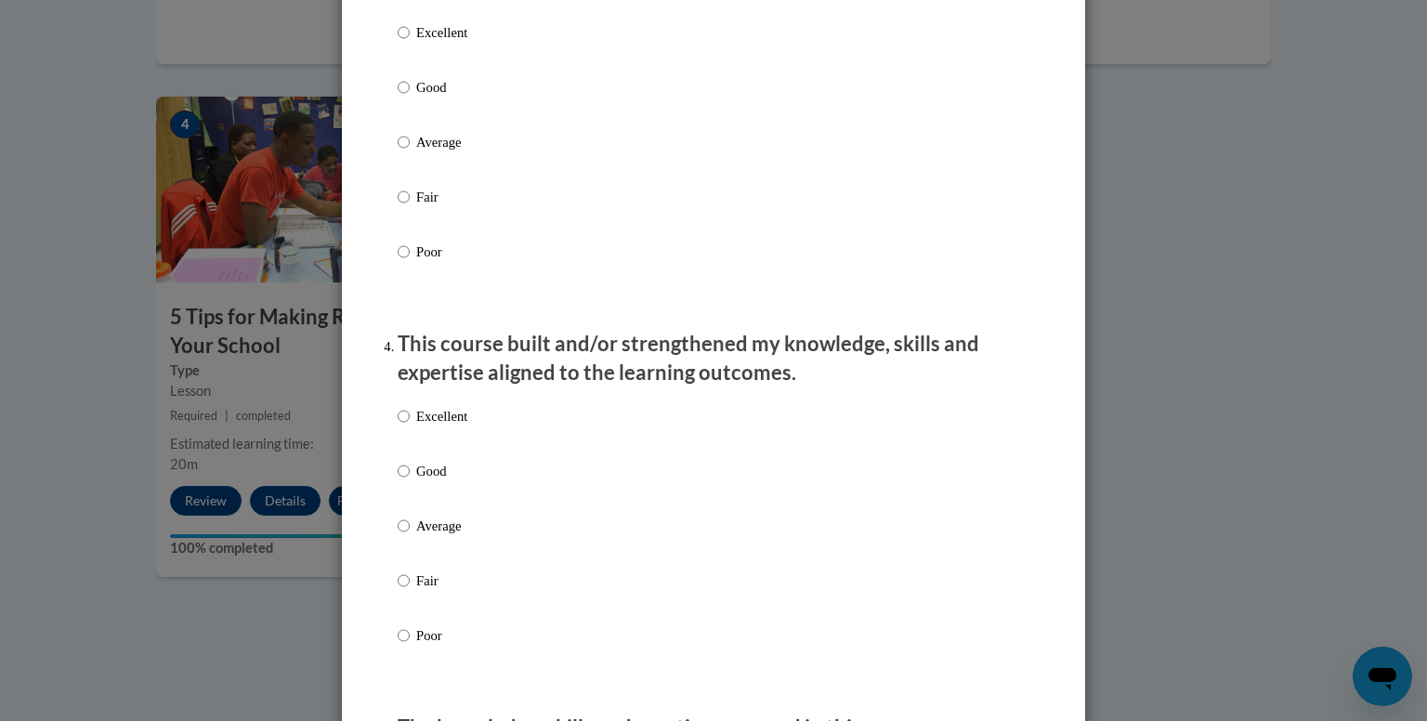
scroll to position [1115, 0]
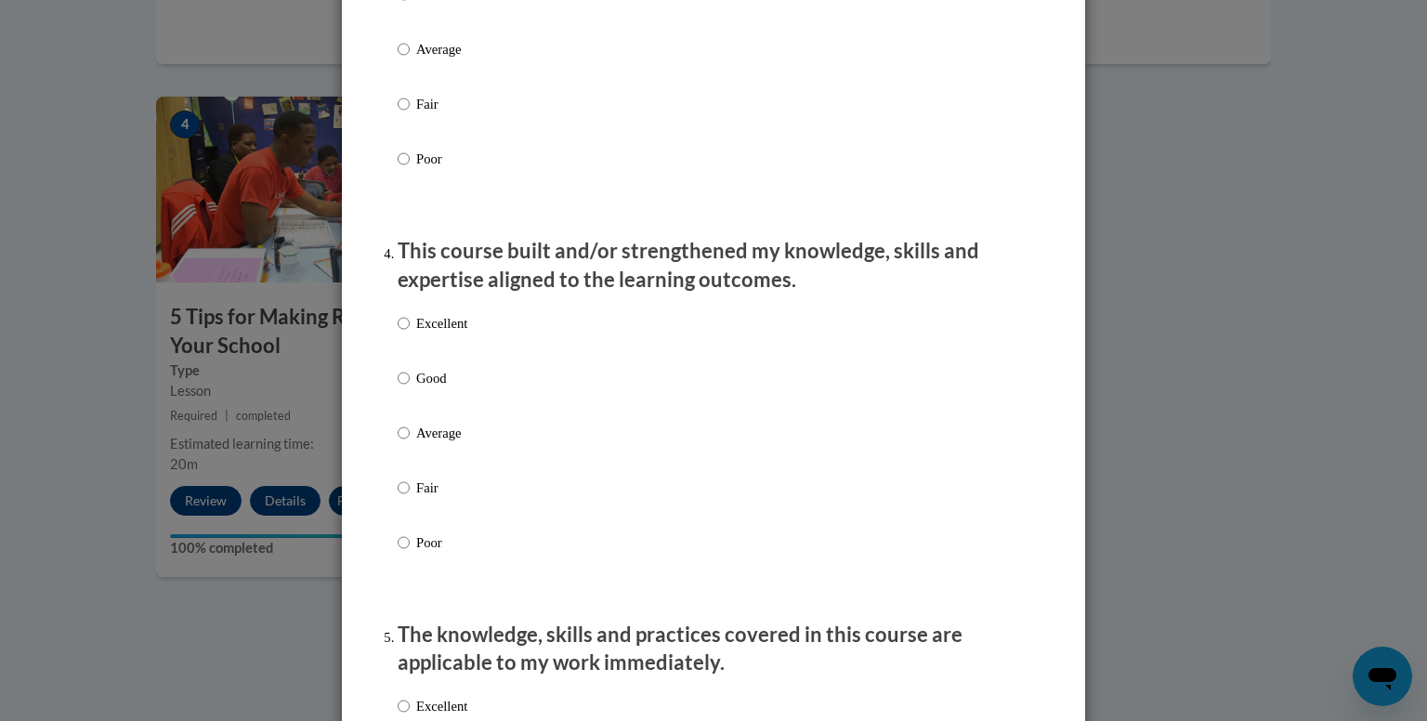
click at [420, 443] on p "Average" at bounding box center [441, 433] width 51 height 20
click at [410, 443] on input "Average" at bounding box center [404, 433] width 12 height 20
radio input "true"
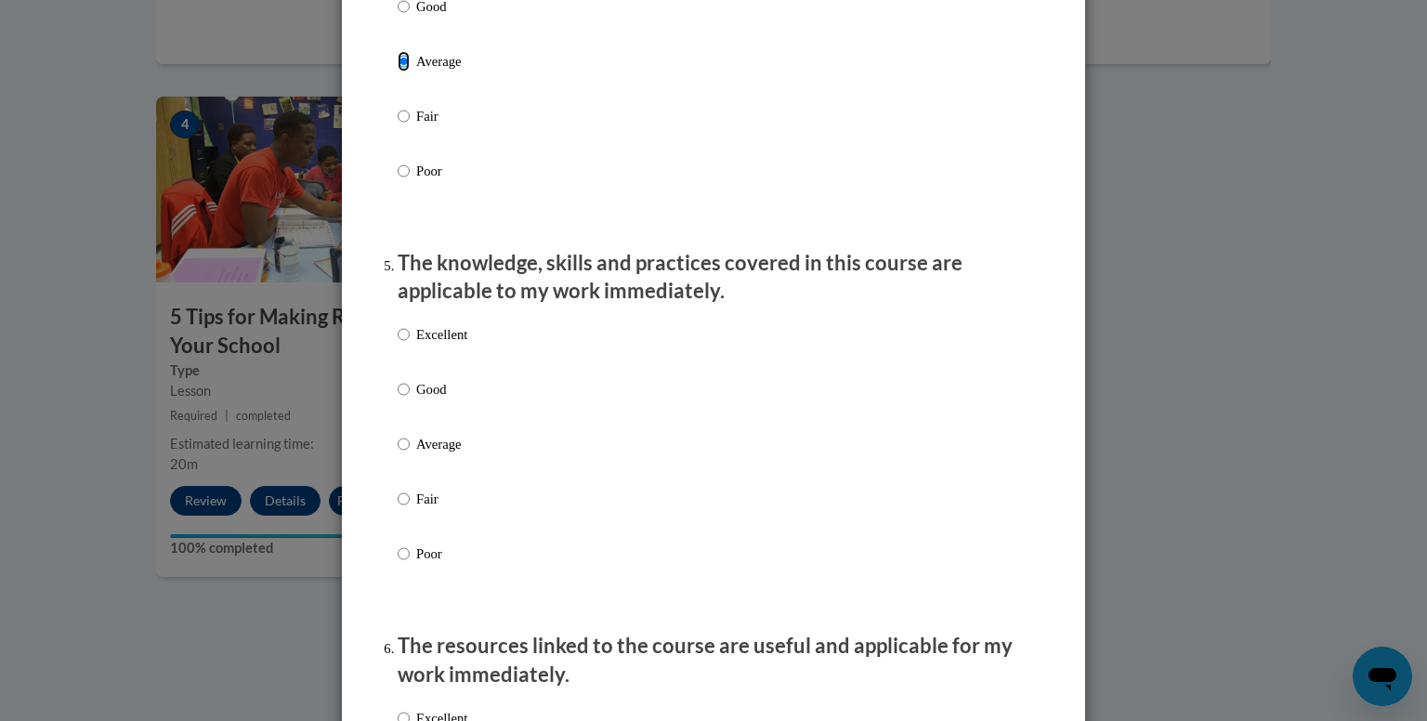
scroll to position [1393, 0]
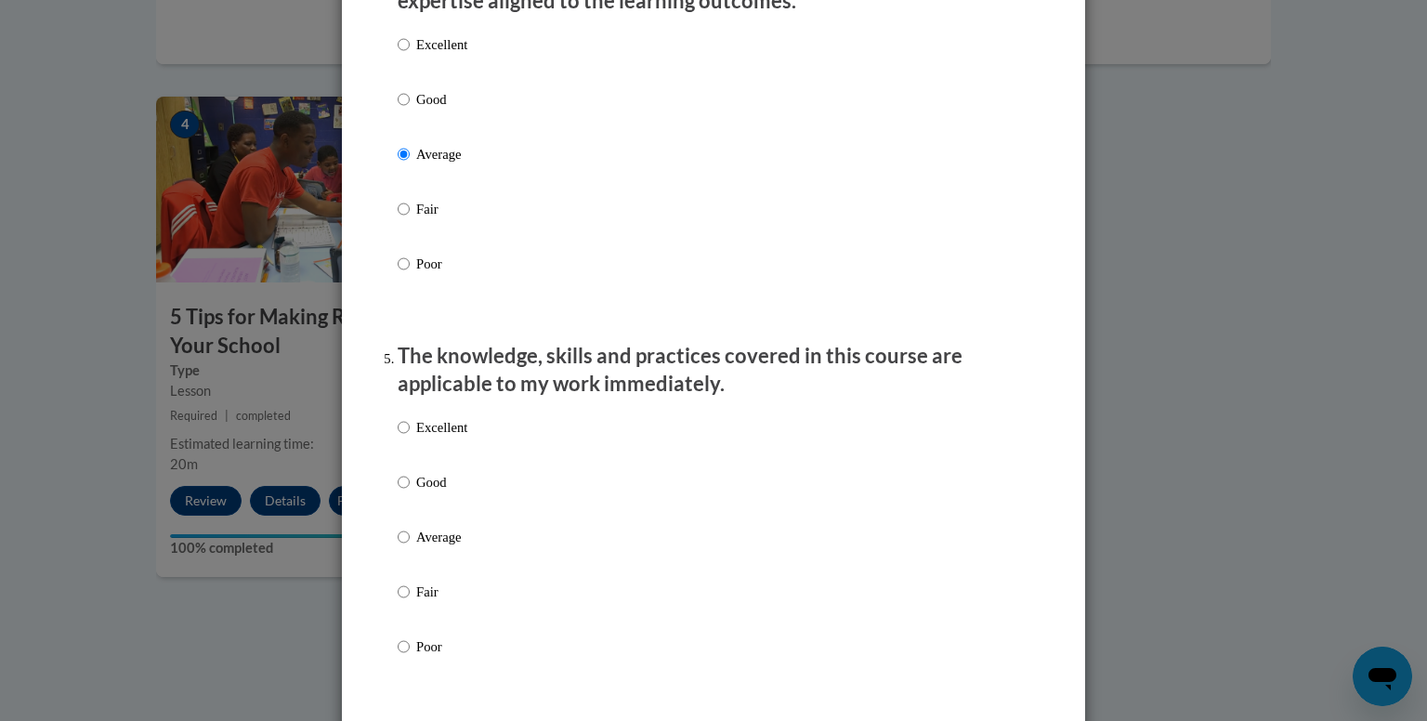
click at [407, 113] on label "Good" at bounding box center [433, 114] width 70 height 50
click at [407, 110] on input "Good" at bounding box center [404, 99] width 12 height 20
radio input "true"
click at [416, 492] on p "Good" at bounding box center [441, 482] width 51 height 20
click at [410, 492] on input "Good" at bounding box center [404, 482] width 12 height 20
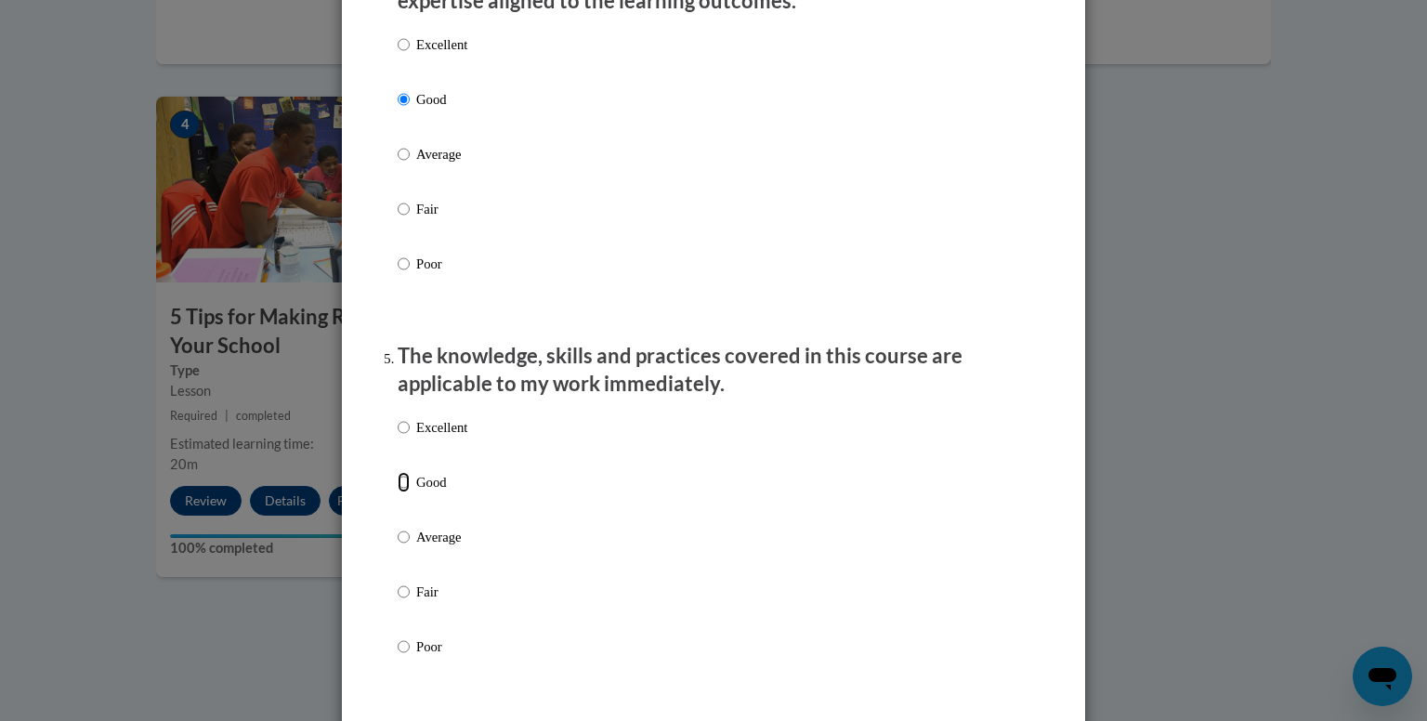
radio input "true"
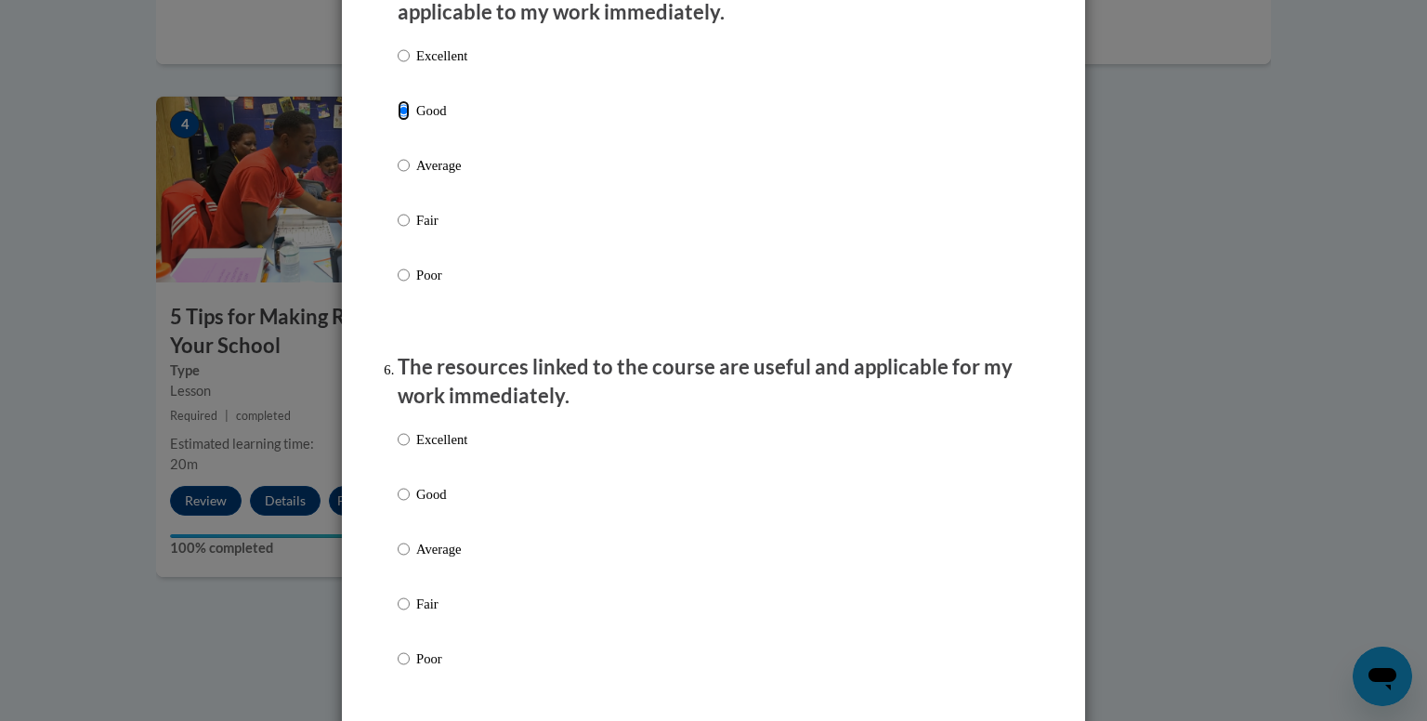
scroll to position [1858, 0]
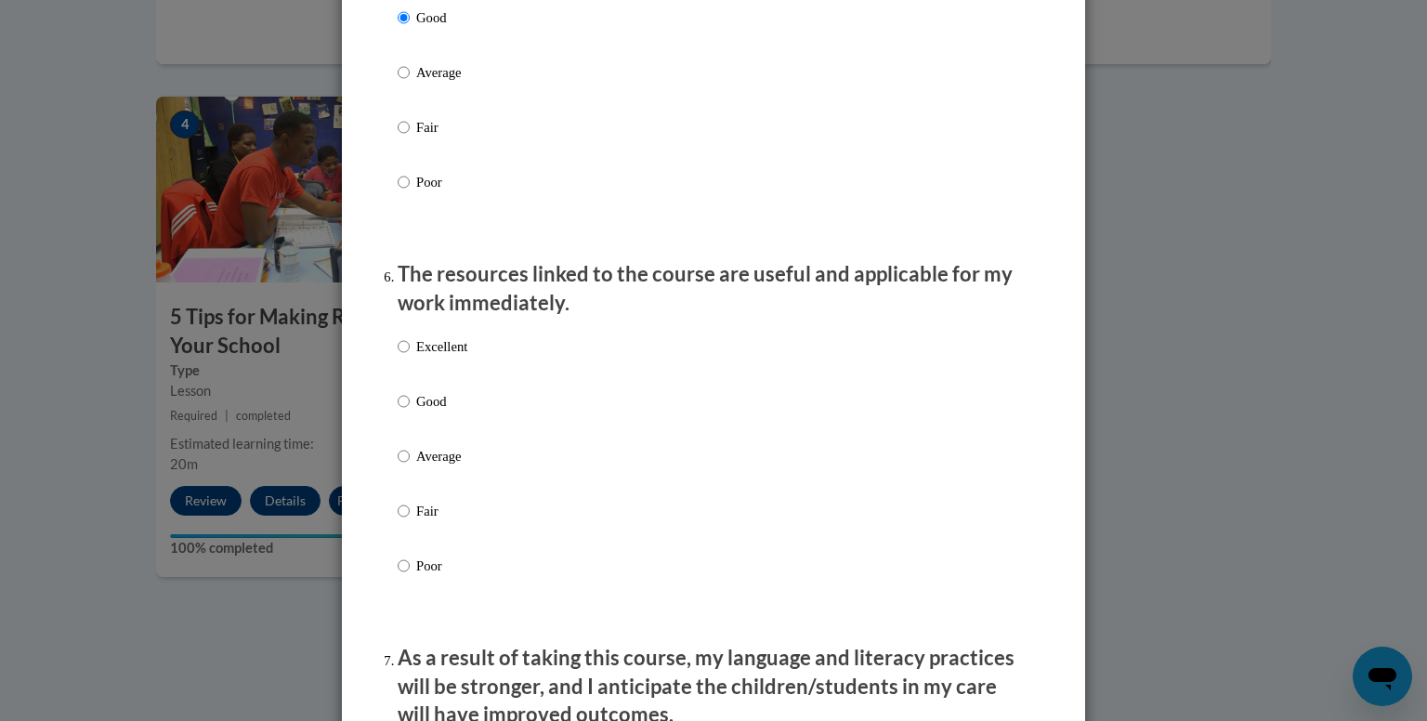
click at [433, 466] on p "Average" at bounding box center [441, 456] width 51 height 20
click at [410, 466] on input "Average" at bounding box center [404, 456] width 12 height 20
radio input "true"
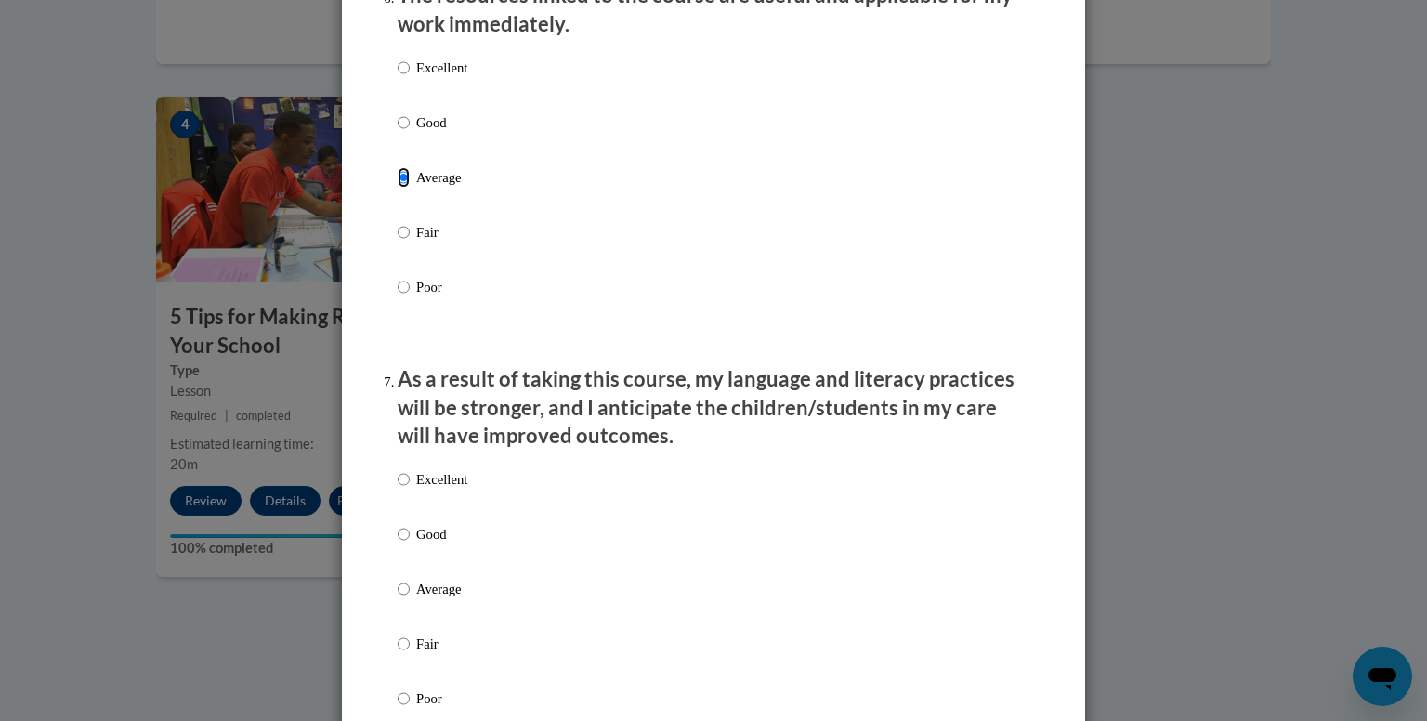
scroll to position [2229, 0]
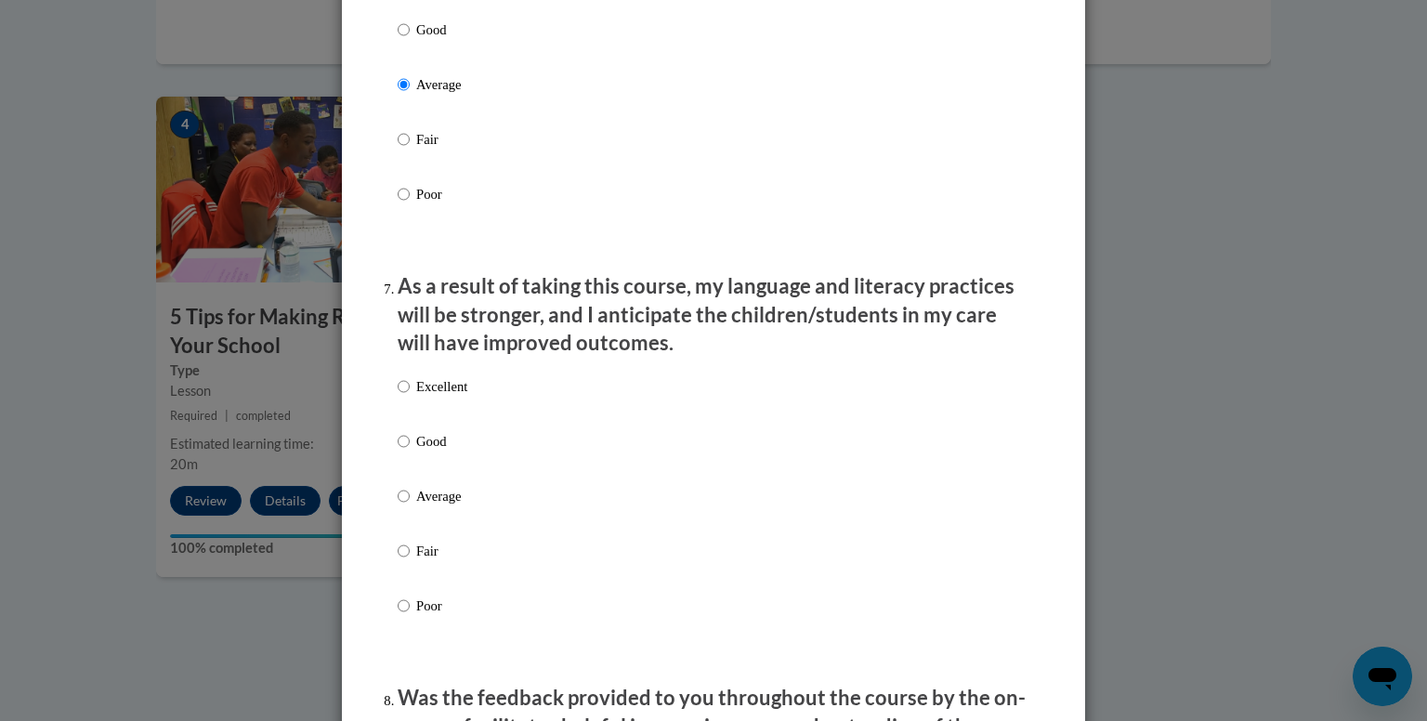
click at [428, 506] on p "Average" at bounding box center [441, 496] width 51 height 20
click at [410, 506] on input "Average" at bounding box center [404, 496] width 12 height 20
radio input "true"
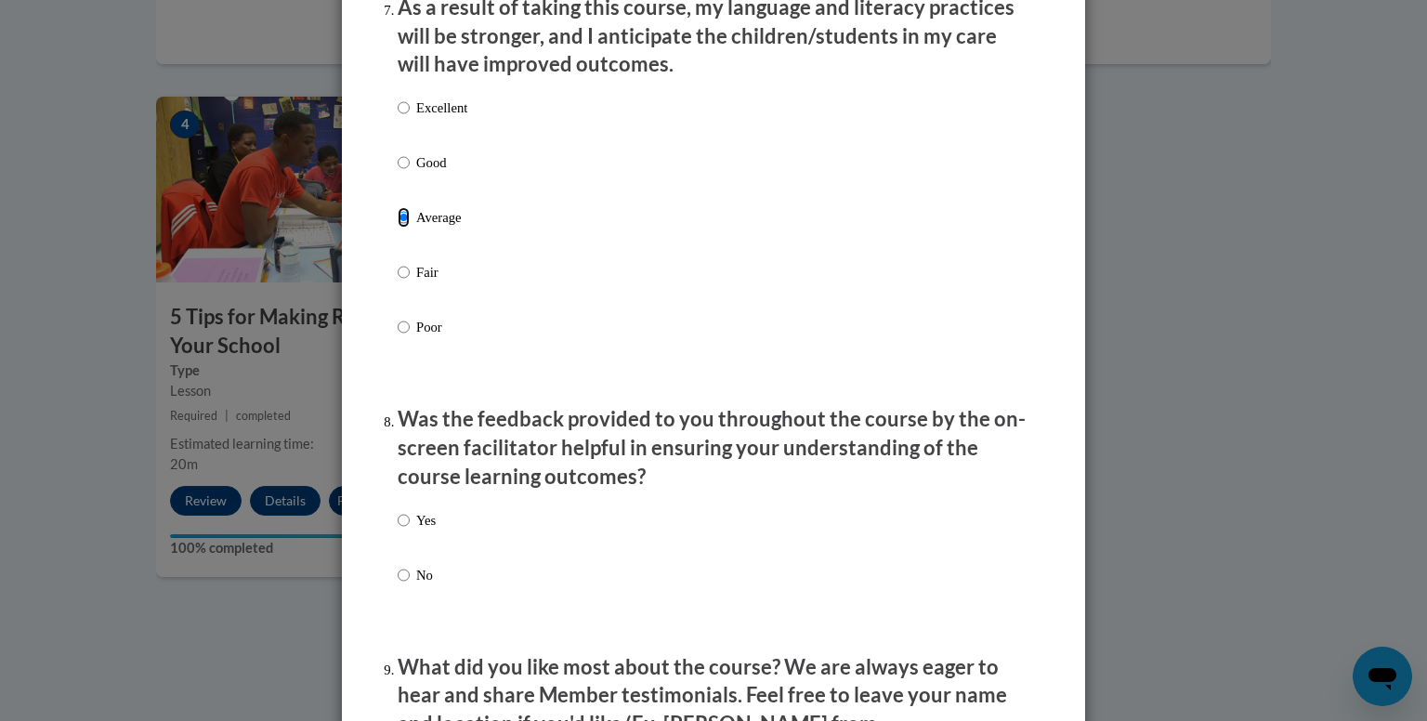
scroll to position [2601, 0]
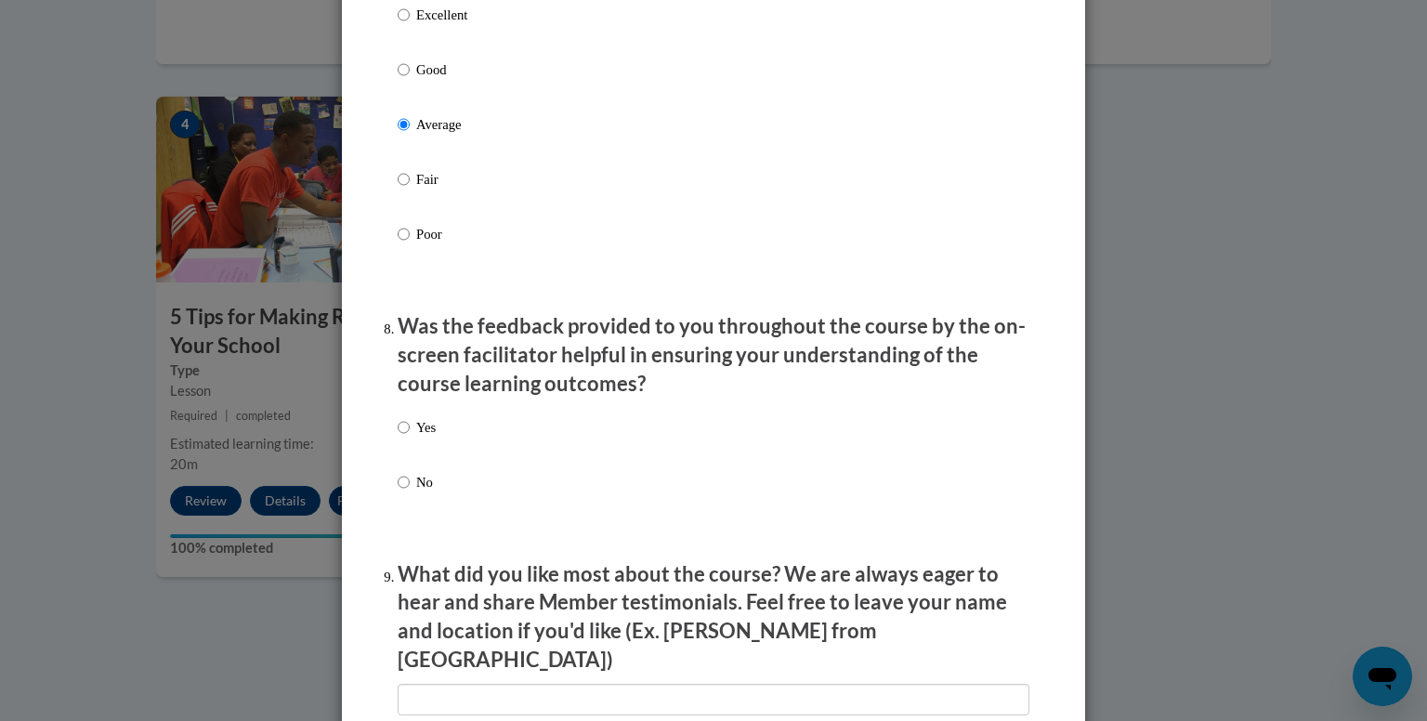
click at [416, 492] on p "No" at bounding box center [426, 482] width 20 height 20
click at [410, 492] on input "No" at bounding box center [404, 482] width 12 height 20
radio input "true"
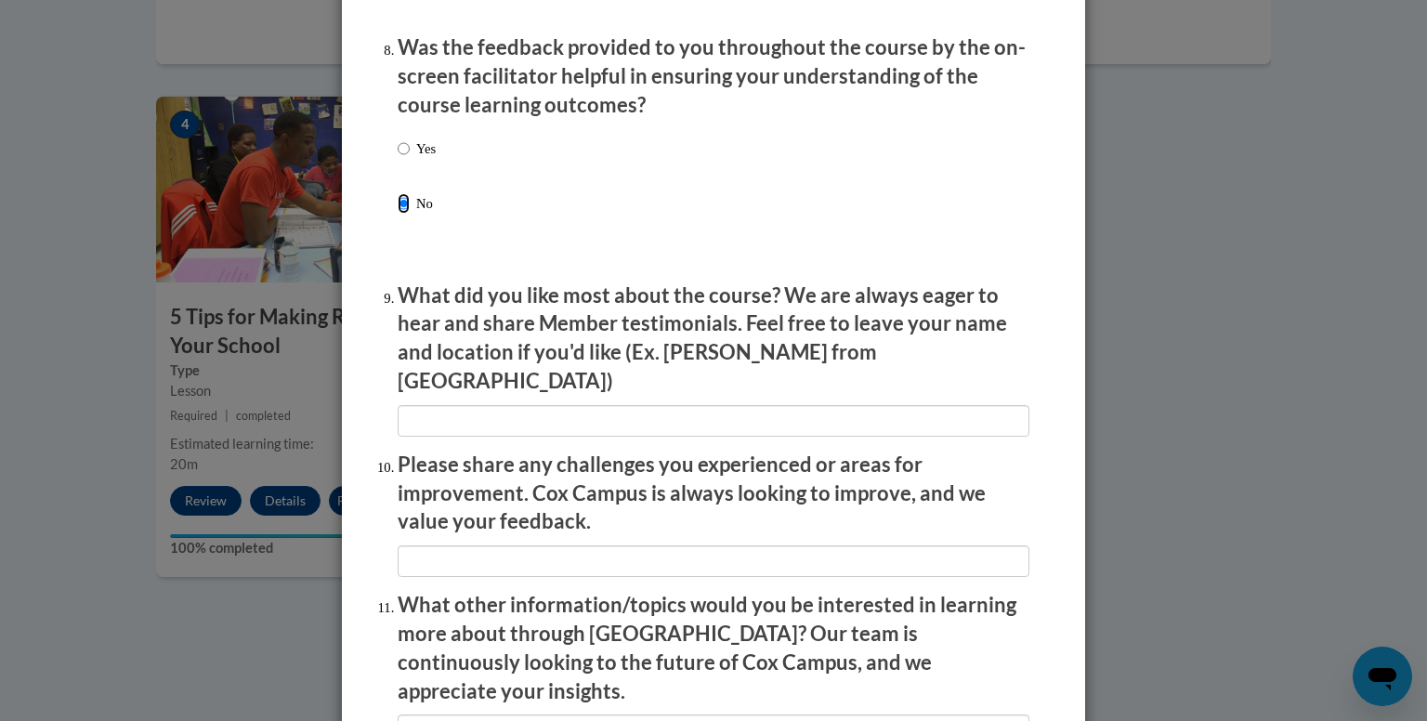
scroll to position [3065, 0]
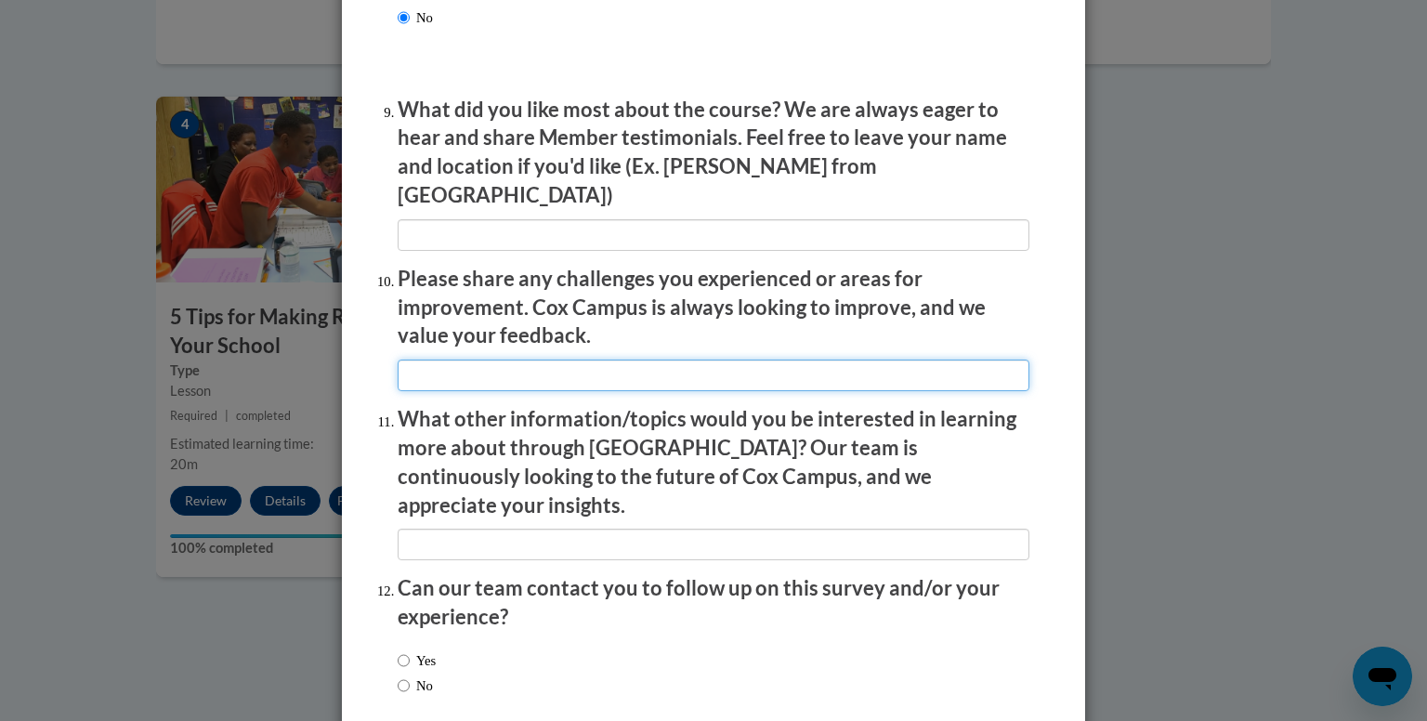
click at [665, 369] on input "textbox" at bounding box center [714, 375] width 632 height 32
type input "The example of what each role was is tedious. We know."
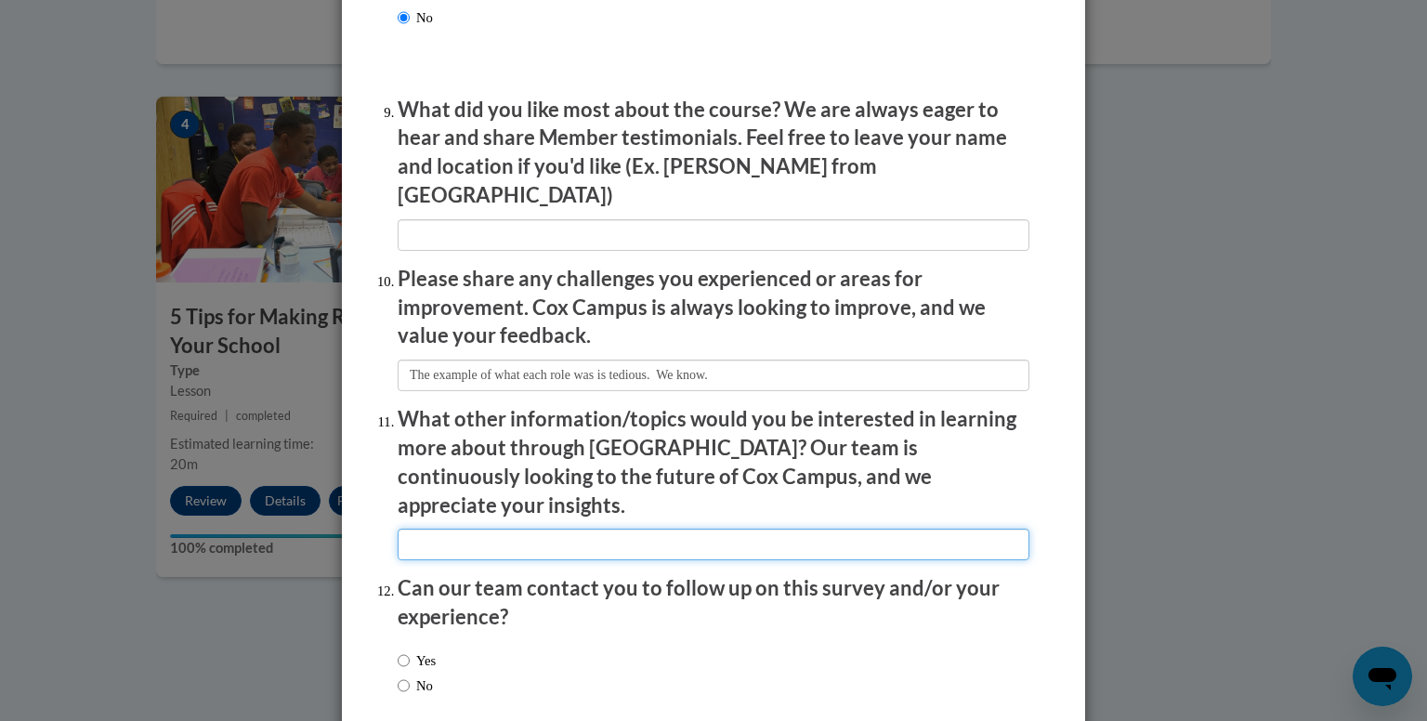
click at [560, 528] on input "textbox" at bounding box center [714, 544] width 632 height 32
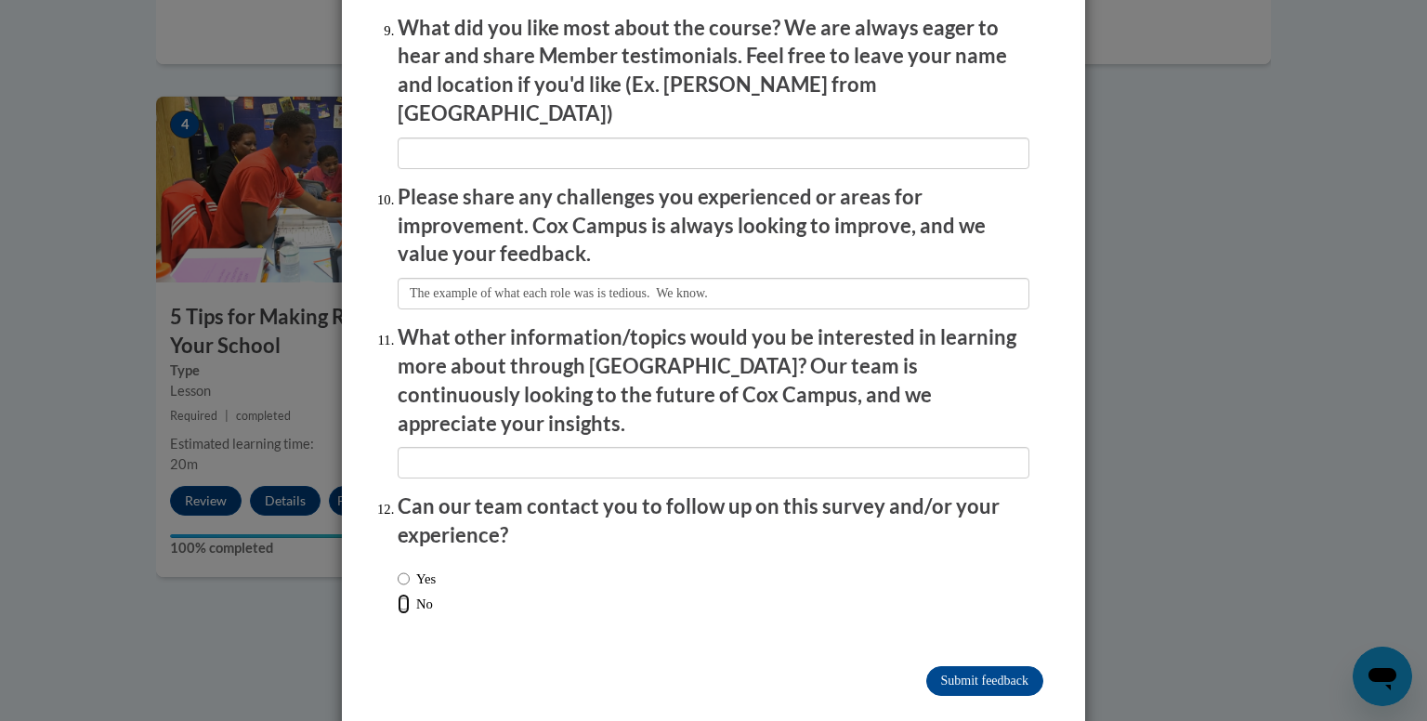
click at [398, 594] on input "No" at bounding box center [404, 604] width 12 height 20
radio input "true"
click at [970, 666] on input "Submit feedback" at bounding box center [984, 681] width 117 height 30
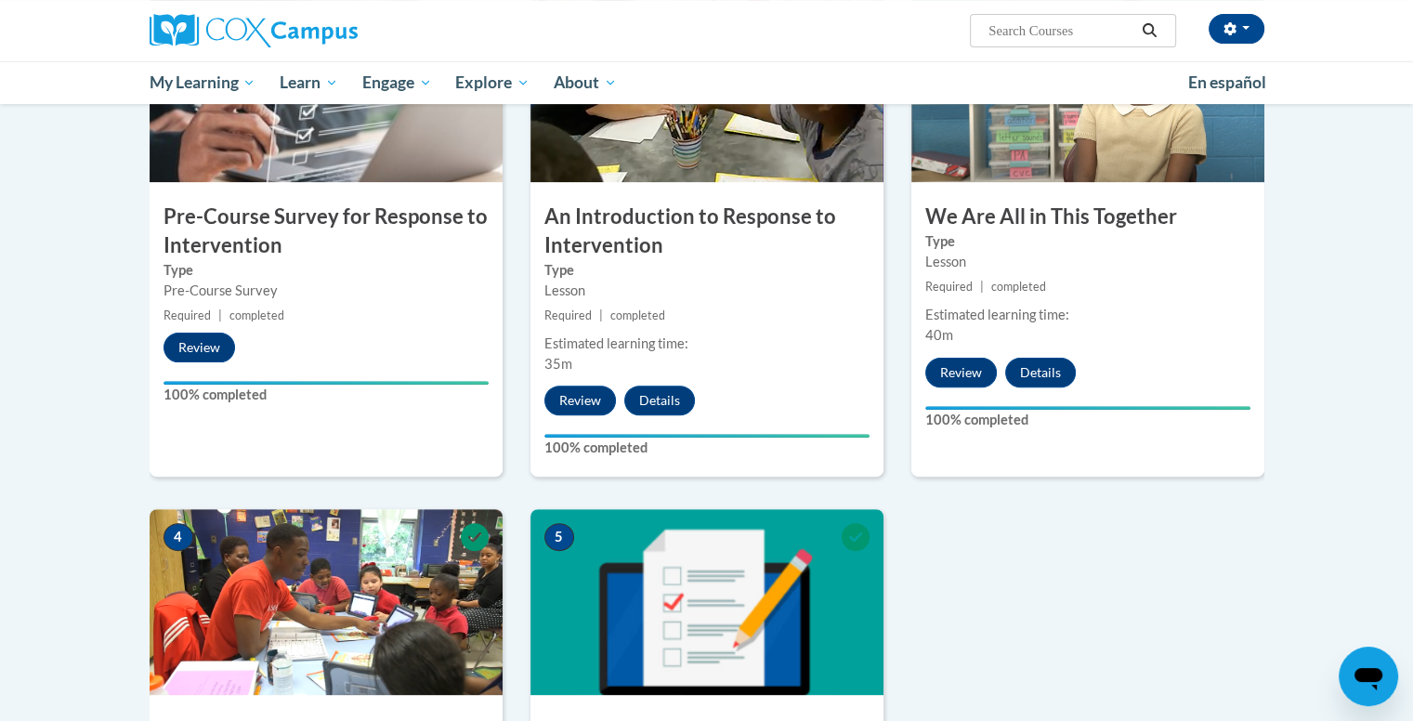
scroll to position [0, 0]
